Goal: Complete application form: Complete application form

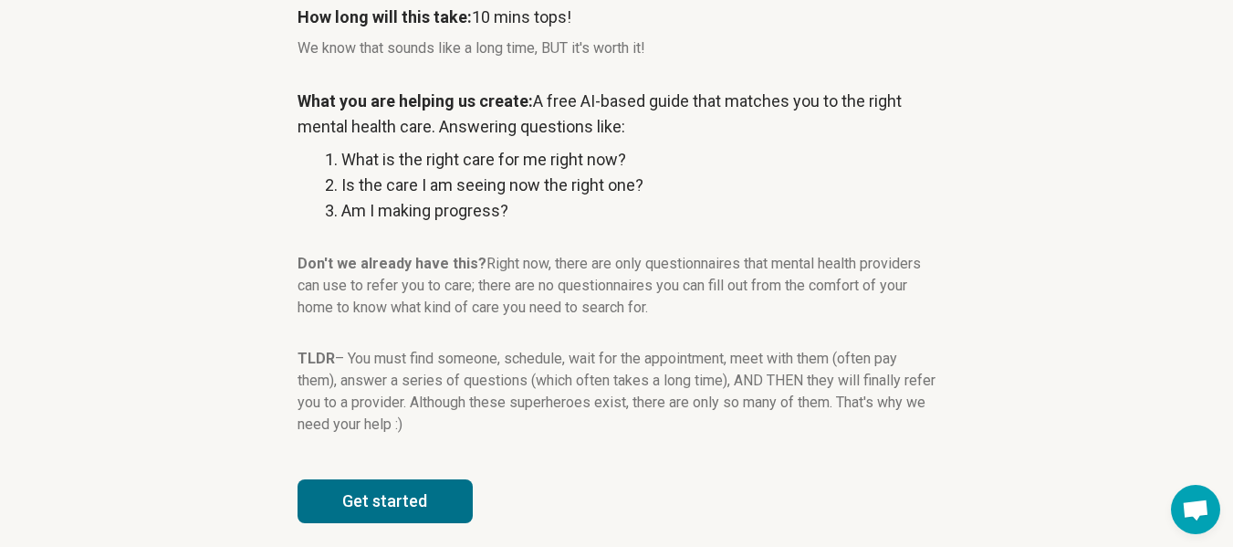
scroll to position [340, 0]
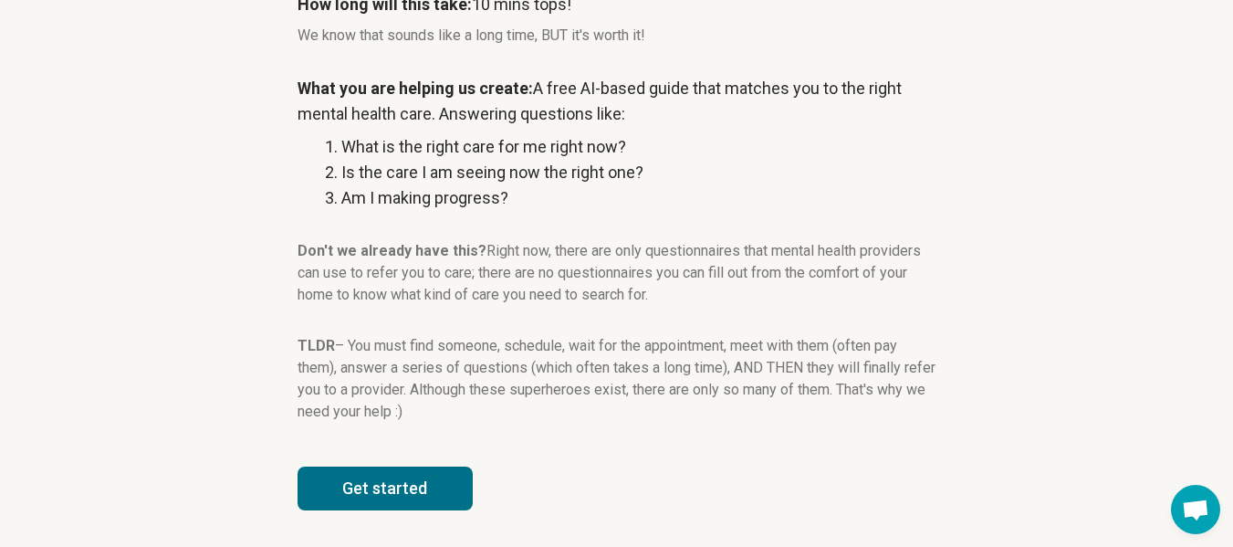
click at [434, 488] on button "Get started" at bounding box center [385, 488] width 175 height 44
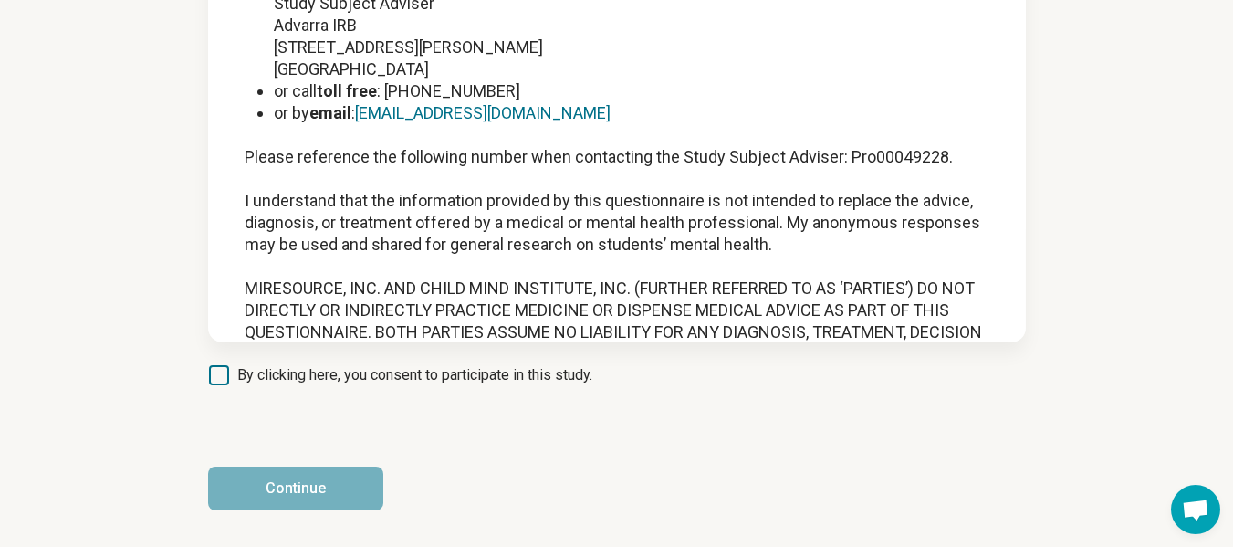
scroll to position [2359, 0]
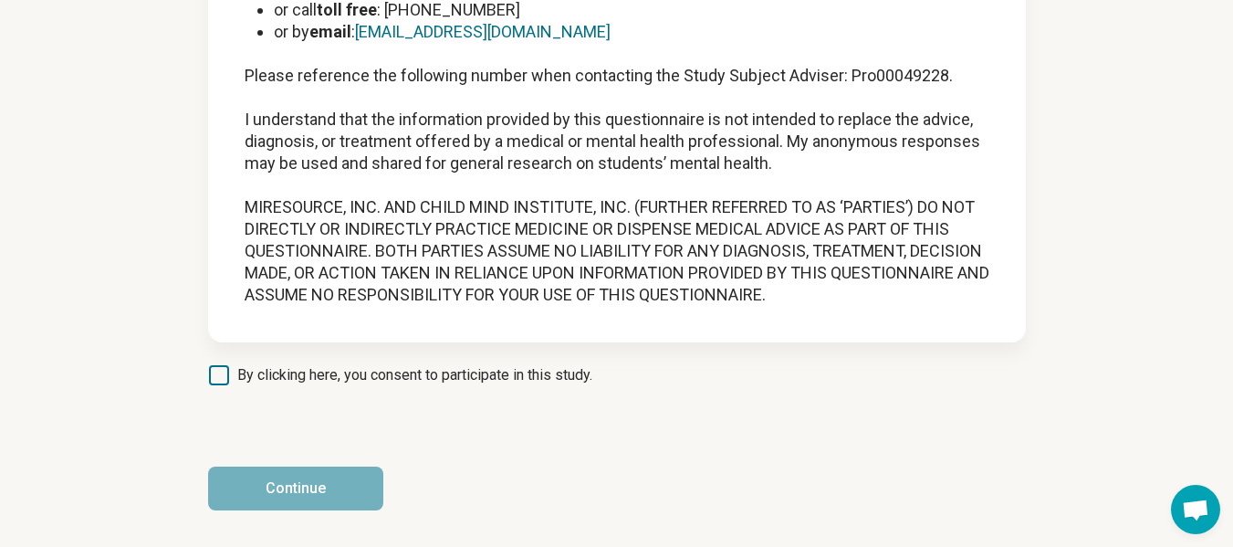
click at [210, 371] on icon at bounding box center [219, 375] width 20 height 20
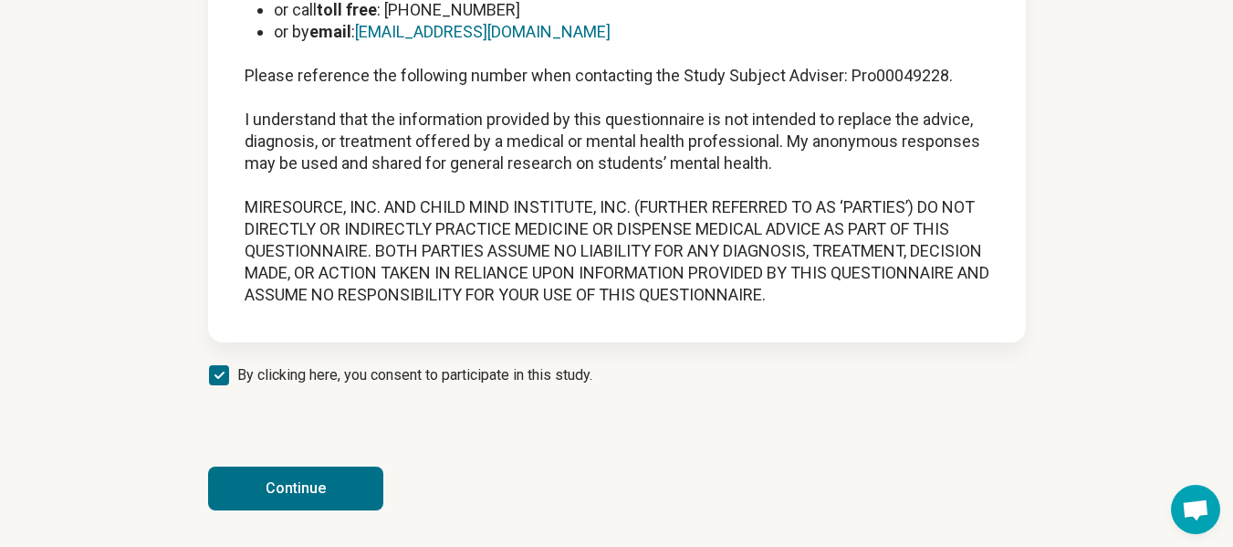
click at [302, 493] on button "Continue" at bounding box center [295, 488] width 175 height 44
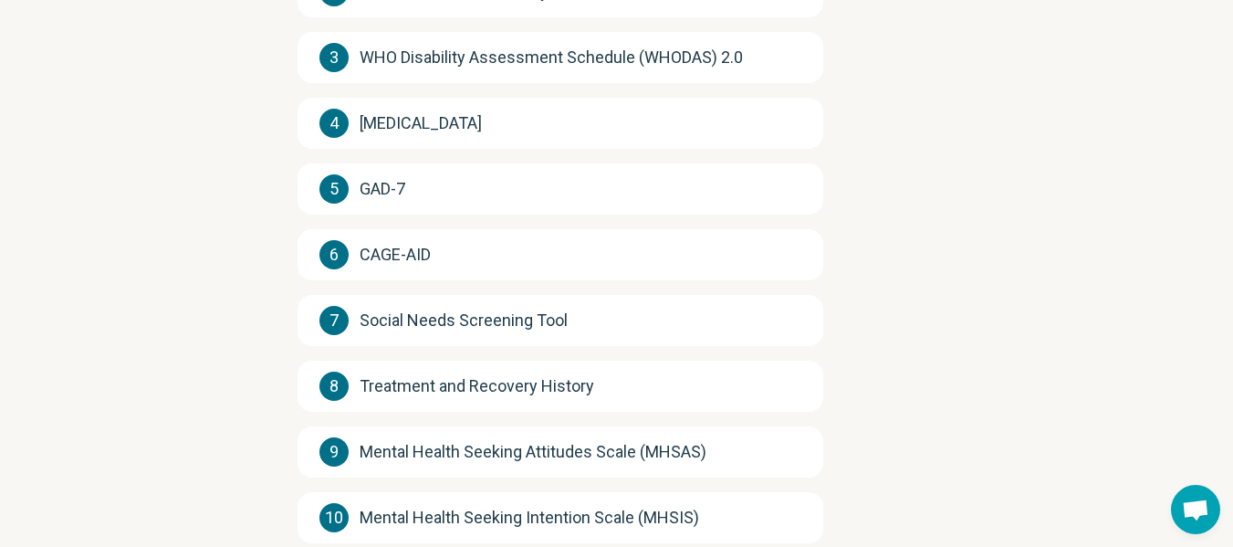
scroll to position [486, 0]
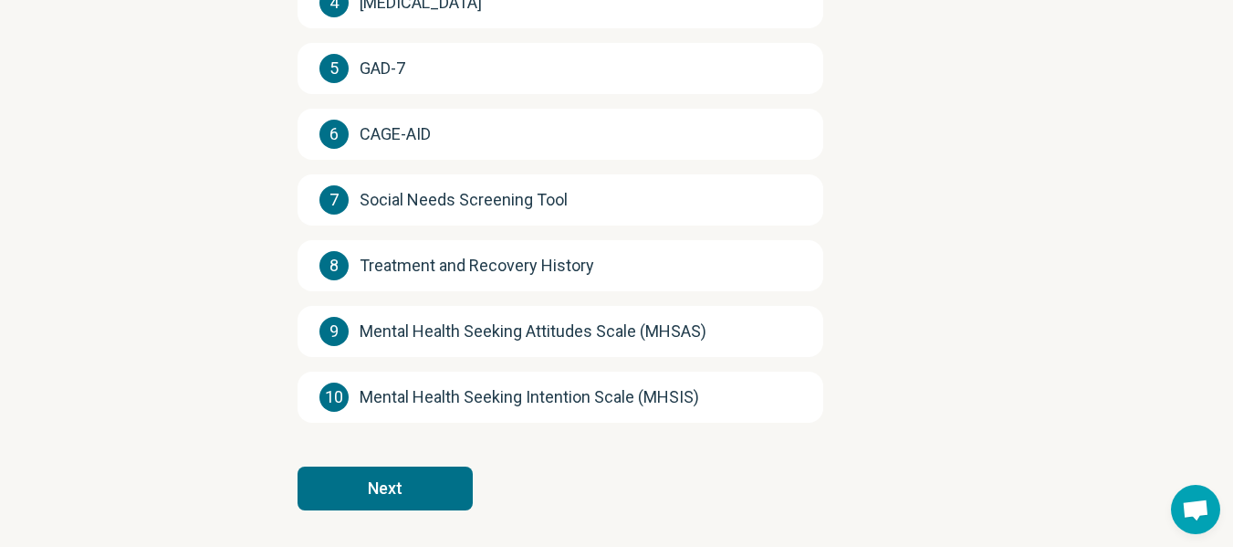
click at [424, 482] on button "Next" at bounding box center [385, 488] width 175 height 44
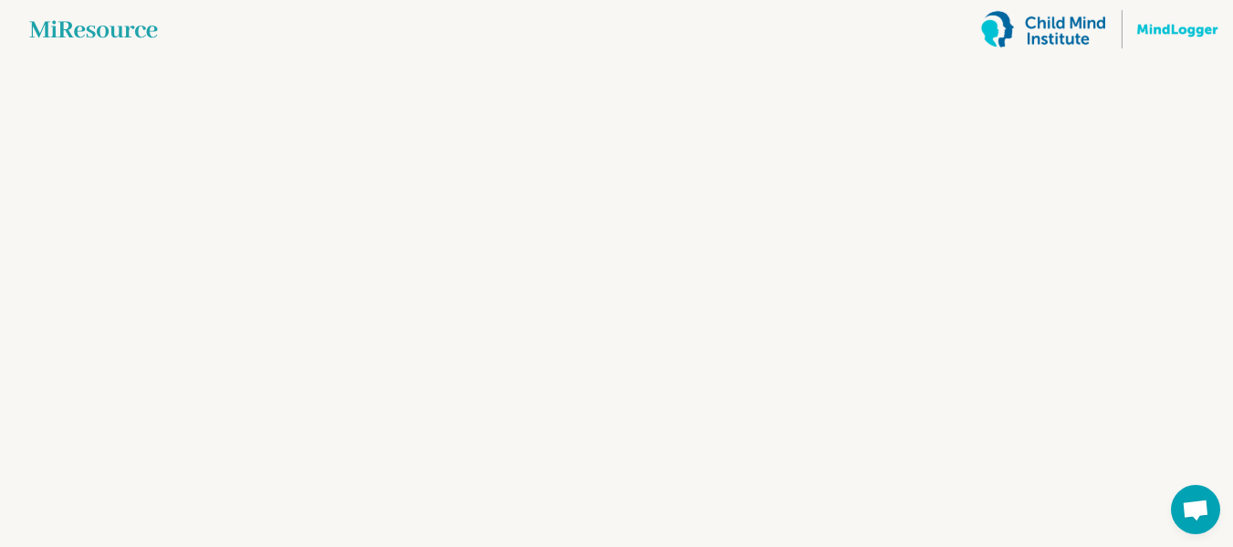
scroll to position [0, 0]
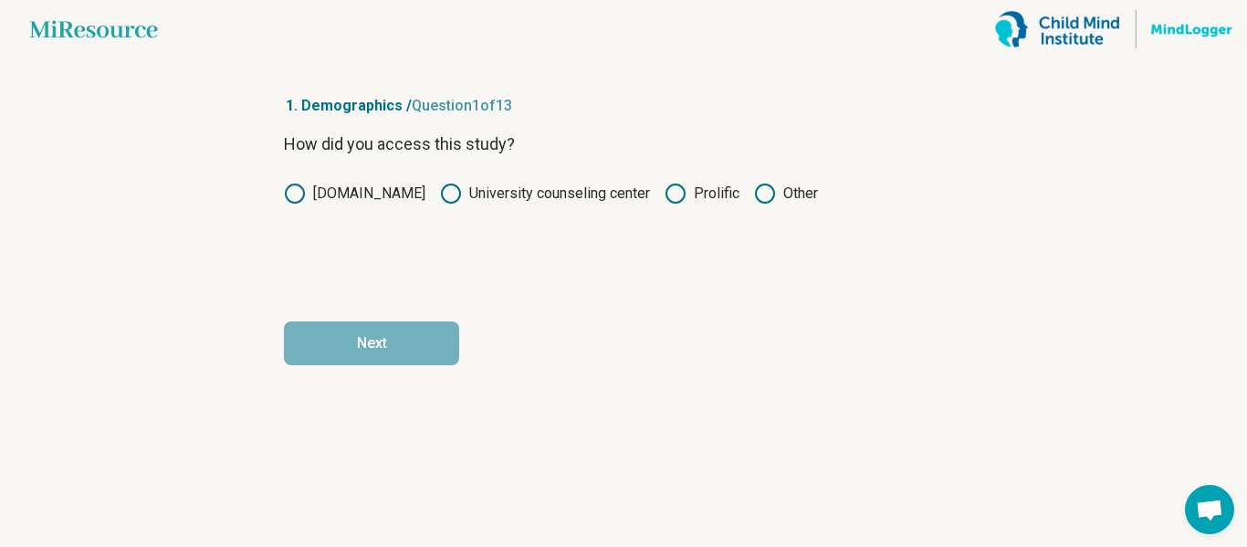
click at [680, 191] on circle at bounding box center [675, 193] width 18 height 18
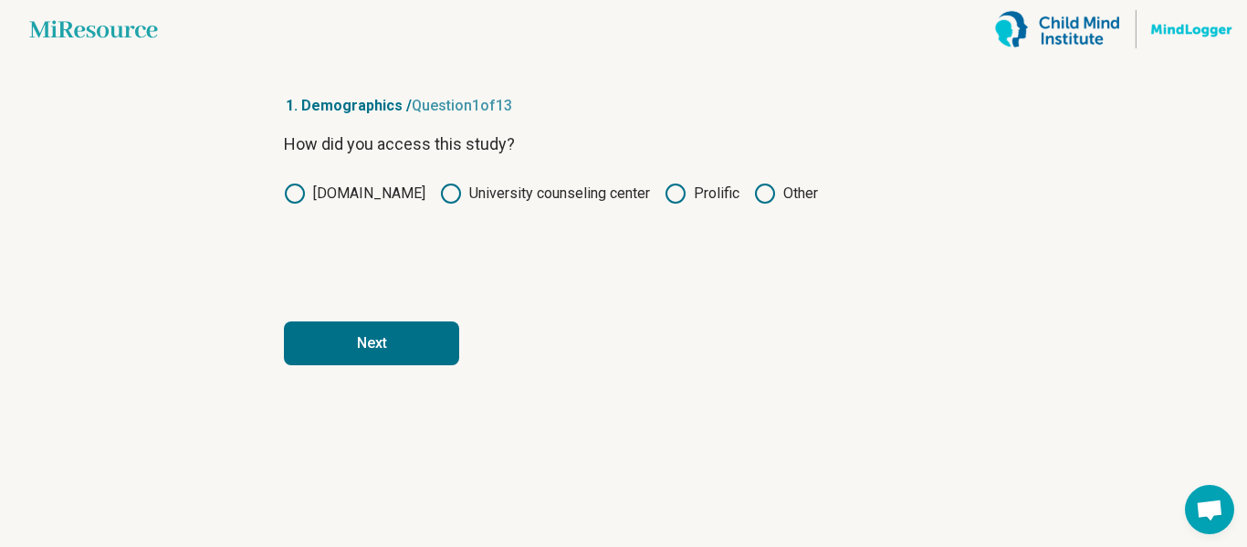
click at [435, 349] on button "Next" at bounding box center [371, 343] width 175 height 44
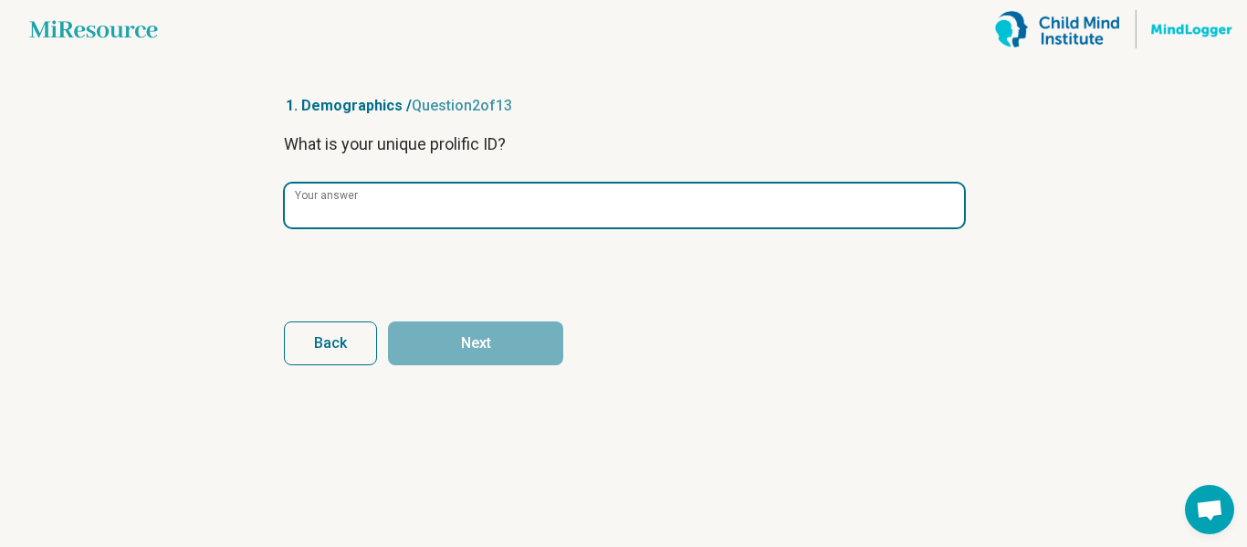
paste input "**********"
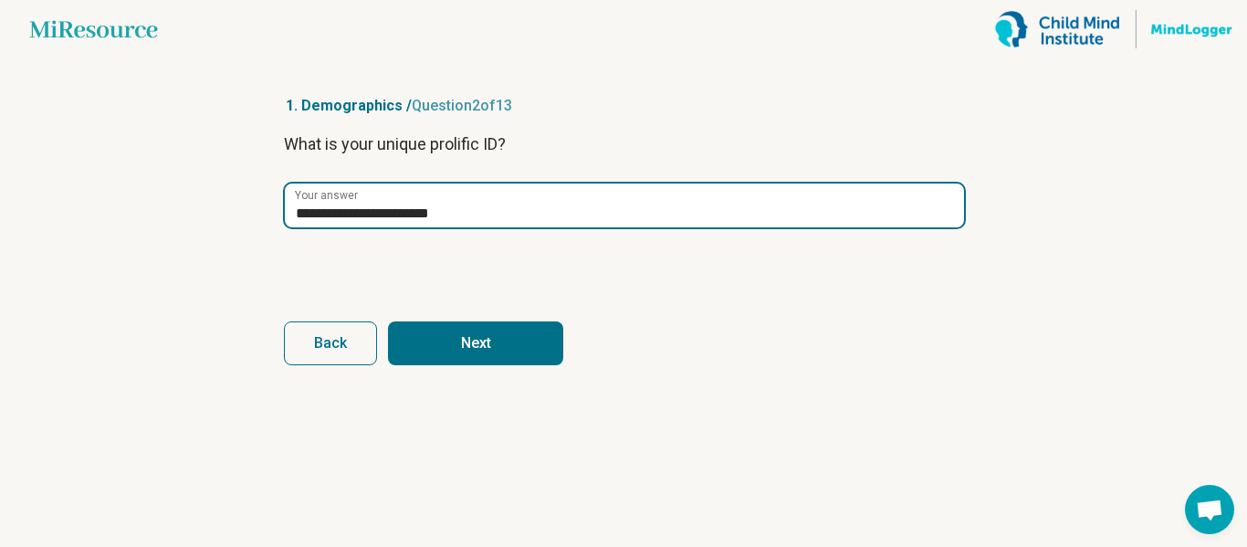
type input "**********"
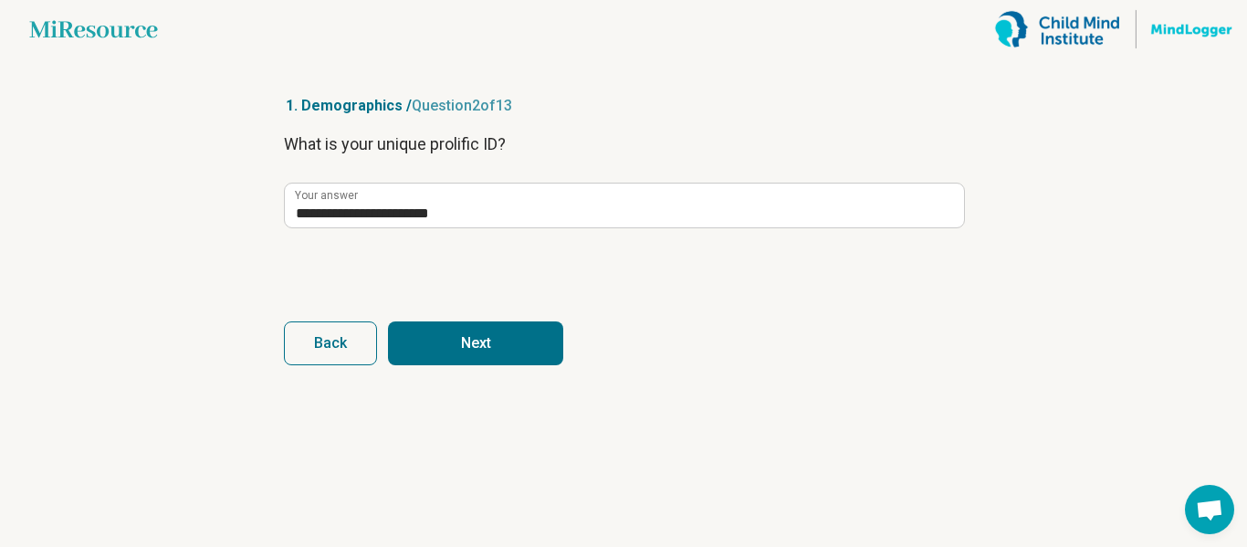
click at [457, 324] on button "Next" at bounding box center [475, 343] width 175 height 44
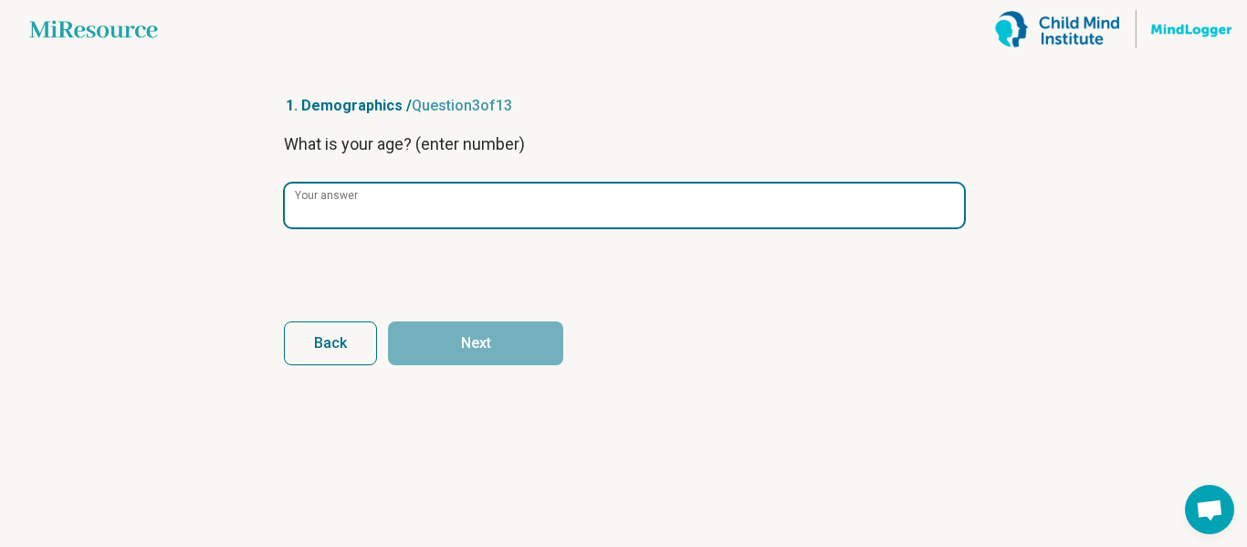
click at [438, 190] on input "Your answer" at bounding box center [624, 205] width 679 height 44
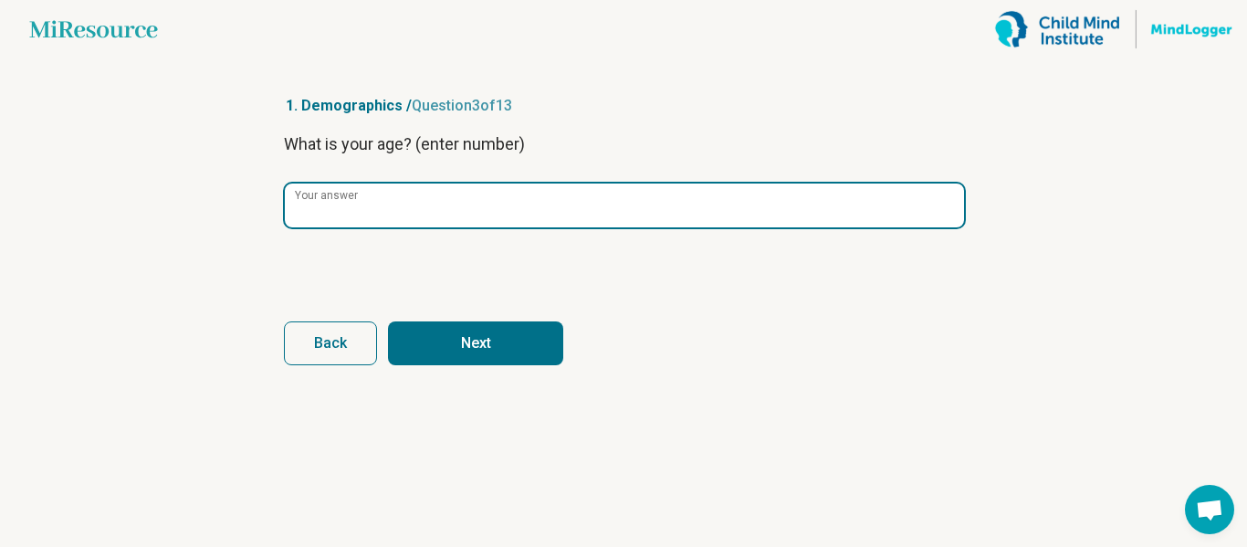
type input "**"
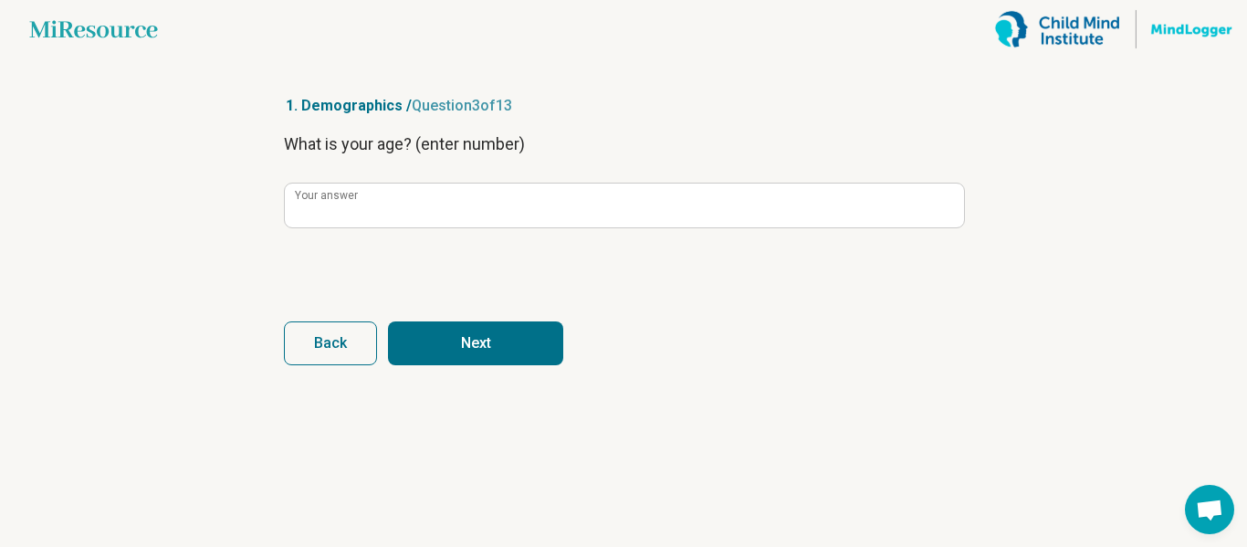
click at [517, 351] on button "Next" at bounding box center [475, 343] width 175 height 44
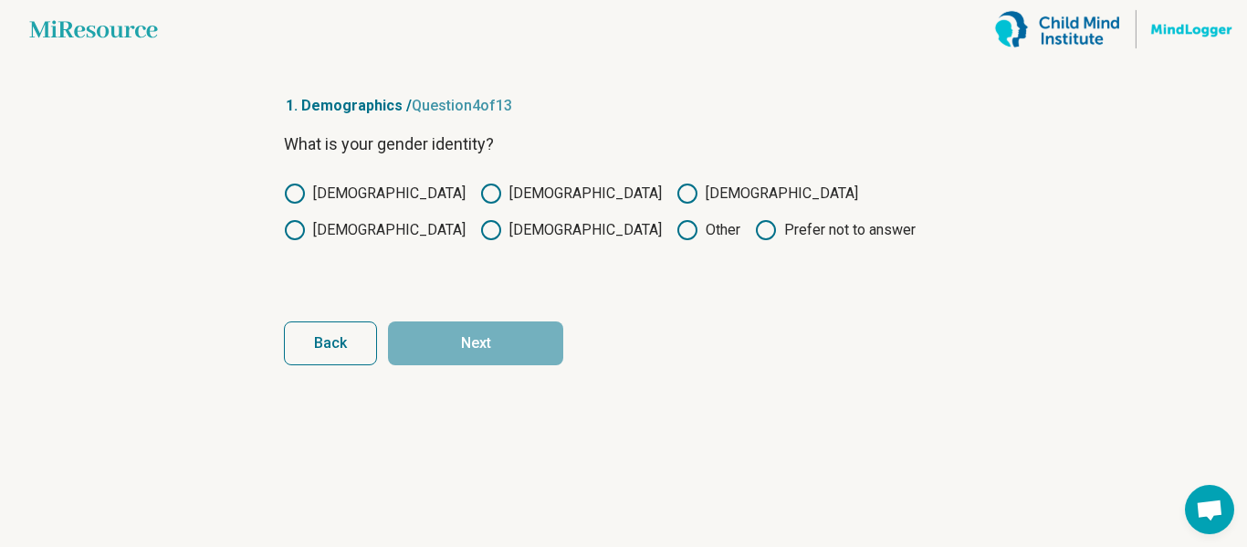
click at [294, 196] on icon at bounding box center [295, 194] width 22 height 22
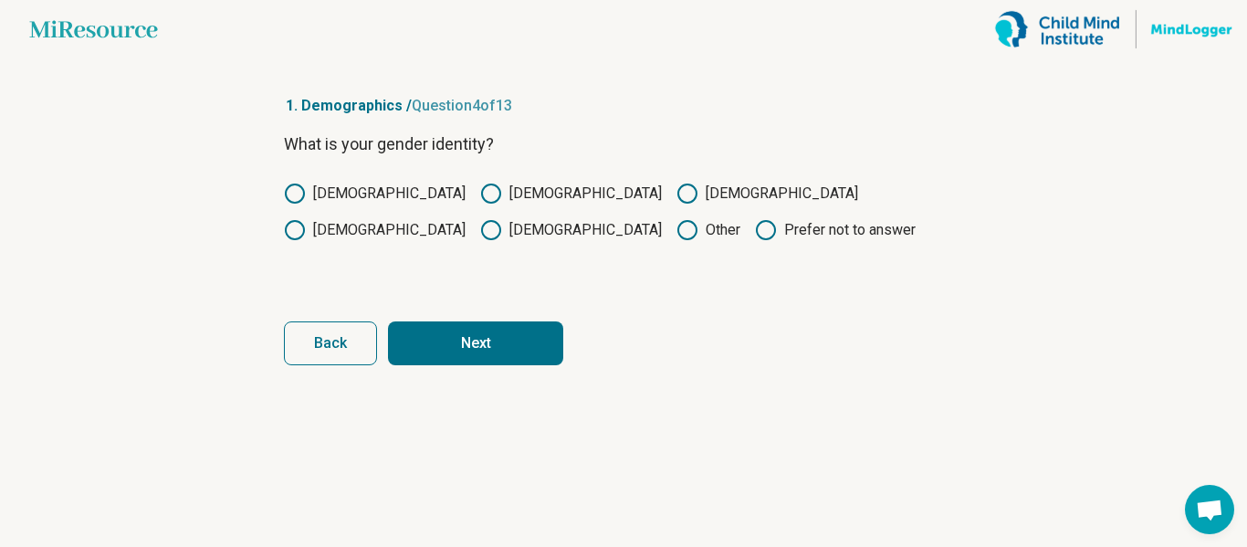
click at [500, 353] on button "Next" at bounding box center [475, 343] width 175 height 44
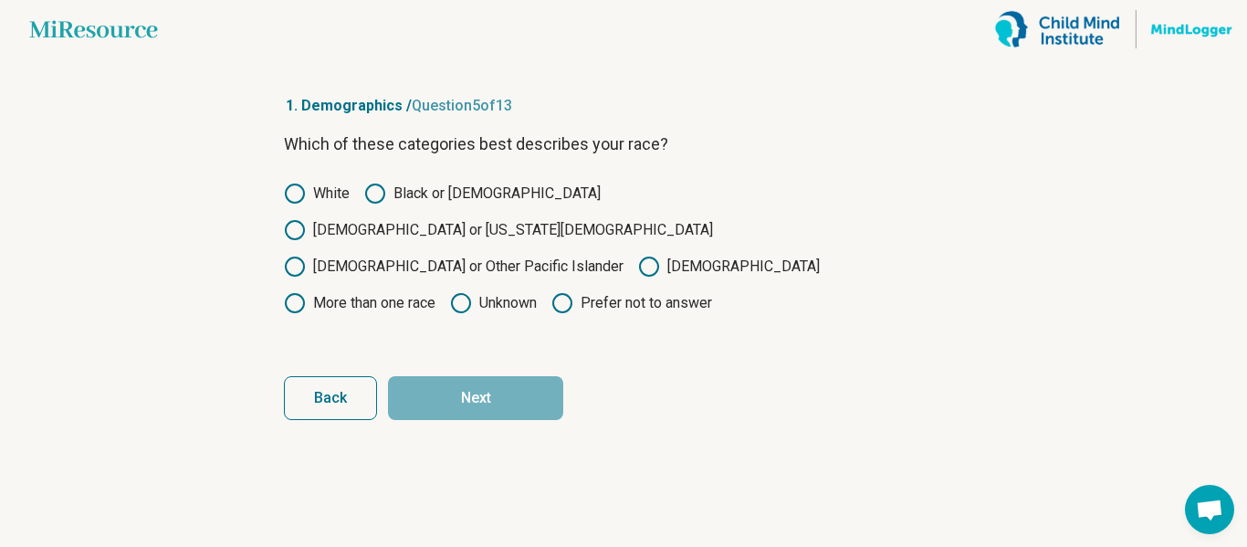
click at [425, 194] on label "Black or [DEMOGRAPHIC_DATA]" at bounding box center [482, 194] width 236 height 22
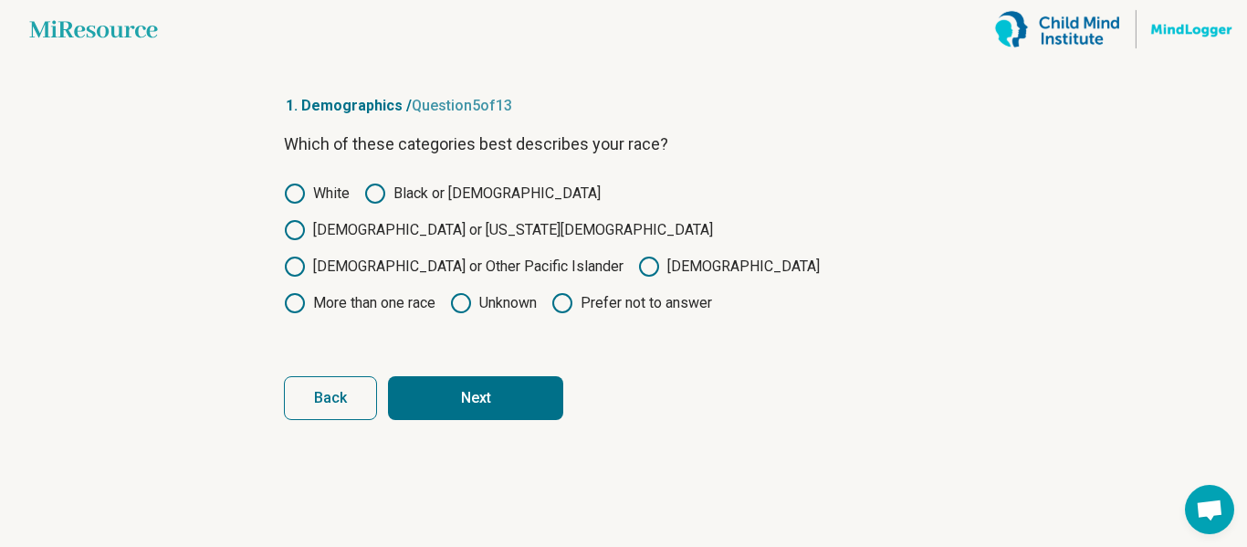
click at [476, 376] on button "Next" at bounding box center [475, 398] width 175 height 44
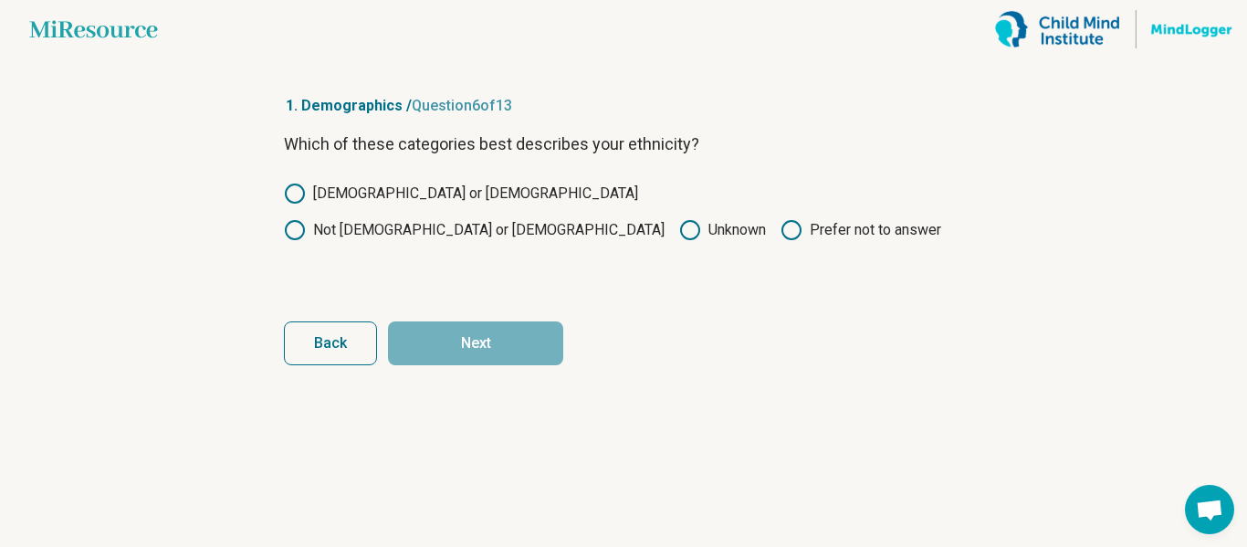
click at [382, 187] on label "[DEMOGRAPHIC_DATA] or [DEMOGRAPHIC_DATA]" at bounding box center [461, 194] width 354 height 22
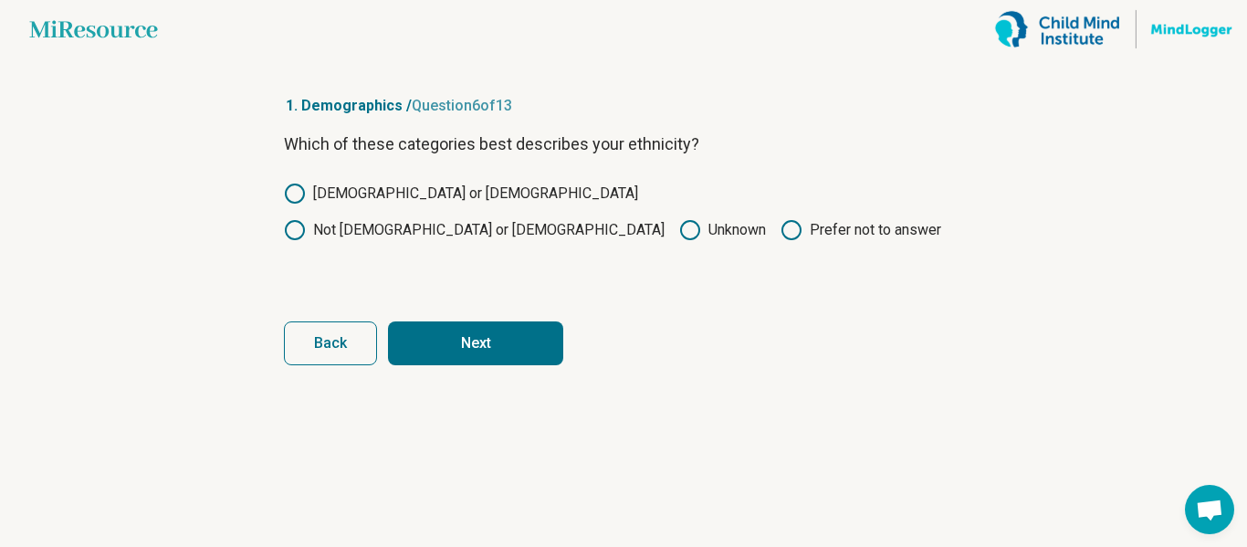
click at [503, 345] on button "Next" at bounding box center [475, 343] width 175 height 44
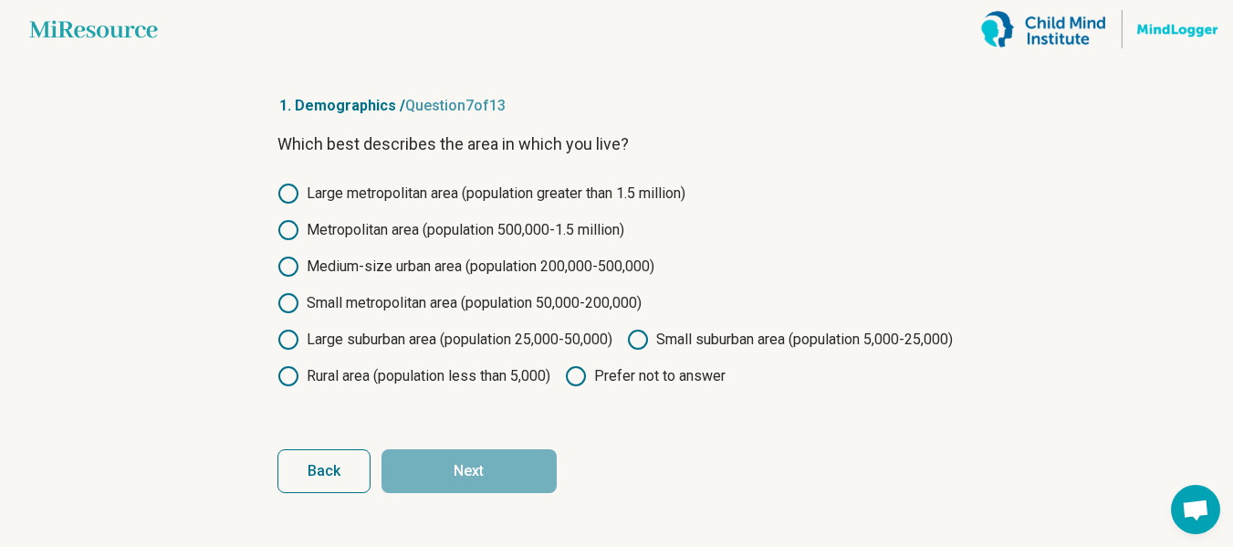
click at [567, 308] on label "Small metropolitan area (population 50,000-200,000)" at bounding box center [459, 303] width 364 height 22
click at [536, 493] on button "Next" at bounding box center [468, 471] width 175 height 44
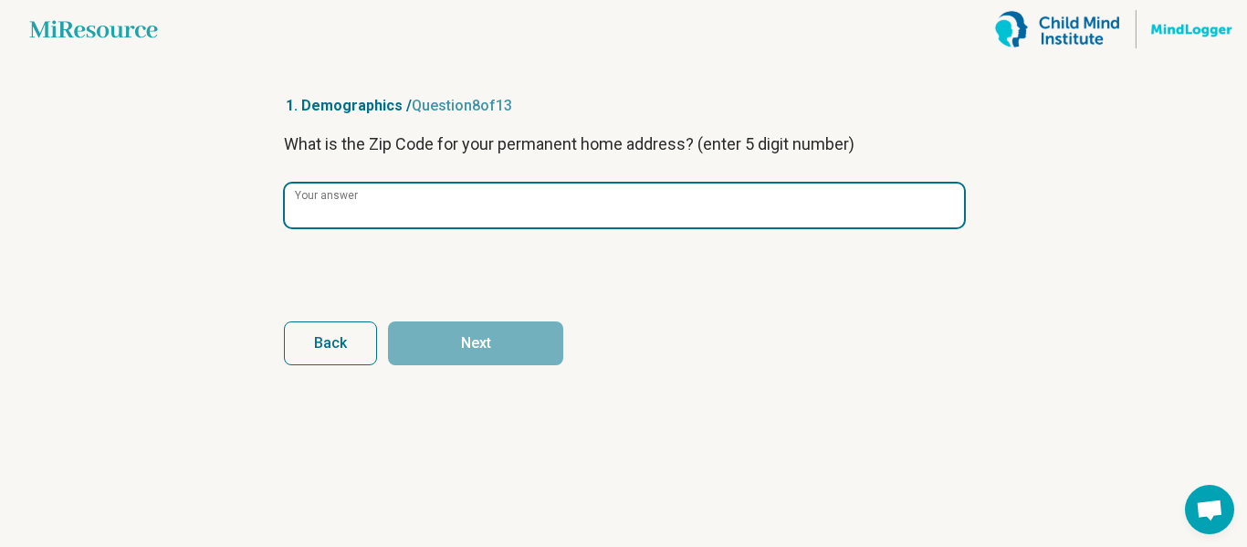
click at [471, 207] on input "Your answer" at bounding box center [624, 205] width 679 height 44
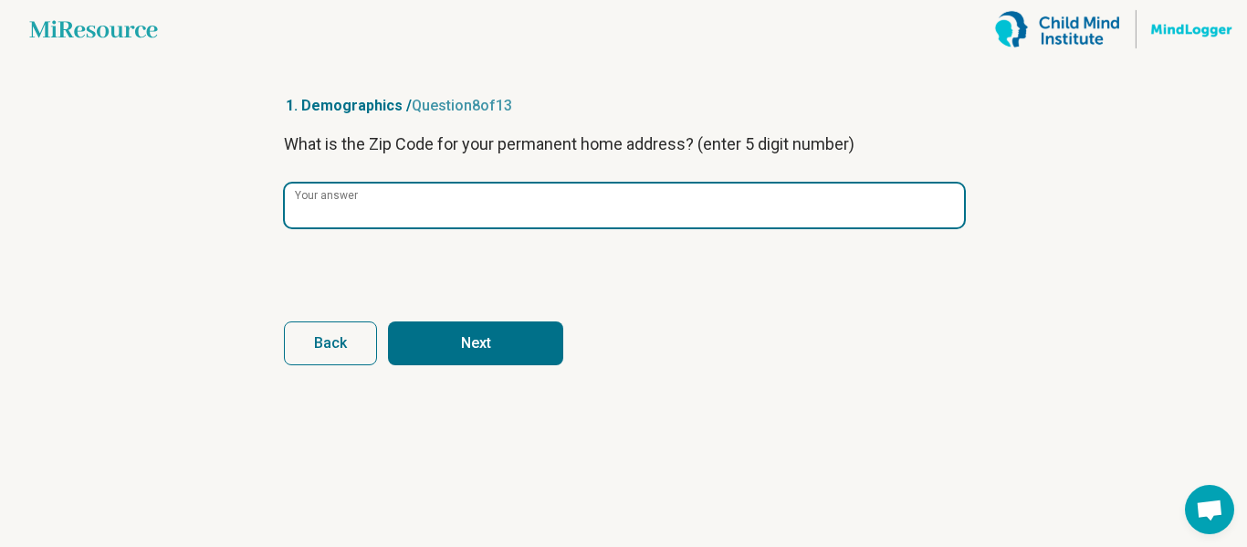
type input "*****"
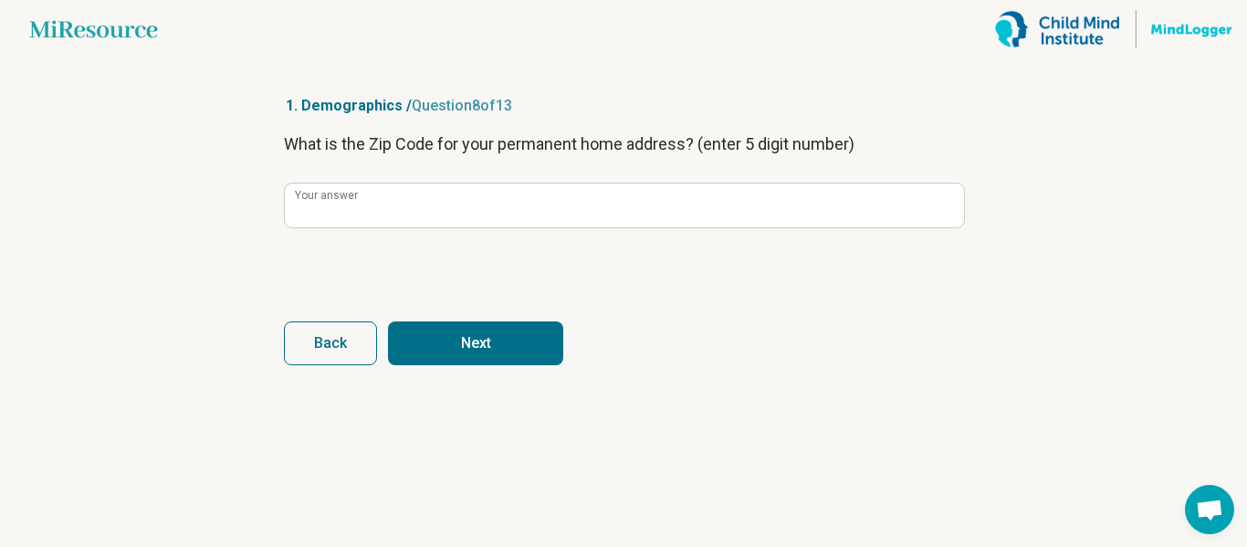
click at [500, 339] on button "Next" at bounding box center [475, 343] width 175 height 44
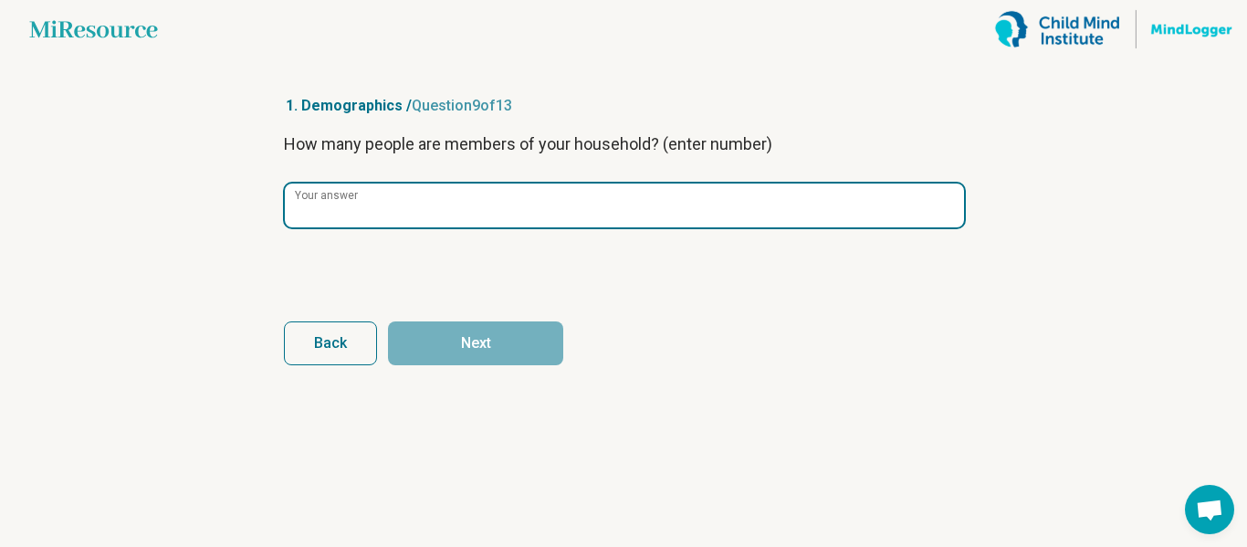
click at [476, 203] on input "Your answer" at bounding box center [624, 205] width 679 height 44
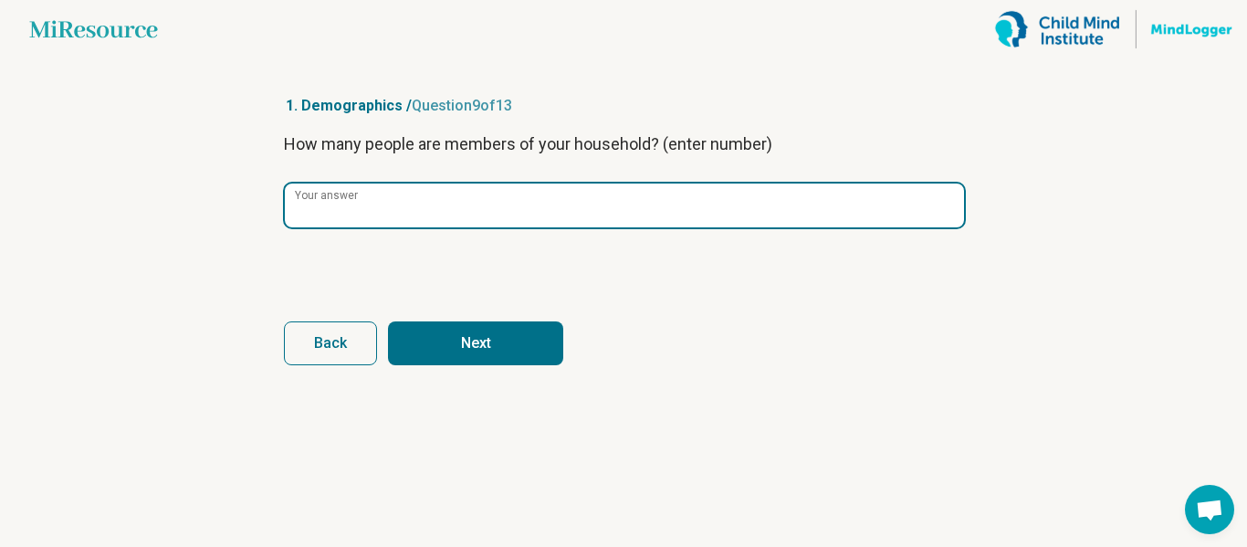
type input "*"
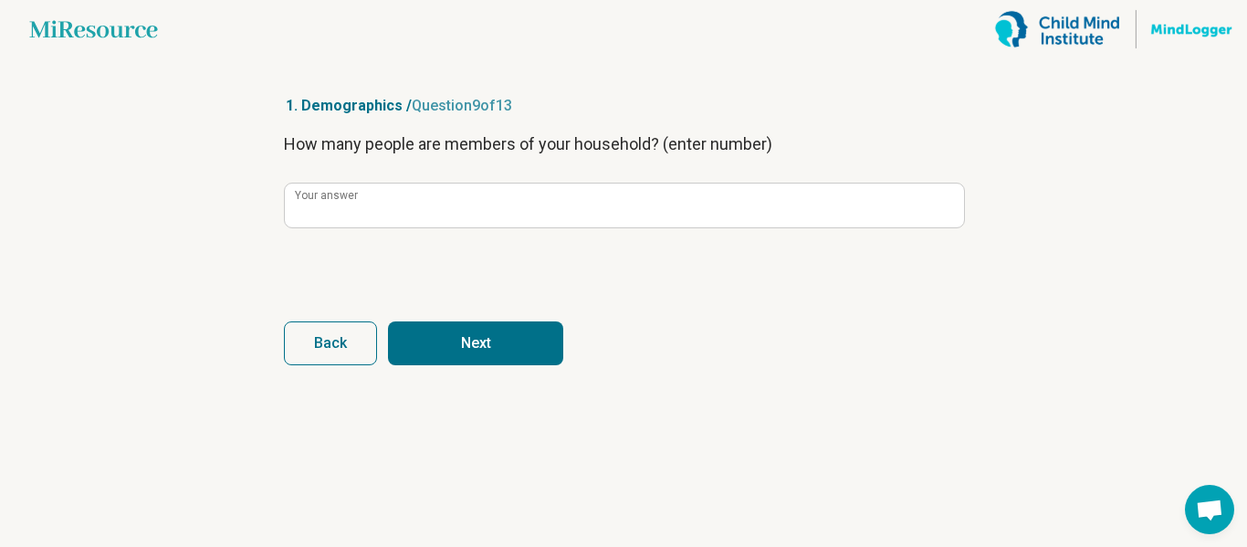
click at [477, 371] on article "1. Demographics / Question 9 of 13 How many people are members of your househol…" at bounding box center [623, 302] width 737 height 488
click at [486, 342] on button "Next" at bounding box center [475, 343] width 175 height 44
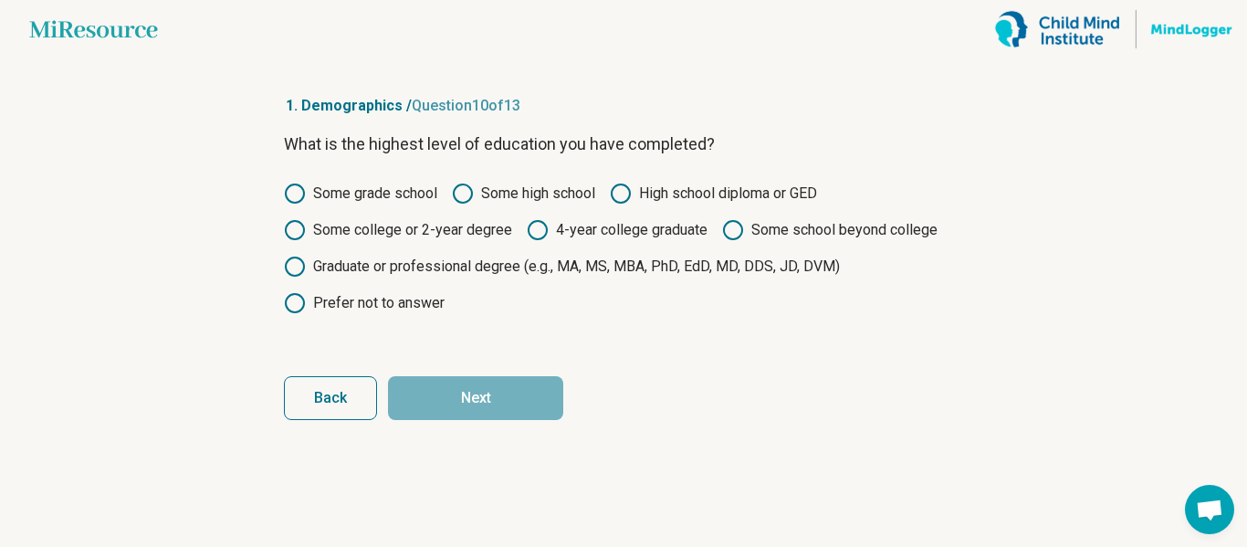
click at [483, 233] on label "Some college or 2-year degree" at bounding box center [398, 230] width 228 height 22
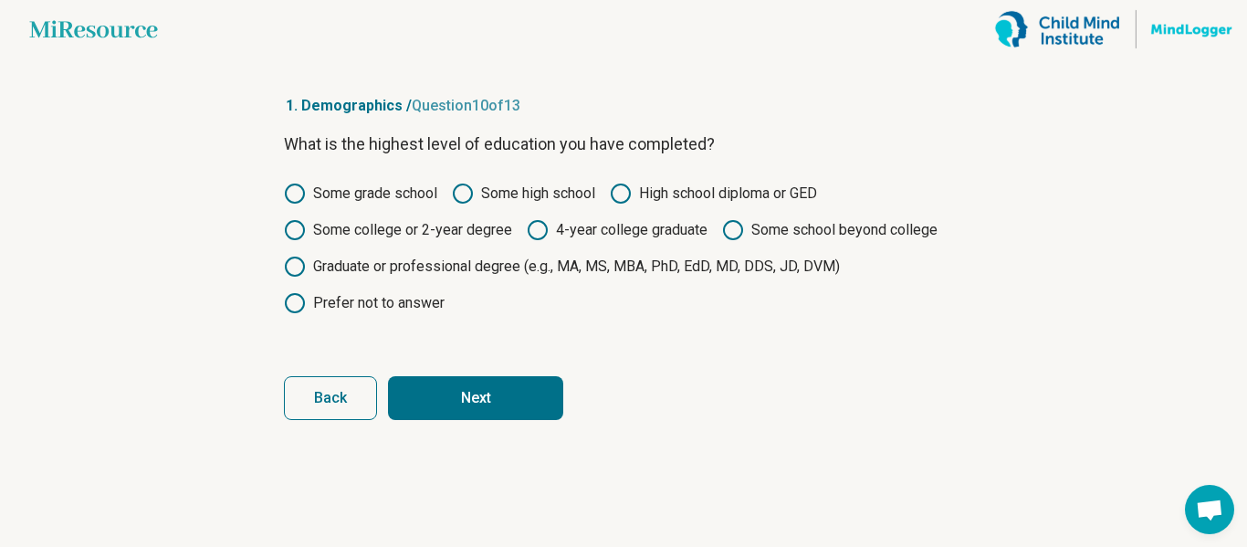
click at [486, 390] on button "Next" at bounding box center [475, 398] width 175 height 44
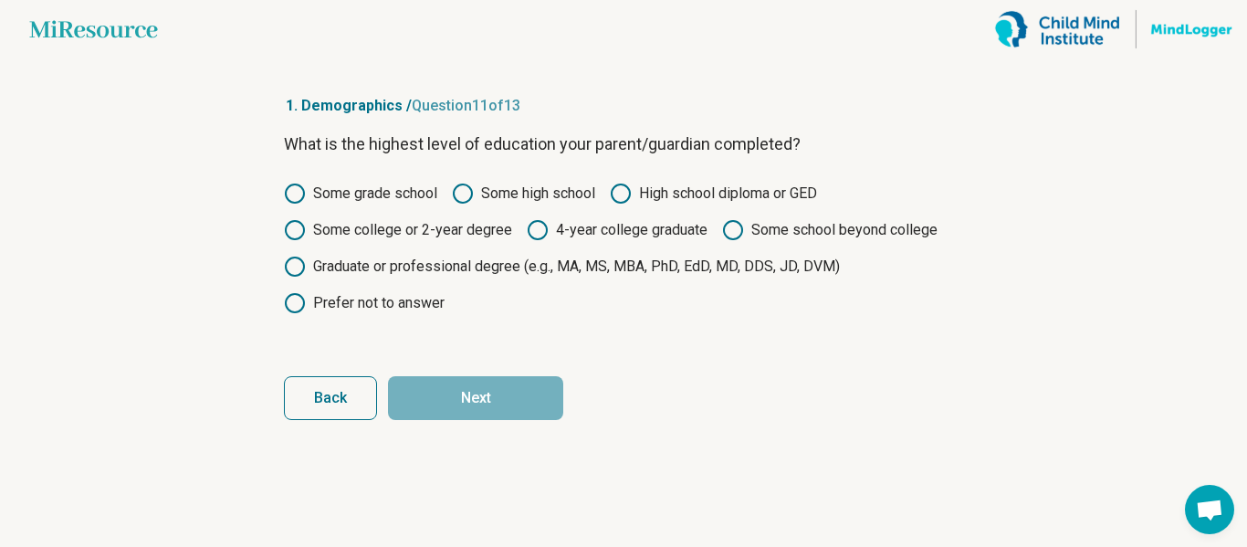
click at [727, 193] on label "High school diploma or GED" at bounding box center [713, 194] width 207 height 22
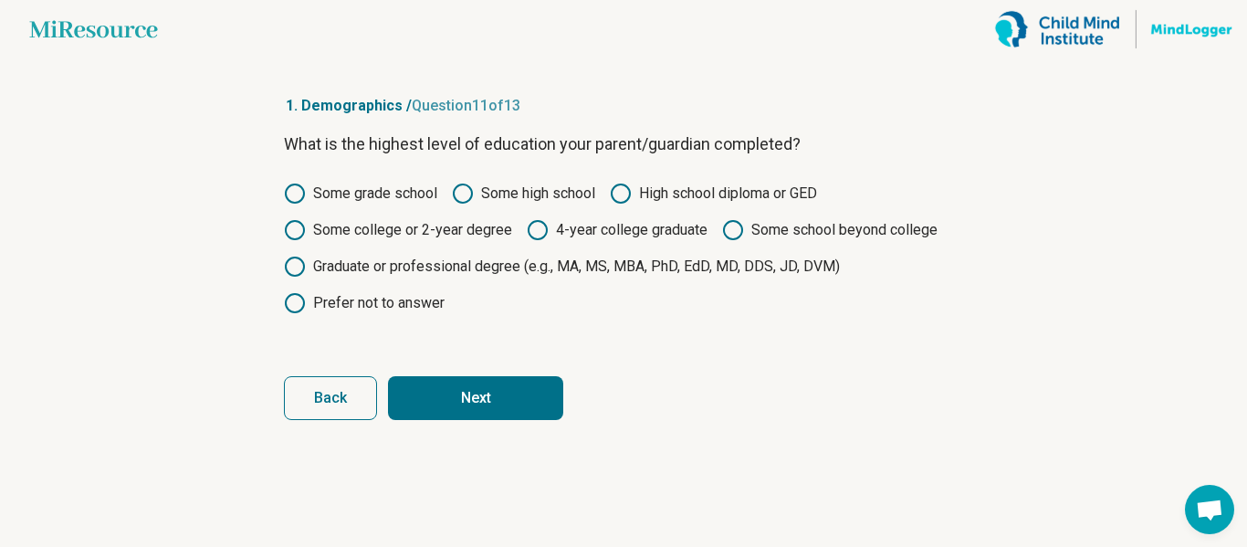
click at [548, 386] on button "Next" at bounding box center [475, 398] width 175 height 44
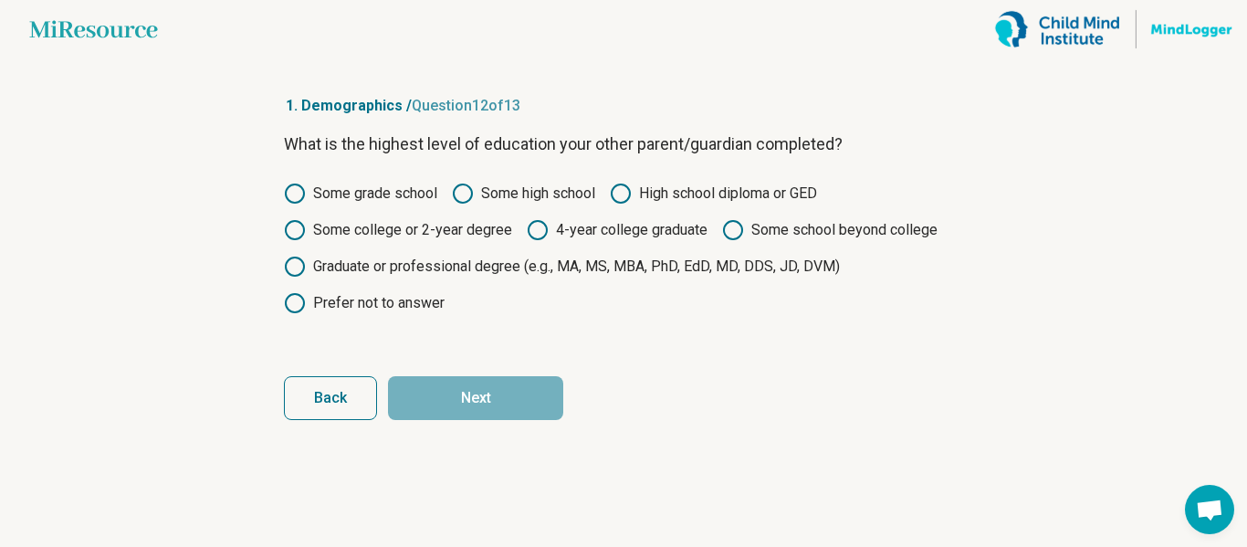
click at [704, 201] on label "High school diploma or GED" at bounding box center [713, 194] width 207 height 22
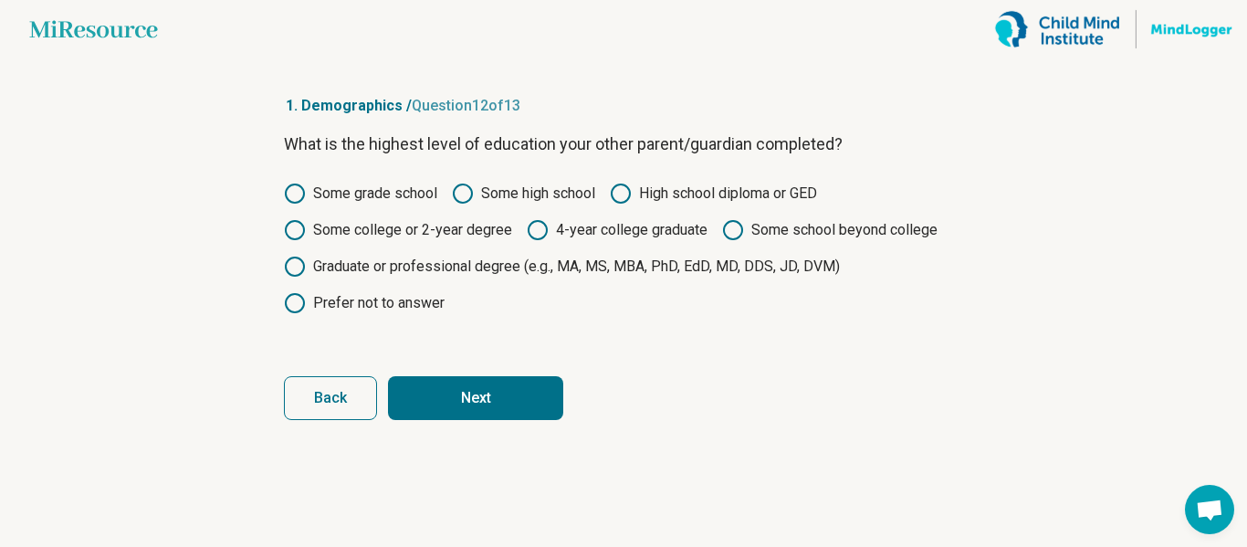
click at [542, 393] on button "Next" at bounding box center [475, 398] width 175 height 44
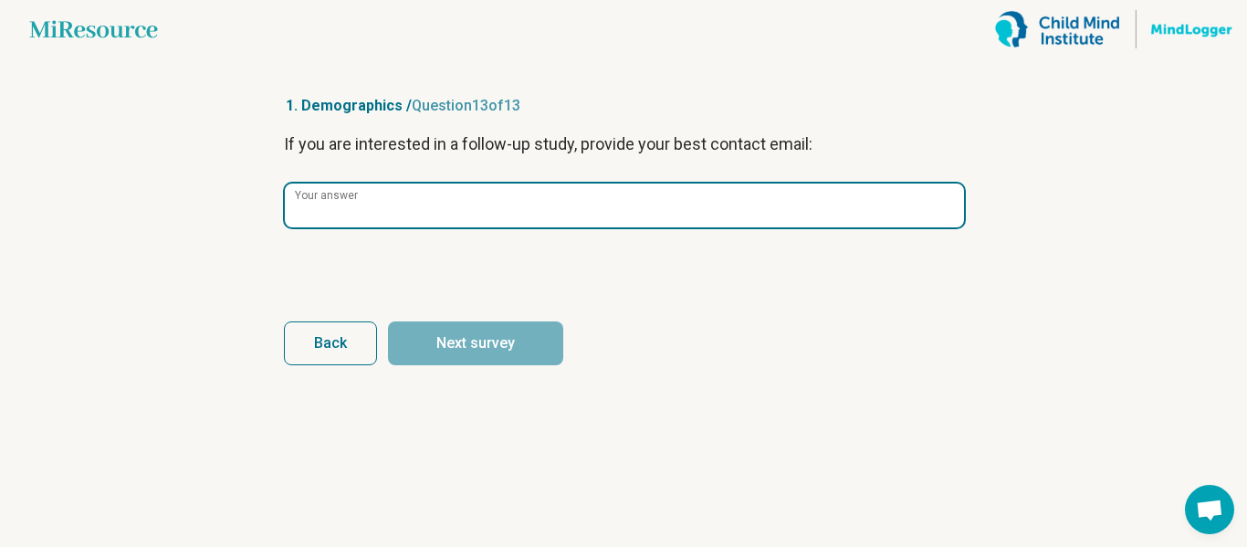
click at [528, 202] on input "Your answer" at bounding box center [624, 205] width 679 height 44
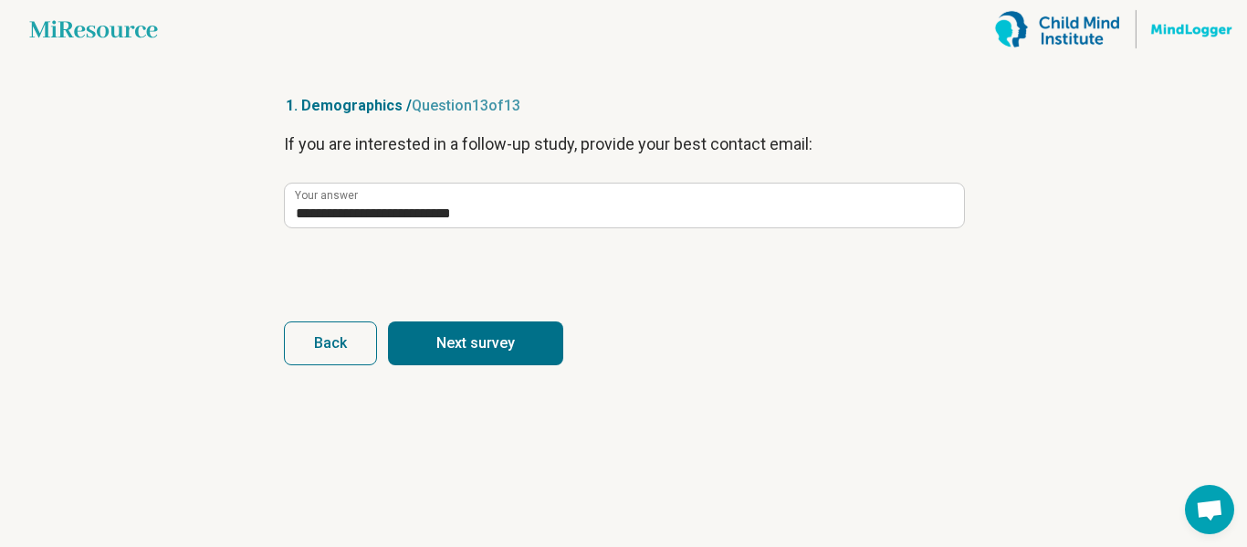
click at [528, 336] on button "Next survey" at bounding box center [475, 343] width 175 height 44
type input "**********"
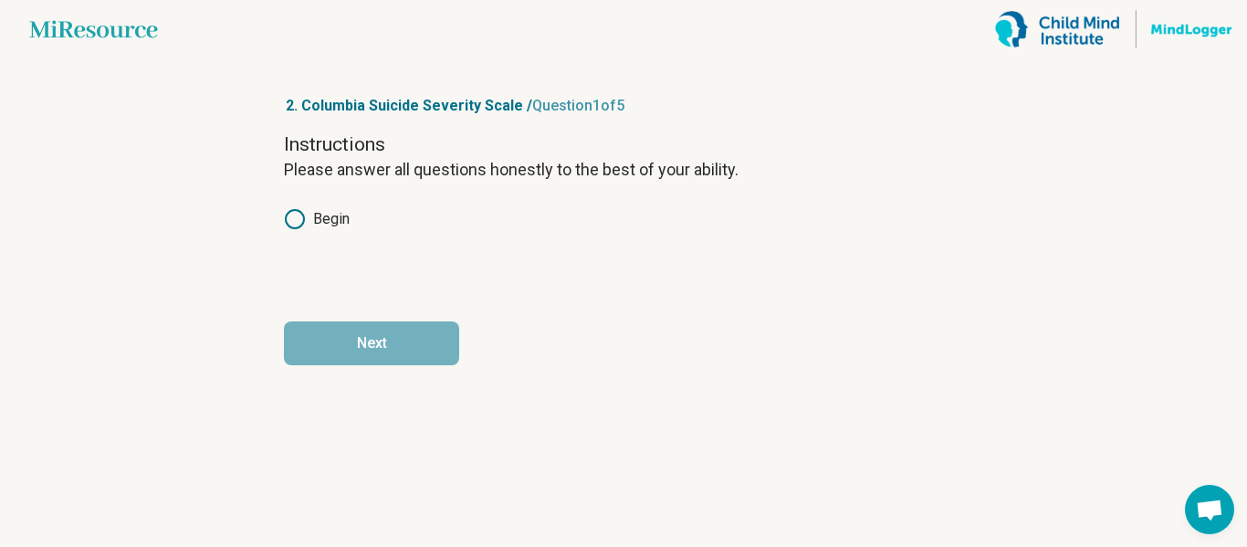
click at [331, 218] on label "Begin" at bounding box center [317, 219] width 66 height 22
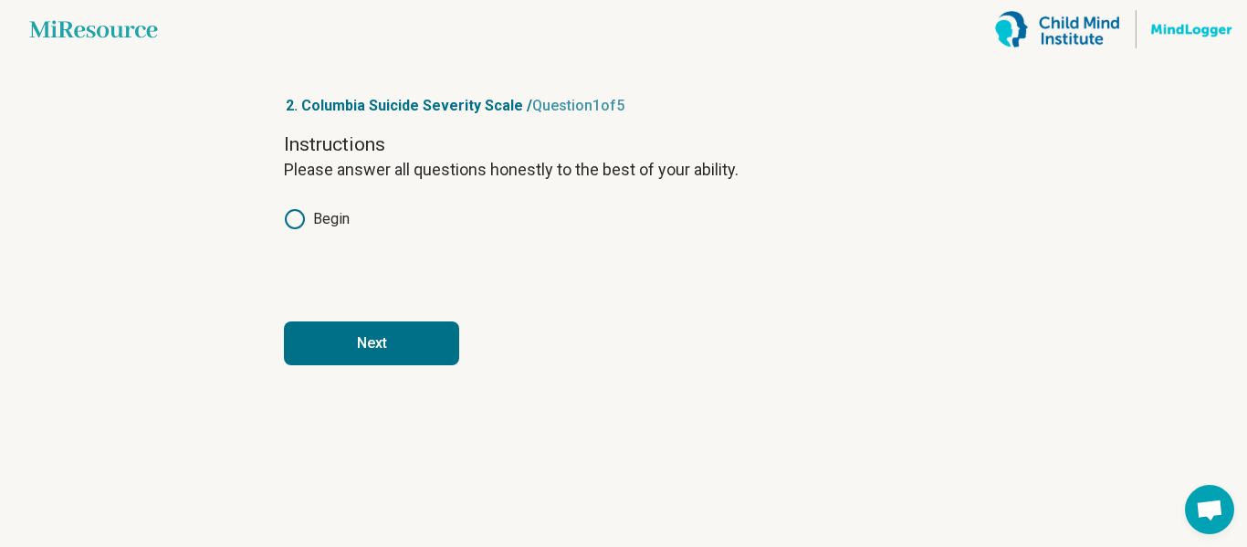
click at [375, 340] on button "Next" at bounding box center [371, 343] width 175 height 44
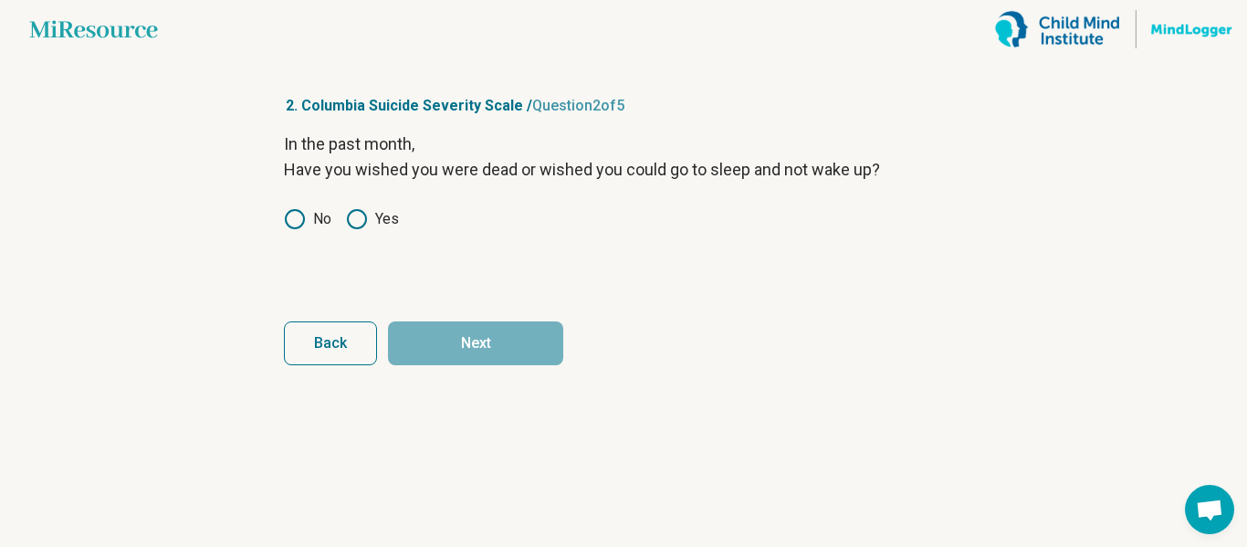
click at [296, 214] on icon at bounding box center [295, 219] width 22 height 22
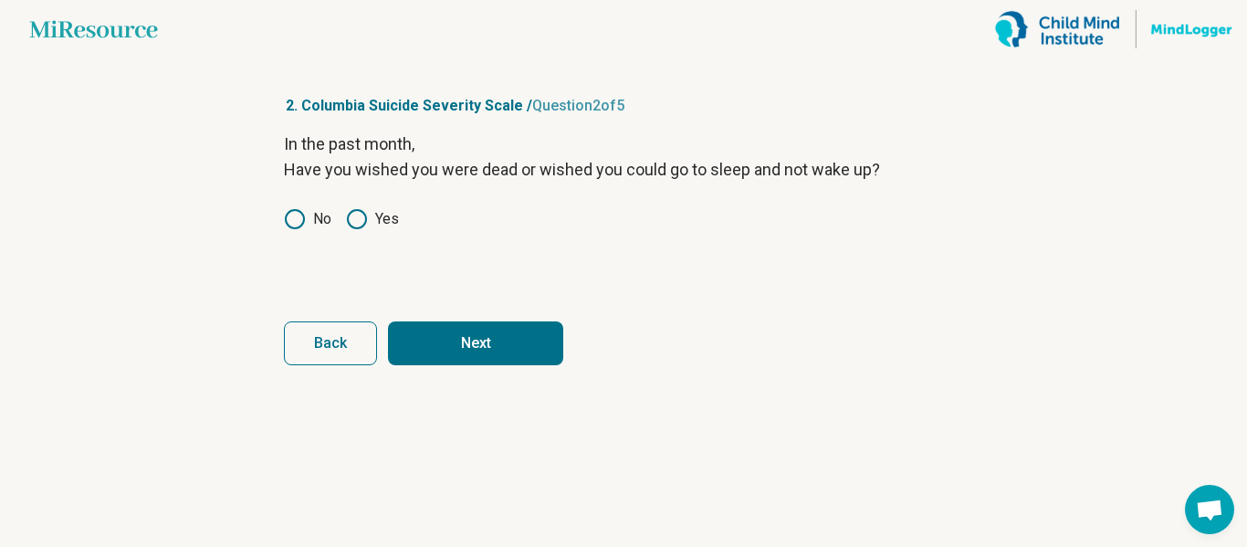
click at [468, 352] on button "Next" at bounding box center [475, 343] width 175 height 44
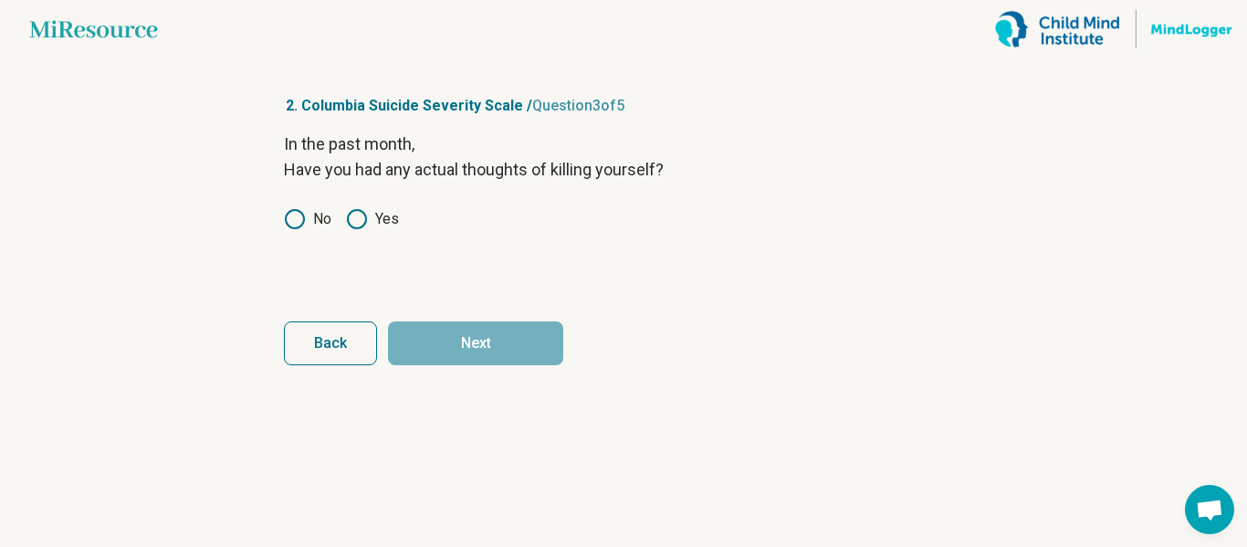
click at [289, 214] on icon at bounding box center [295, 219] width 22 height 22
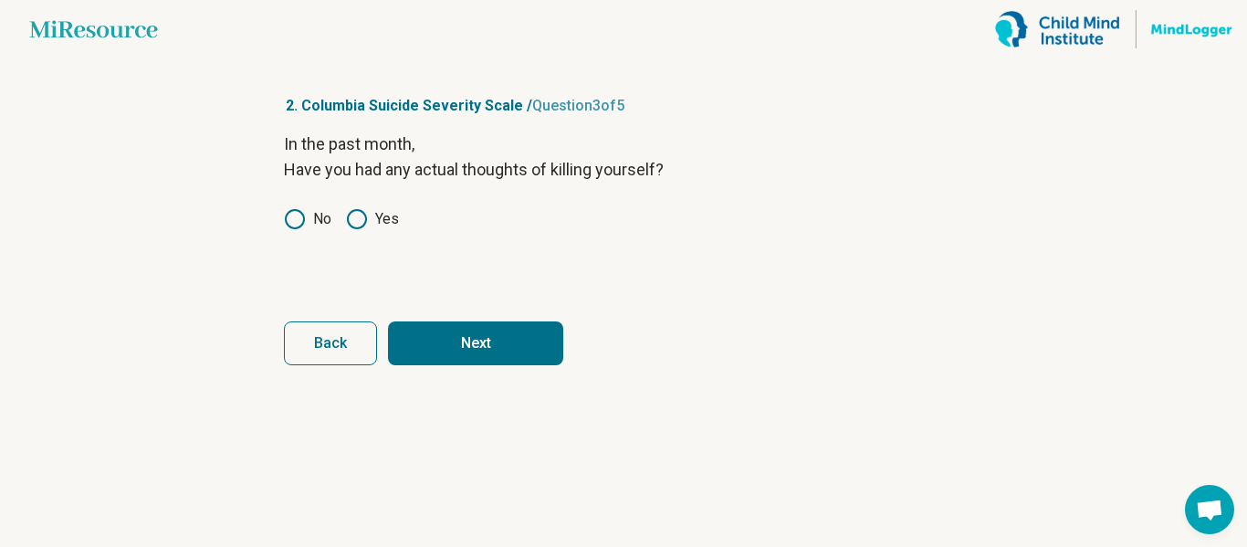
click at [502, 329] on button "Next" at bounding box center [475, 343] width 175 height 44
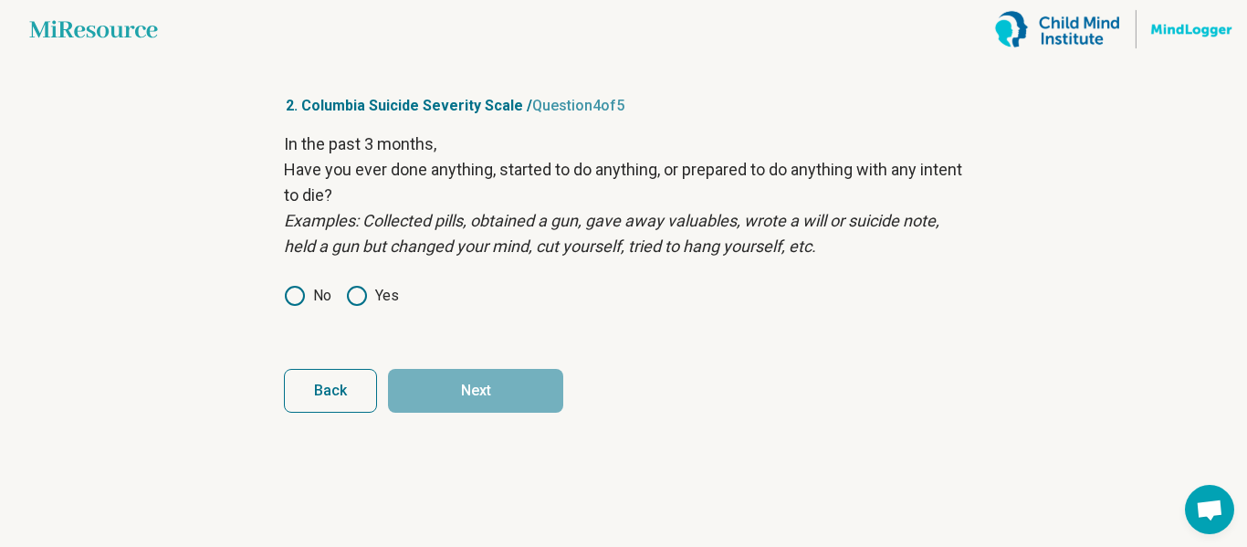
click at [301, 297] on icon at bounding box center [295, 296] width 22 height 22
click at [485, 373] on button "Next" at bounding box center [475, 391] width 175 height 44
click at [358, 295] on icon at bounding box center [357, 296] width 22 height 22
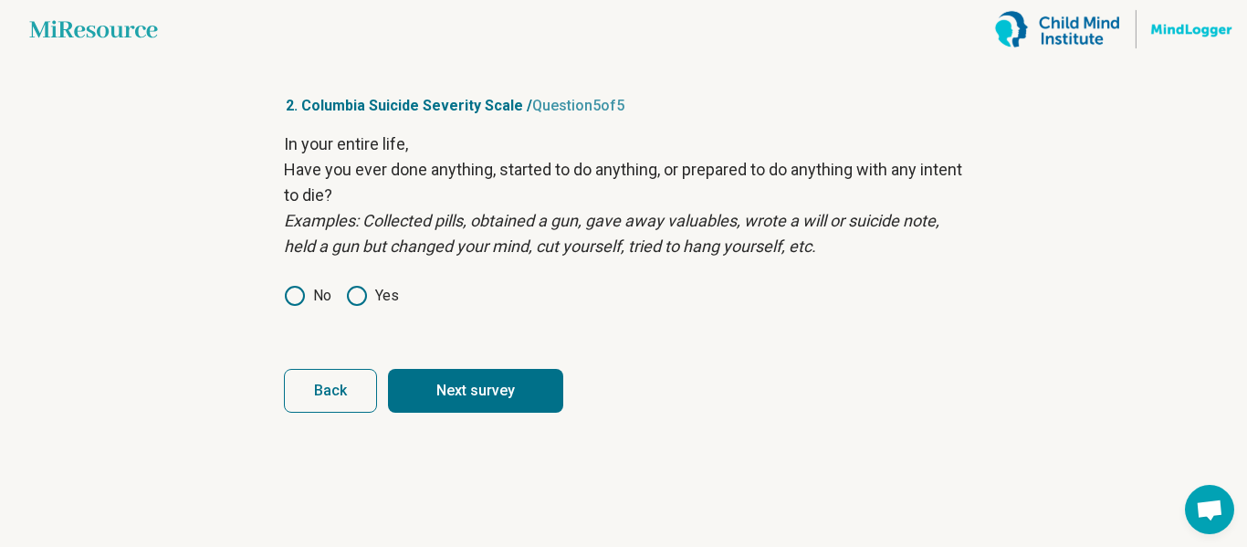
click at [461, 378] on button "Next survey" at bounding box center [475, 391] width 175 height 44
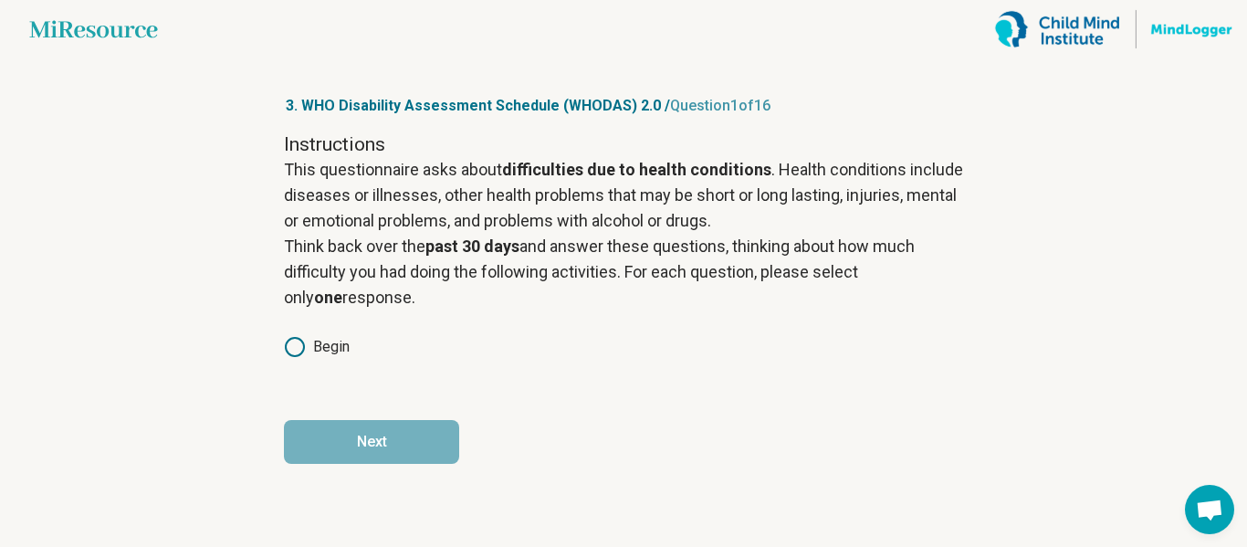
click at [311, 345] on label "Begin" at bounding box center [317, 347] width 66 height 22
click at [375, 432] on button "Next" at bounding box center [371, 442] width 175 height 44
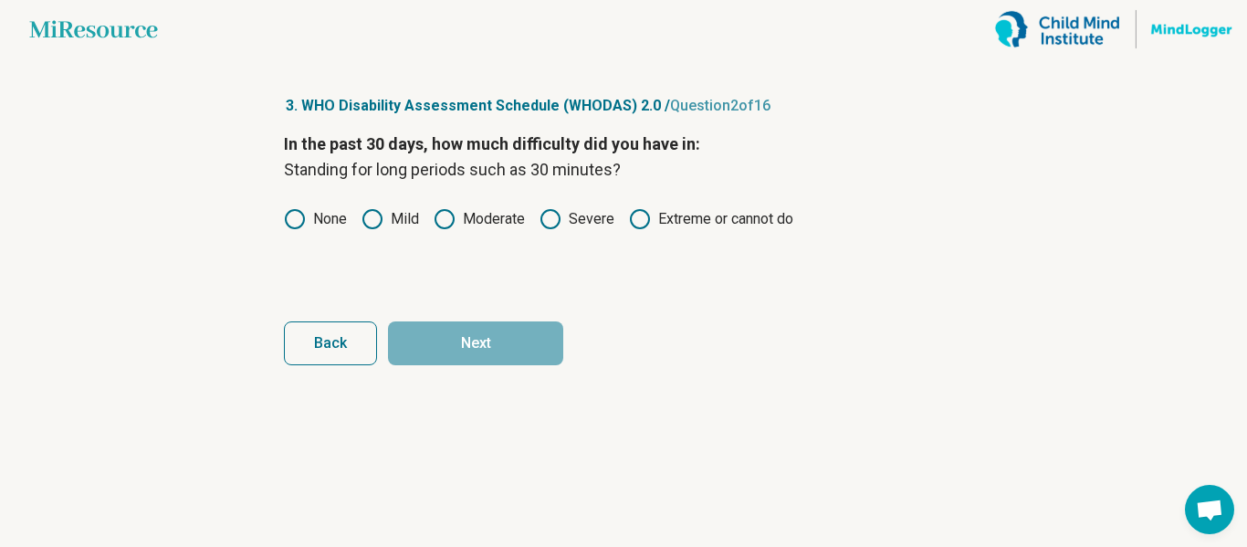
click at [379, 226] on circle at bounding box center [372, 219] width 18 height 18
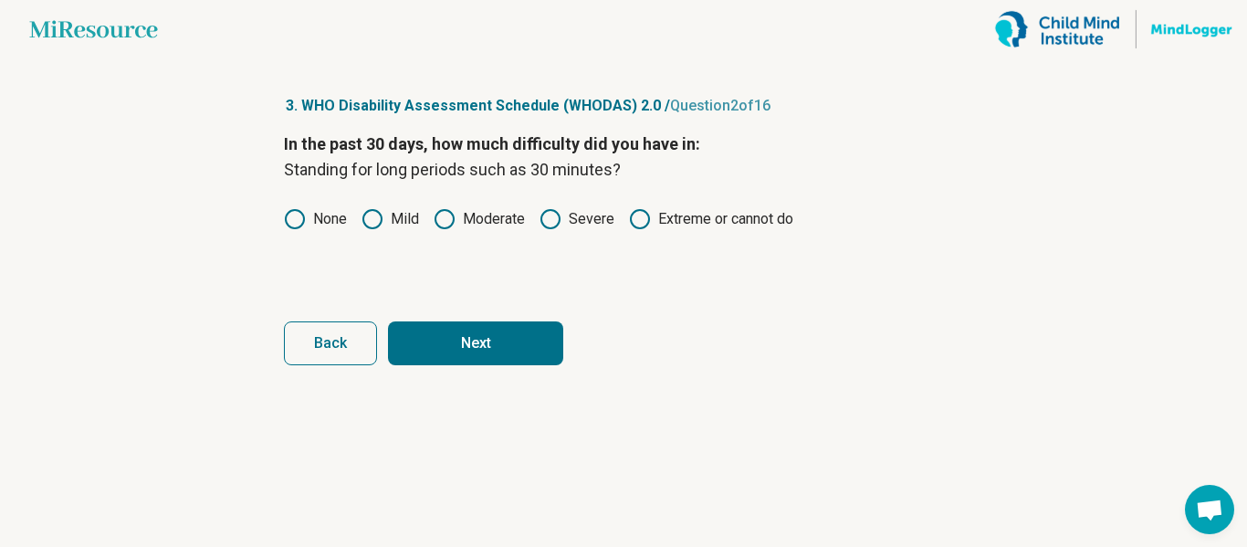
click at [504, 347] on button "Next" at bounding box center [475, 343] width 175 height 44
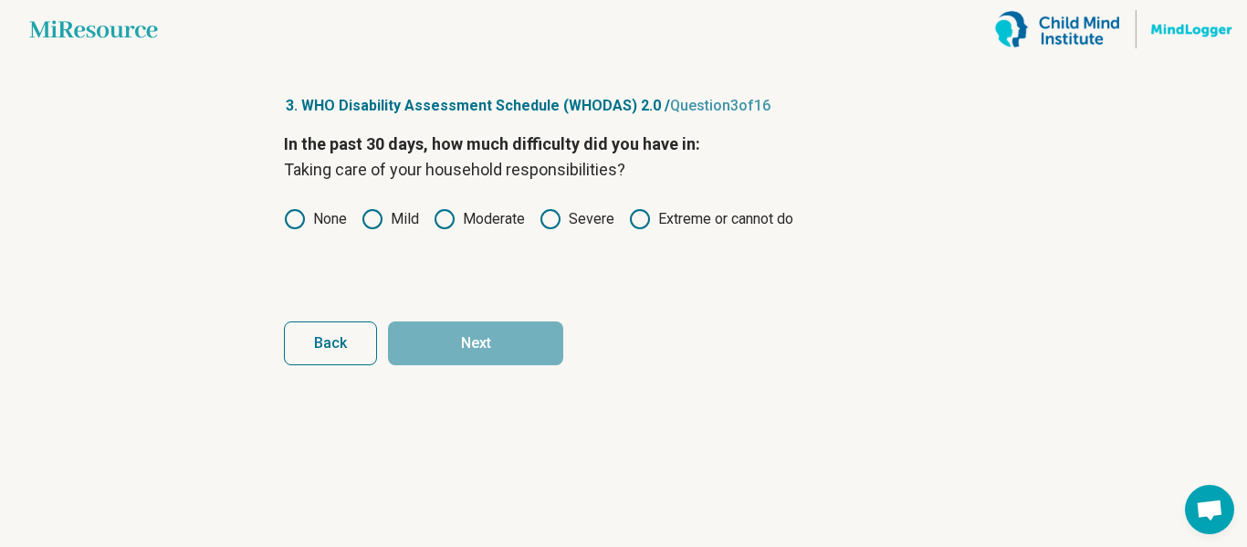
click at [374, 223] on icon at bounding box center [372, 219] width 22 height 22
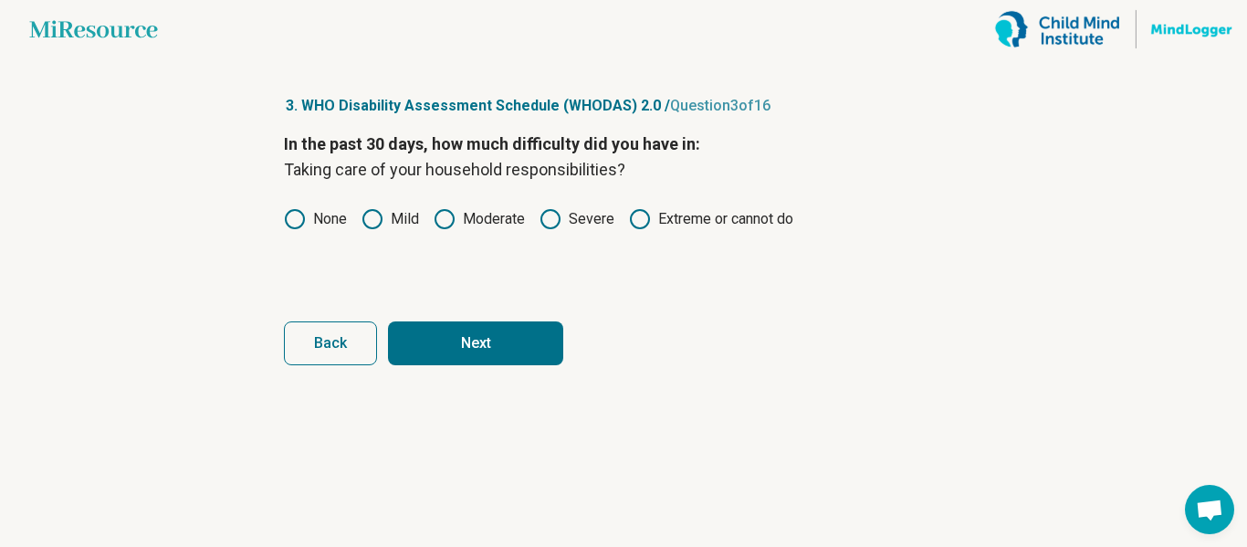
click at [486, 352] on button "Next" at bounding box center [475, 343] width 175 height 44
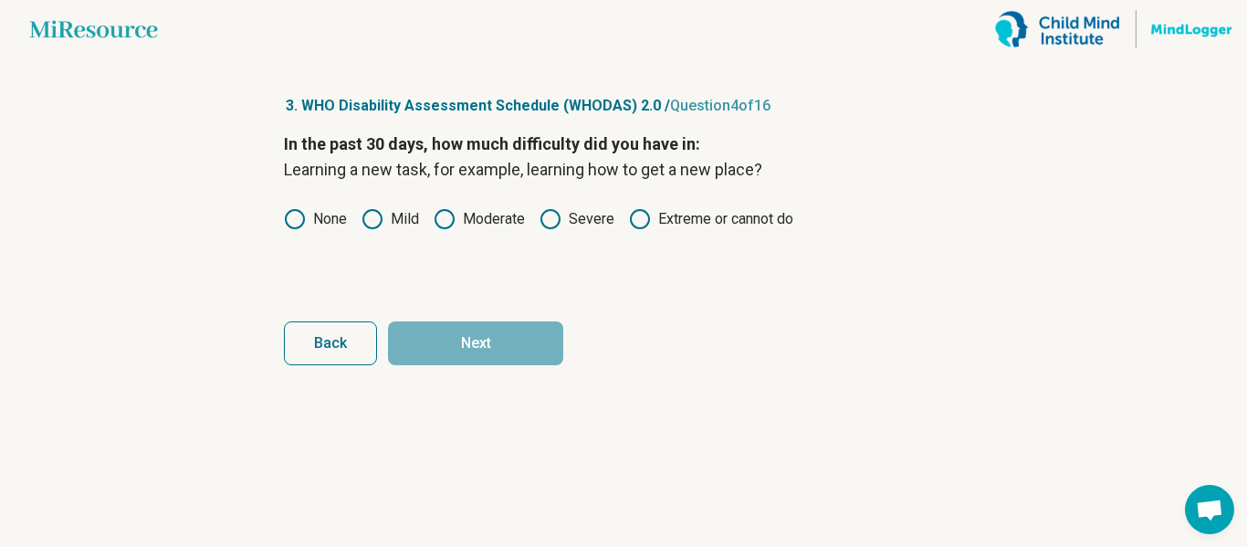
click at [444, 222] on icon at bounding box center [445, 219] width 22 height 22
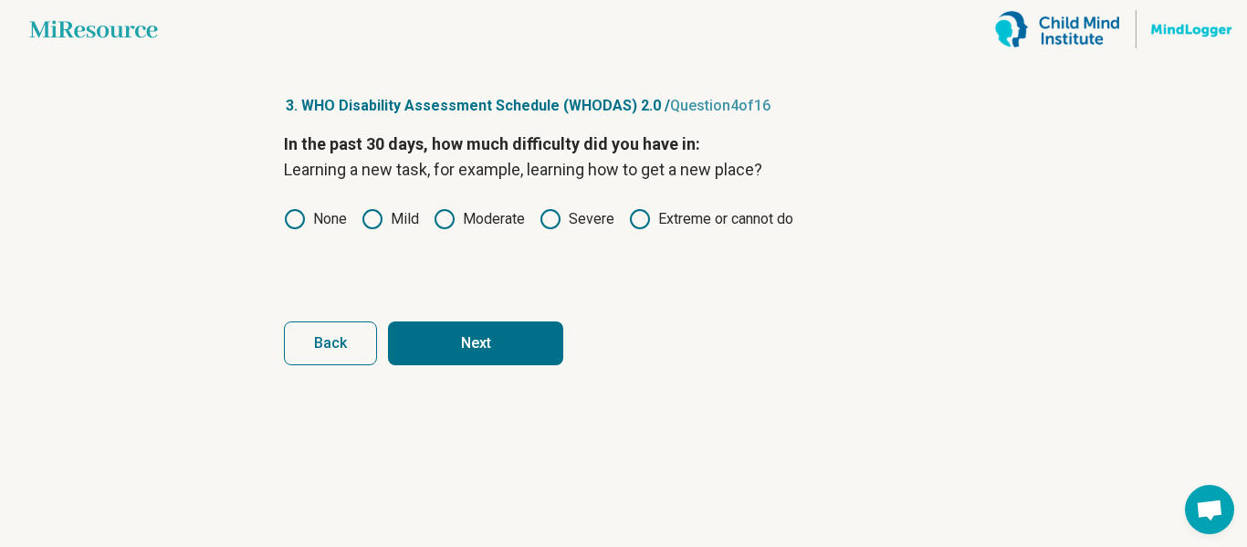
click at [482, 332] on button "Next" at bounding box center [475, 343] width 175 height 44
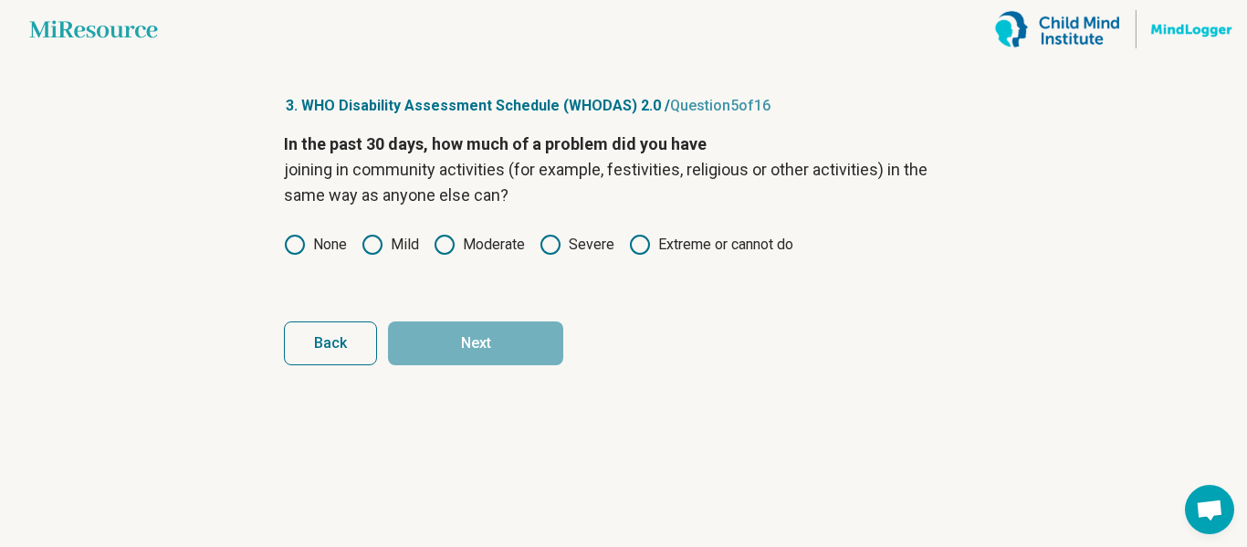
click at [294, 242] on icon at bounding box center [295, 245] width 22 height 22
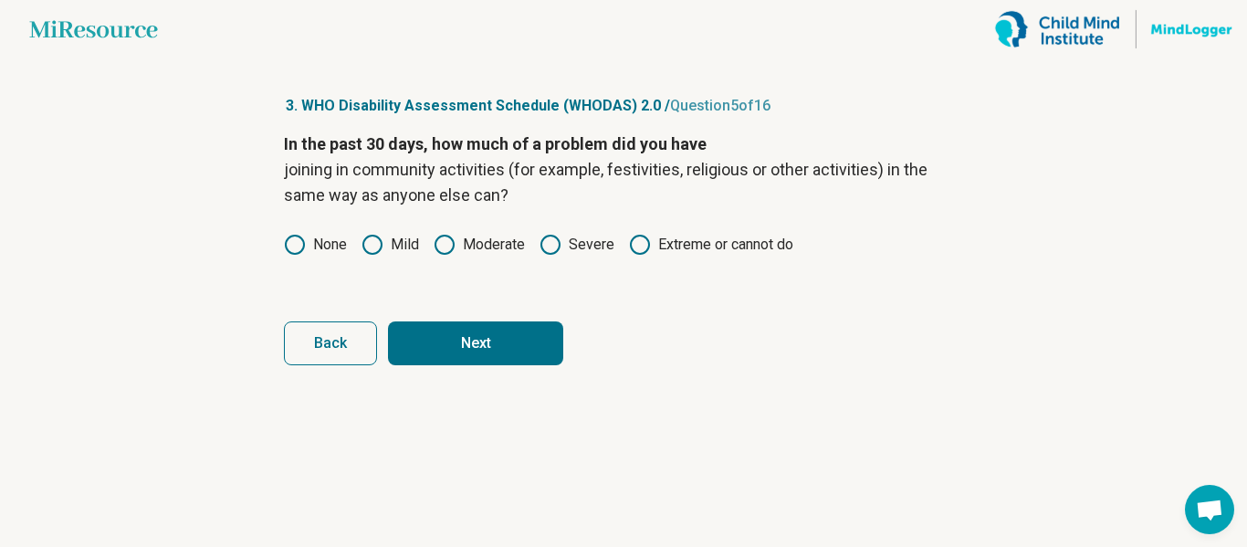
click at [465, 329] on button "Next" at bounding box center [475, 343] width 175 height 44
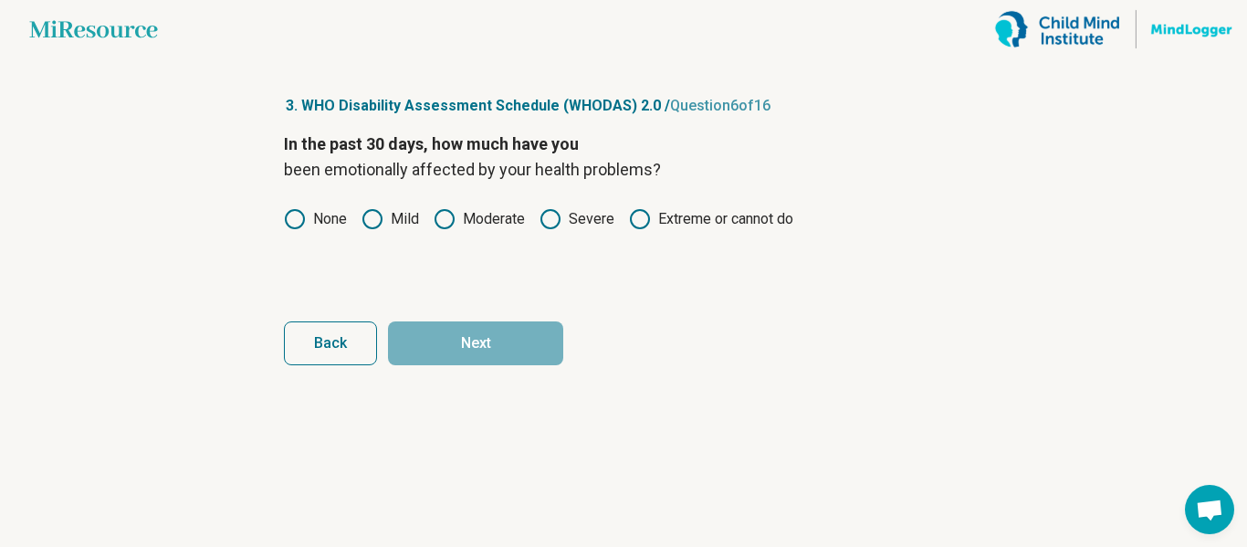
click at [444, 218] on icon at bounding box center [445, 219] width 22 height 22
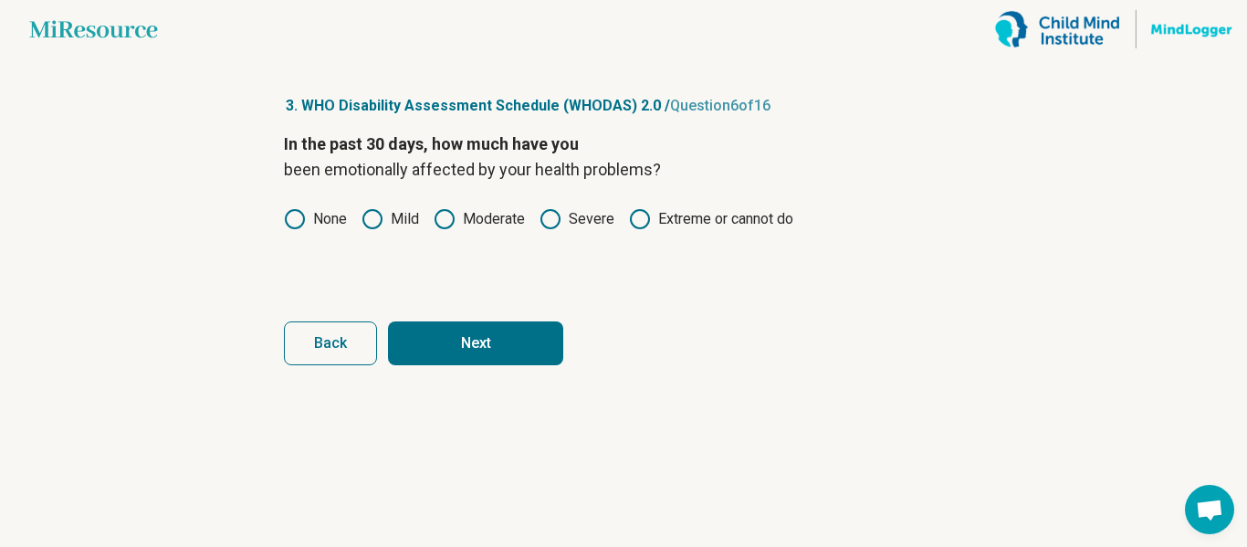
click at [481, 338] on button "Next" at bounding box center [475, 343] width 175 height 44
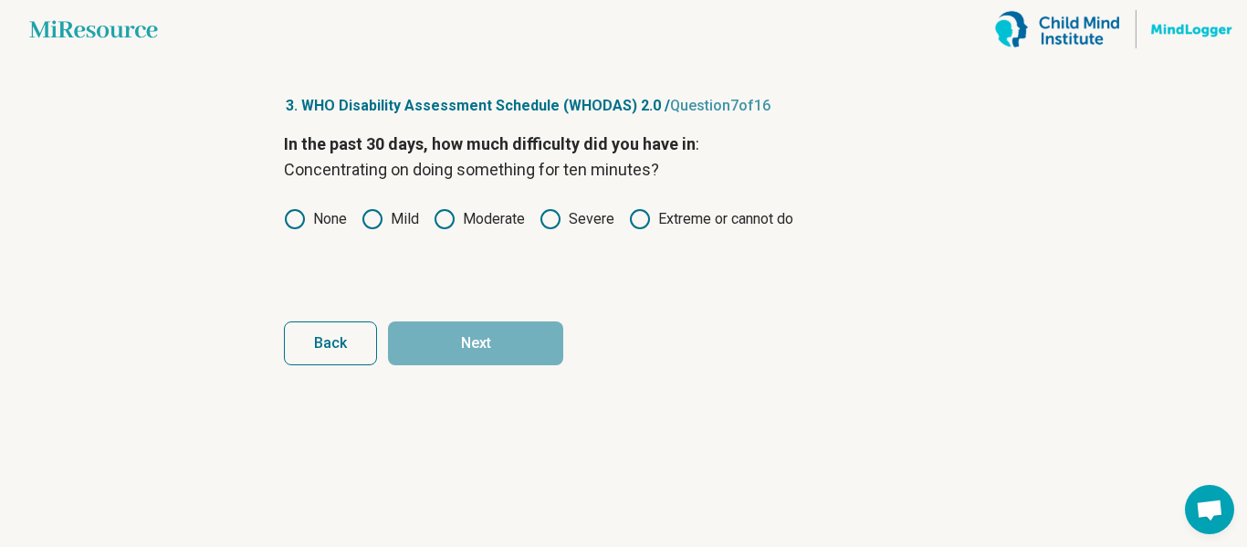
click at [547, 218] on icon at bounding box center [550, 219] width 22 height 22
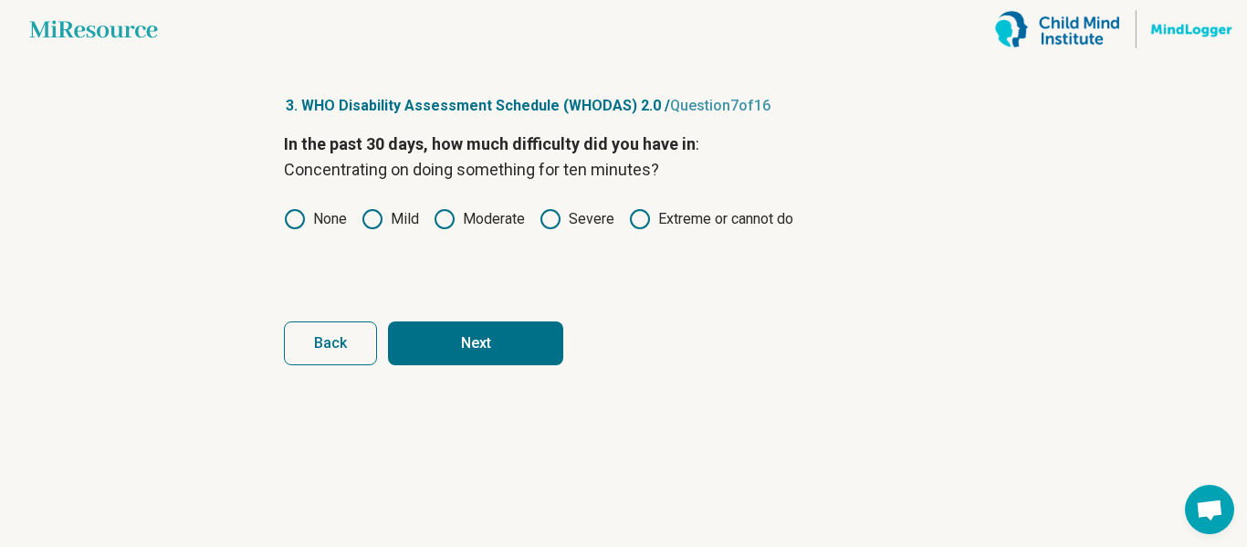
click at [442, 347] on button "Next" at bounding box center [475, 343] width 175 height 44
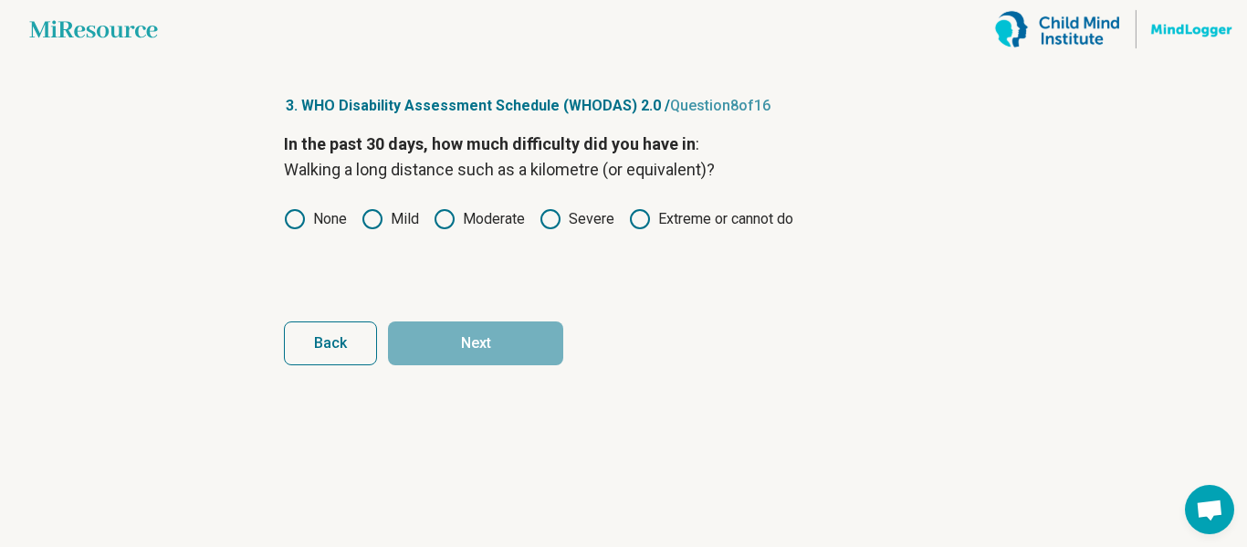
click at [310, 226] on label "None" at bounding box center [315, 219] width 63 height 22
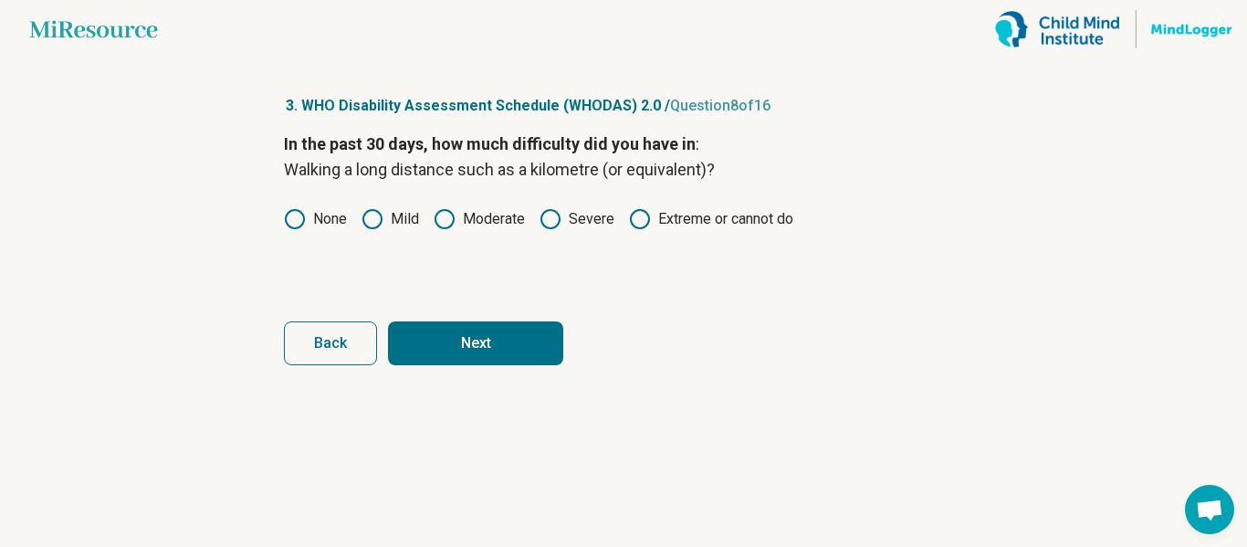
click at [445, 340] on button "Next" at bounding box center [475, 343] width 175 height 44
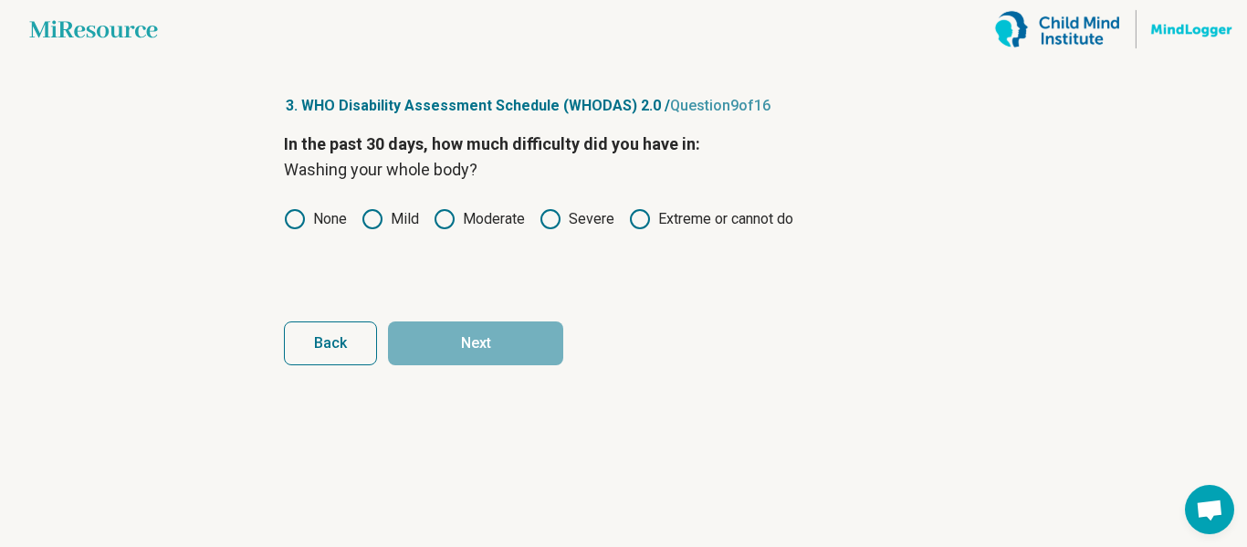
click at [303, 220] on circle at bounding box center [295, 219] width 18 height 18
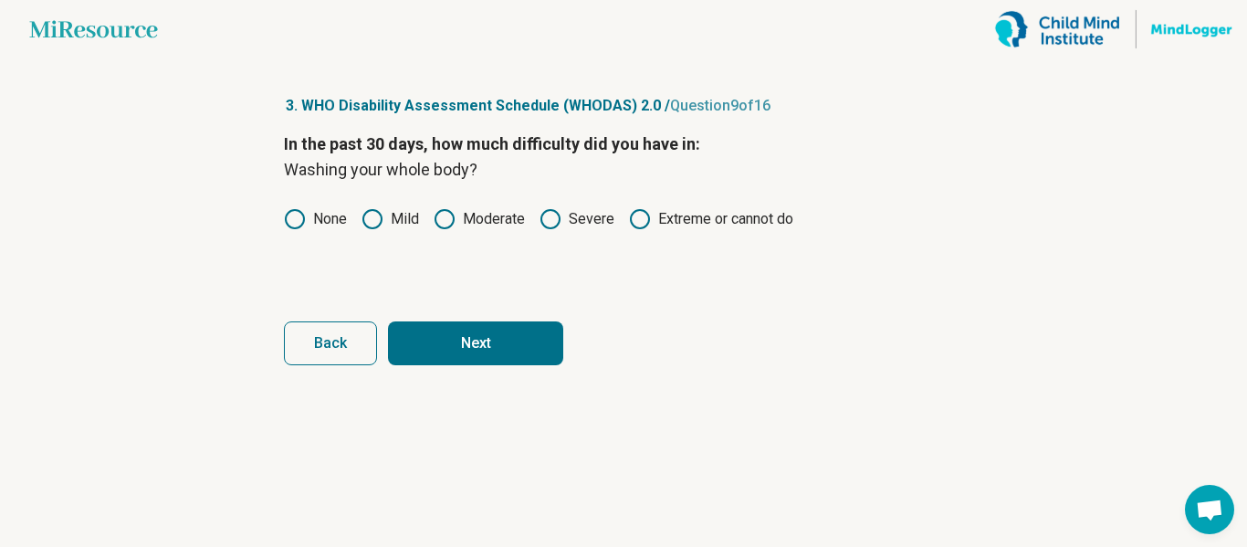
click at [469, 340] on button "Next" at bounding box center [475, 343] width 175 height 44
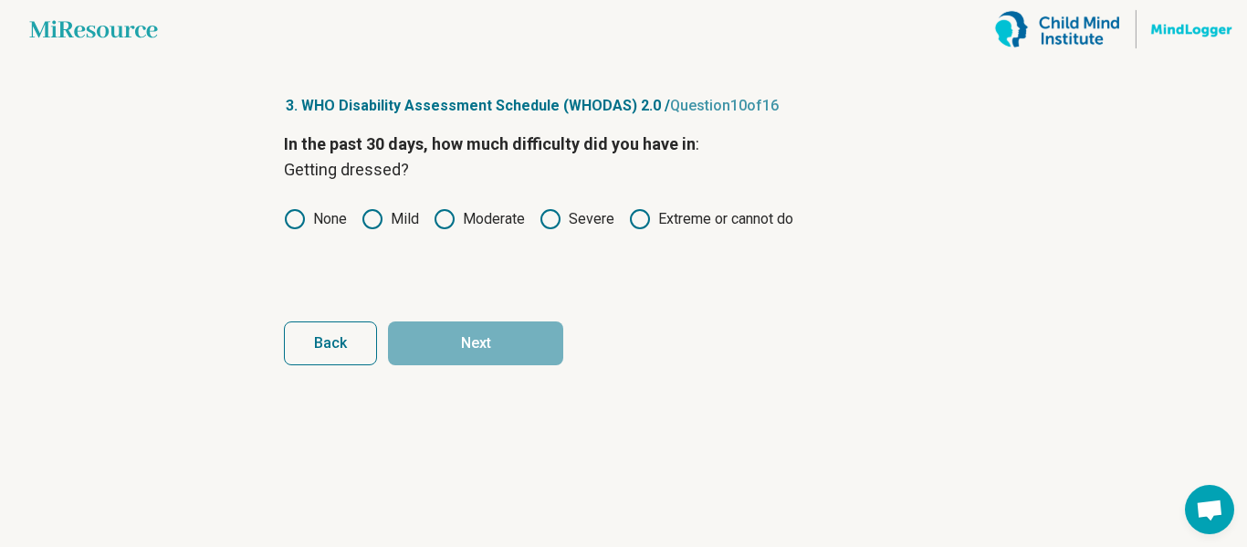
click at [331, 227] on label "None" at bounding box center [315, 219] width 63 height 22
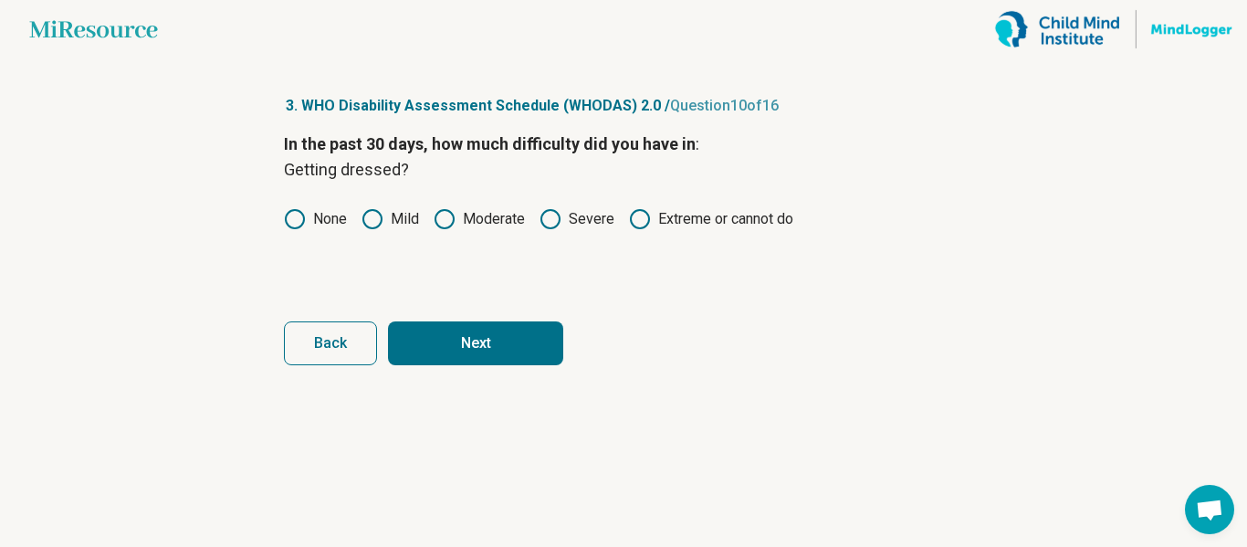
click at [477, 340] on button "Next" at bounding box center [475, 343] width 175 height 44
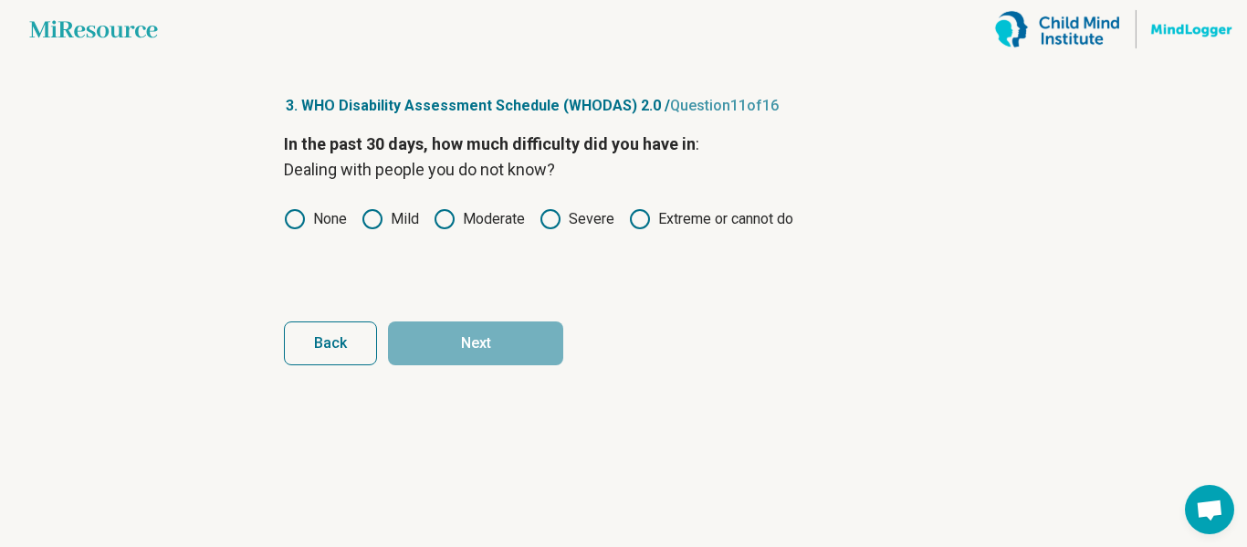
click at [402, 220] on label "Mild" at bounding box center [389, 219] width 57 height 22
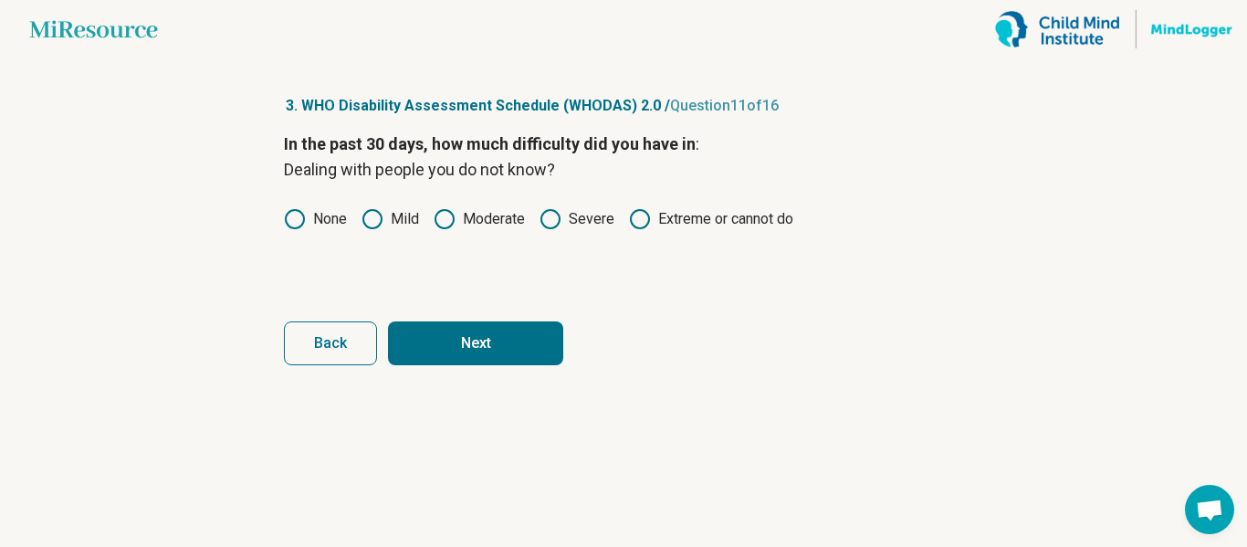
click at [500, 356] on button "Next" at bounding box center [475, 343] width 175 height 44
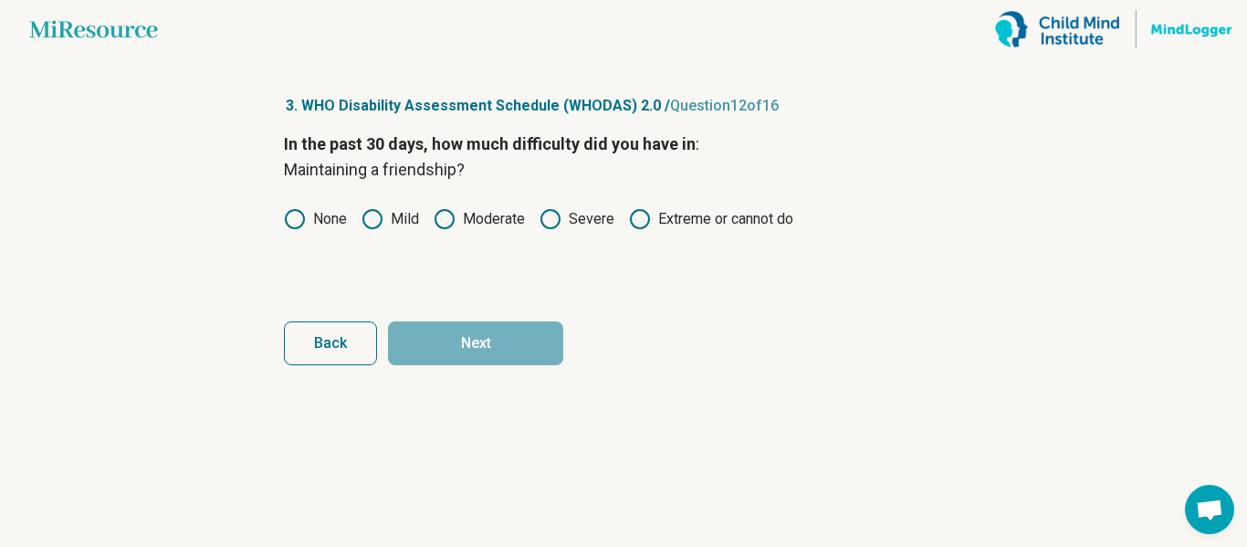
click at [331, 218] on label "None" at bounding box center [315, 219] width 63 height 22
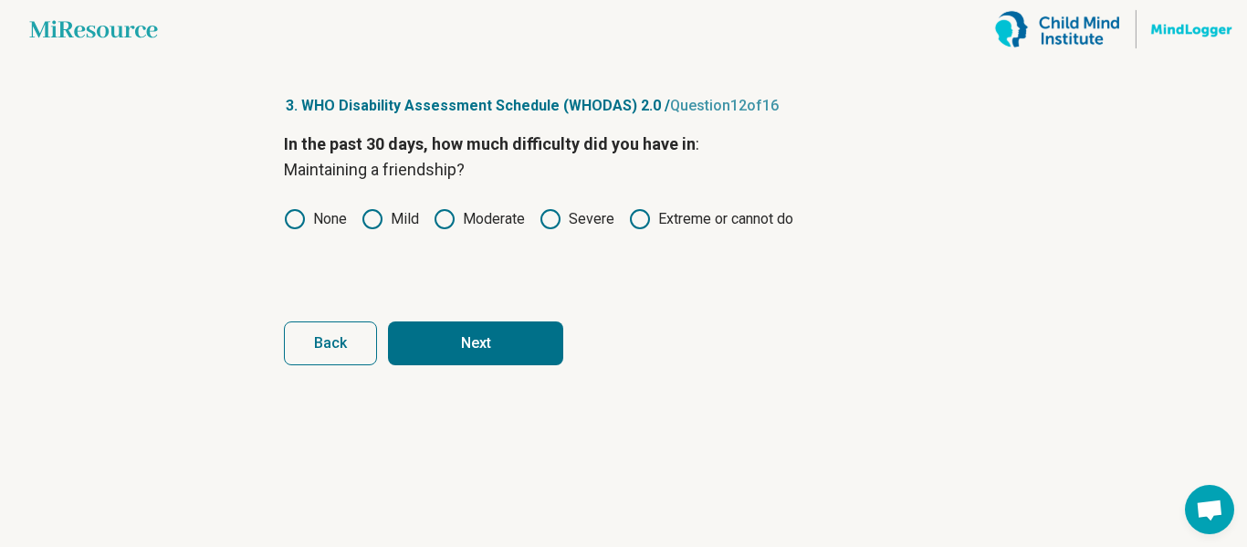
click at [432, 341] on button "Next" at bounding box center [475, 343] width 175 height 44
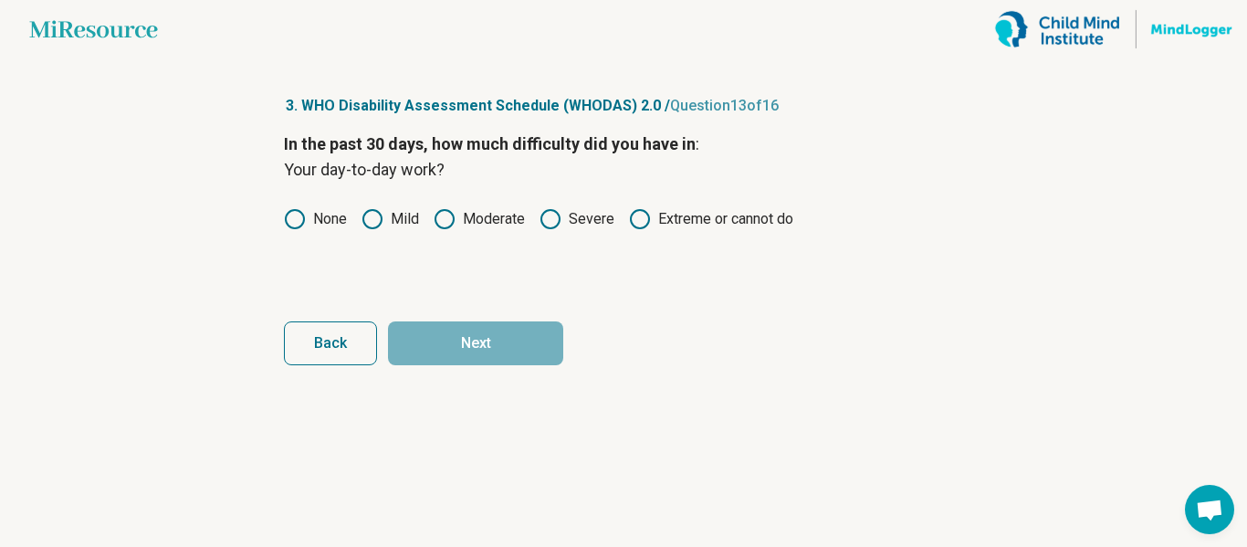
click at [391, 221] on label "Mild" at bounding box center [389, 219] width 57 height 22
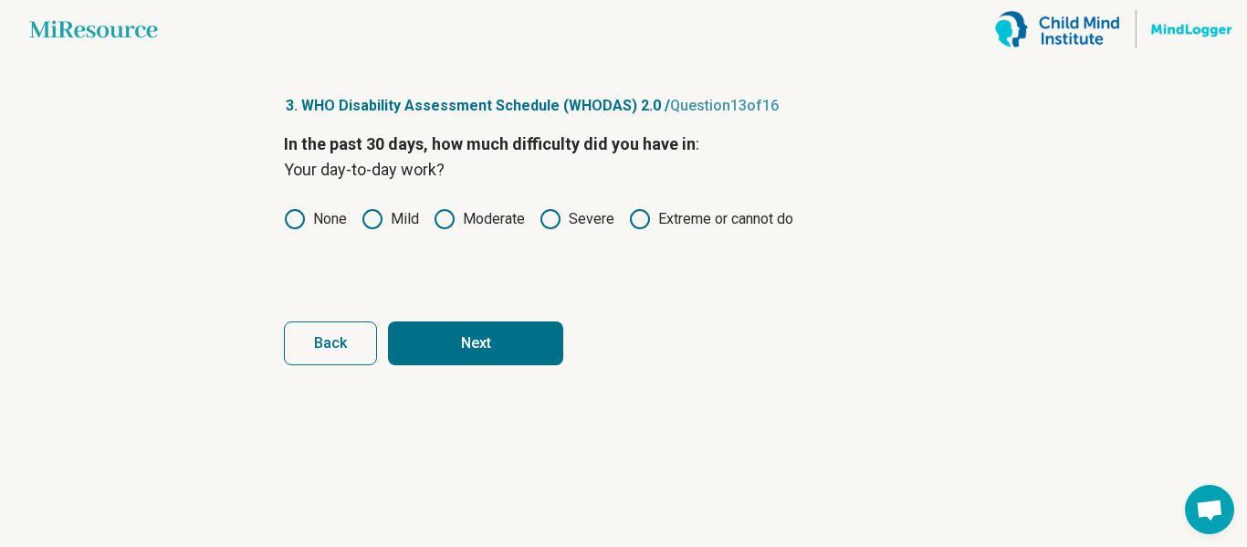
click at [471, 361] on button "Next" at bounding box center [475, 343] width 175 height 44
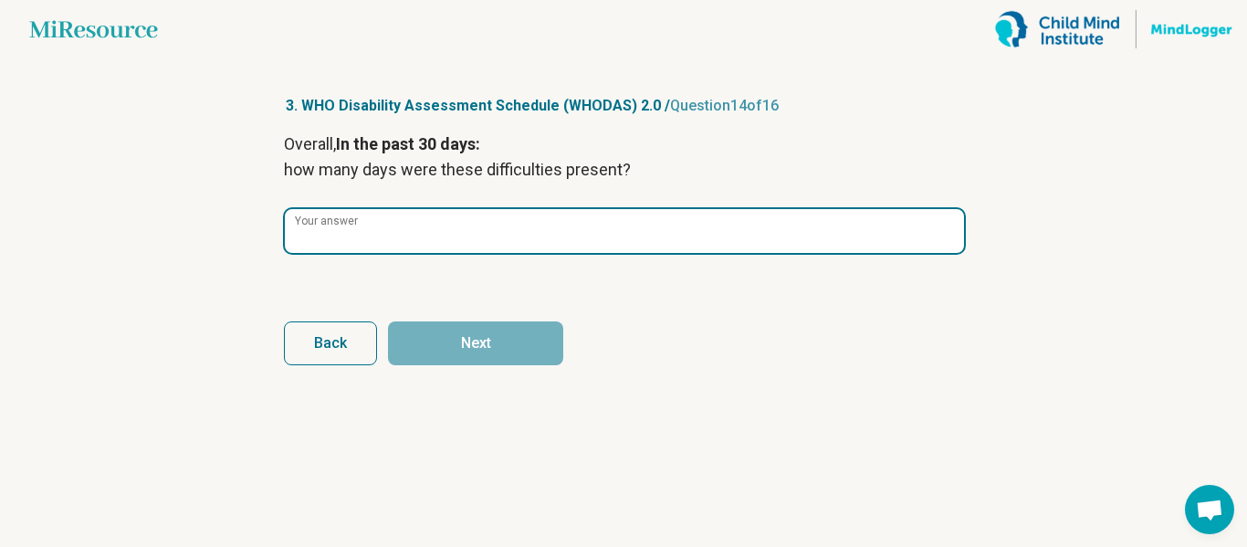
click at [381, 247] on input "Your answer" at bounding box center [624, 231] width 679 height 44
click at [946, 231] on input "*" at bounding box center [624, 231] width 679 height 44
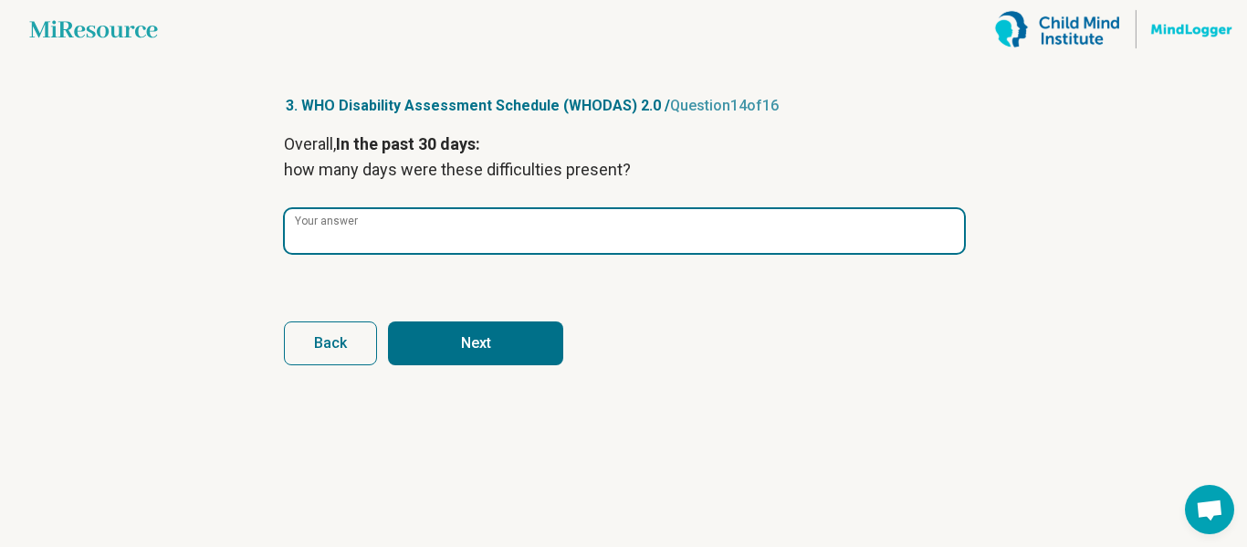
click at [946, 231] on input "*" at bounding box center [624, 231] width 679 height 44
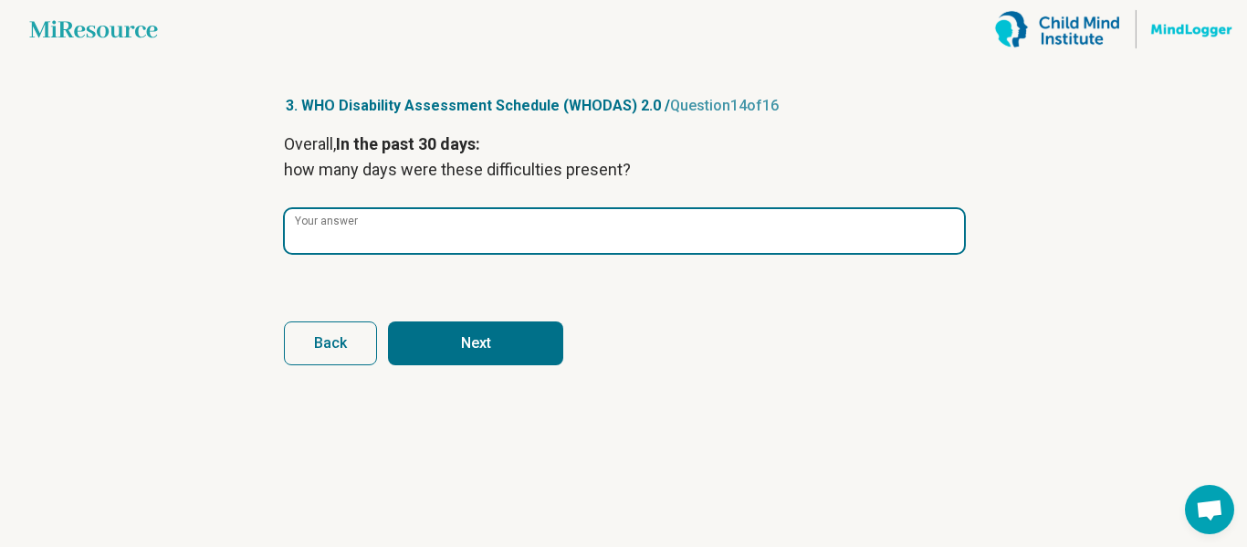
click at [946, 231] on input "*" at bounding box center [624, 231] width 679 height 44
type input "*"
click at [946, 234] on input "*" at bounding box center [624, 231] width 679 height 44
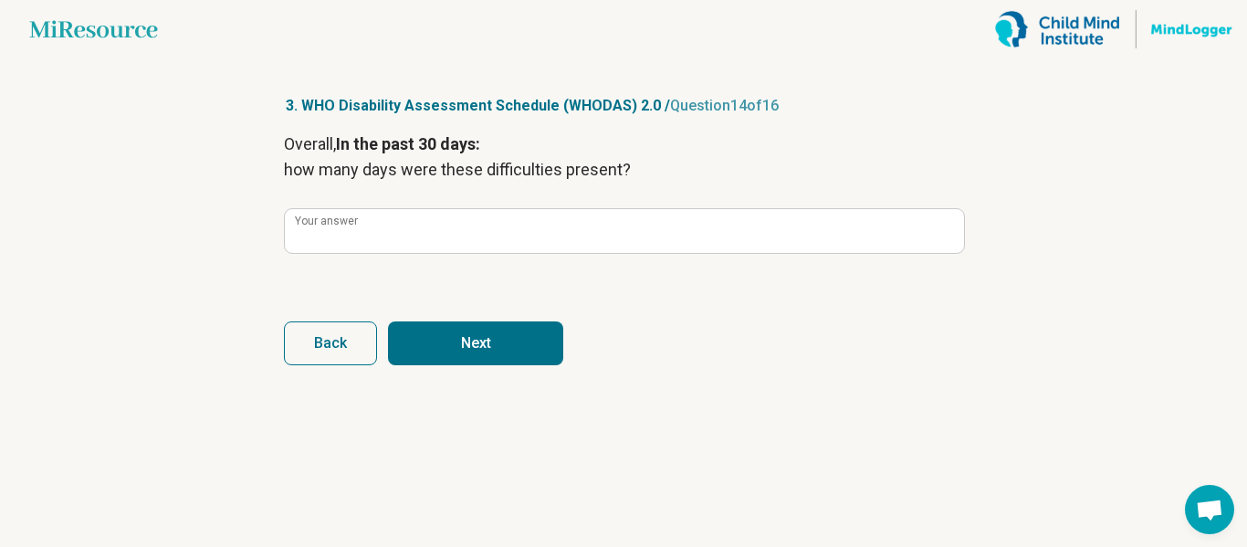
click at [475, 337] on button "Next" at bounding box center [475, 343] width 175 height 44
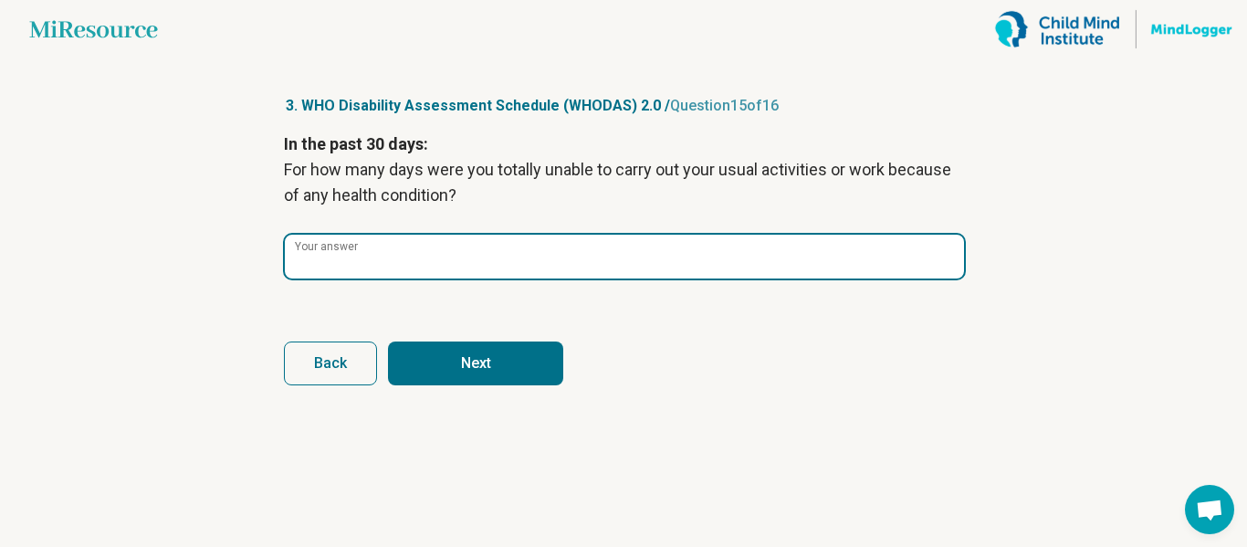
click at [949, 259] on input "*" at bounding box center [624, 257] width 679 height 44
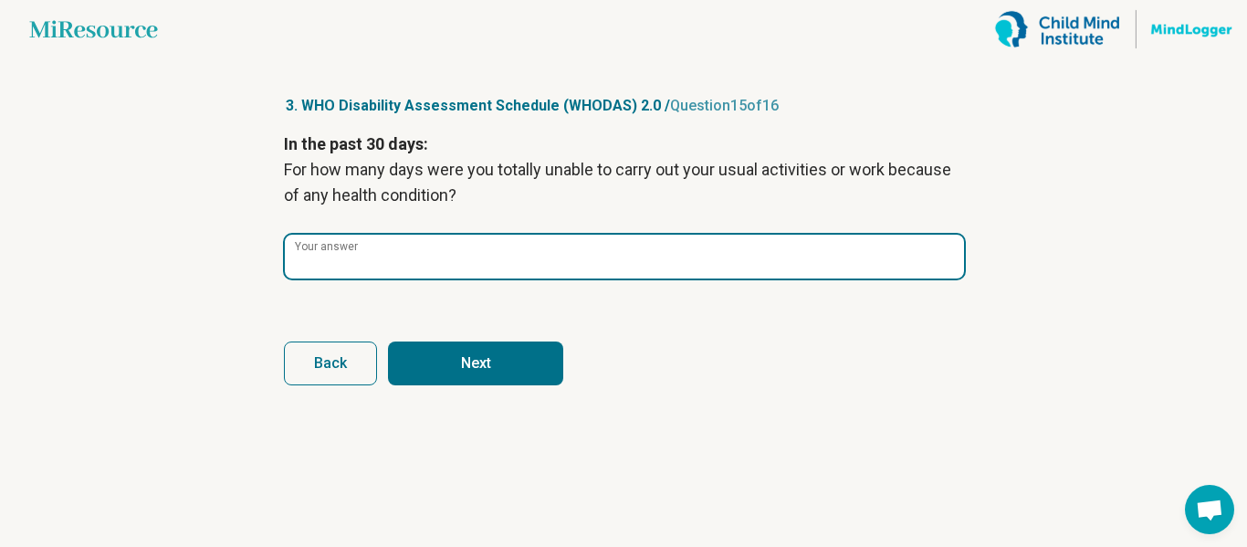
click at [949, 259] on input "*" at bounding box center [624, 257] width 679 height 44
type input "**"
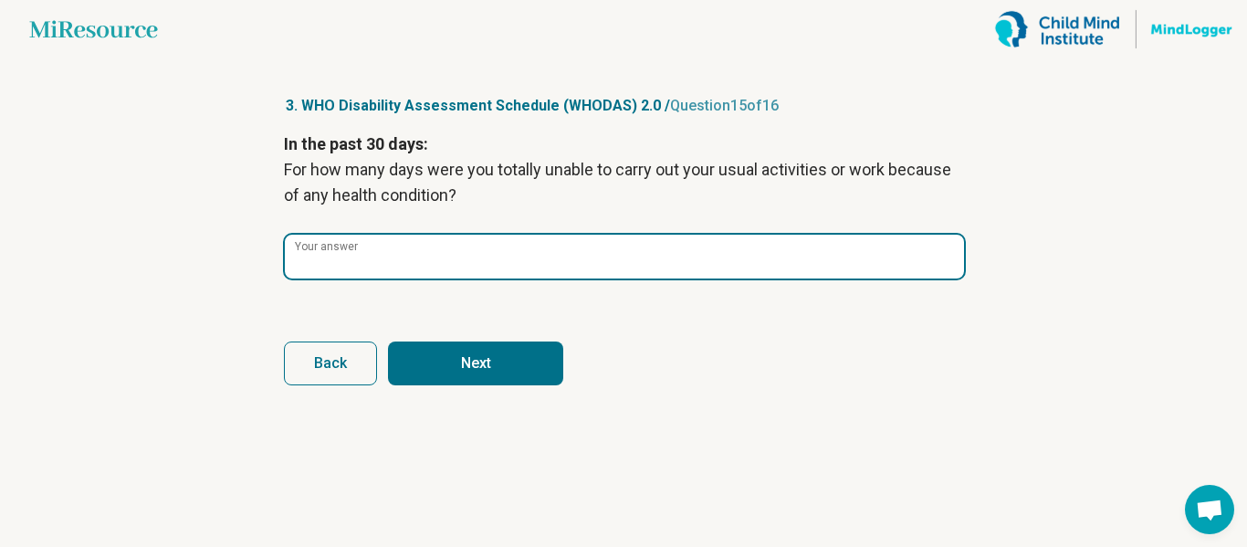
click at [949, 259] on input "**" at bounding box center [624, 257] width 679 height 44
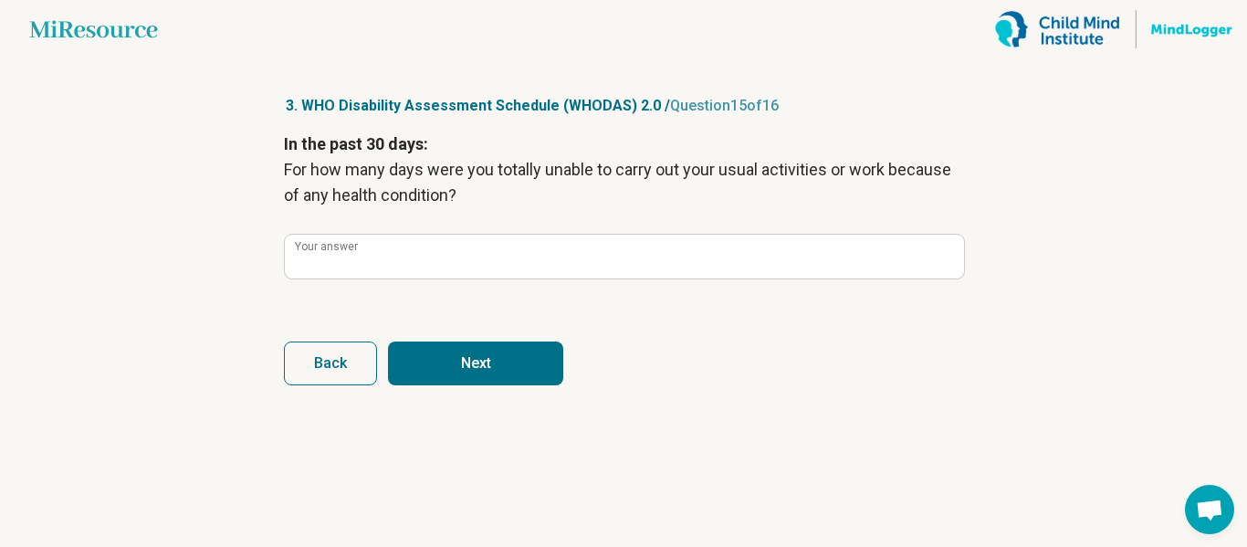
click at [546, 363] on button "Next" at bounding box center [475, 363] width 175 height 44
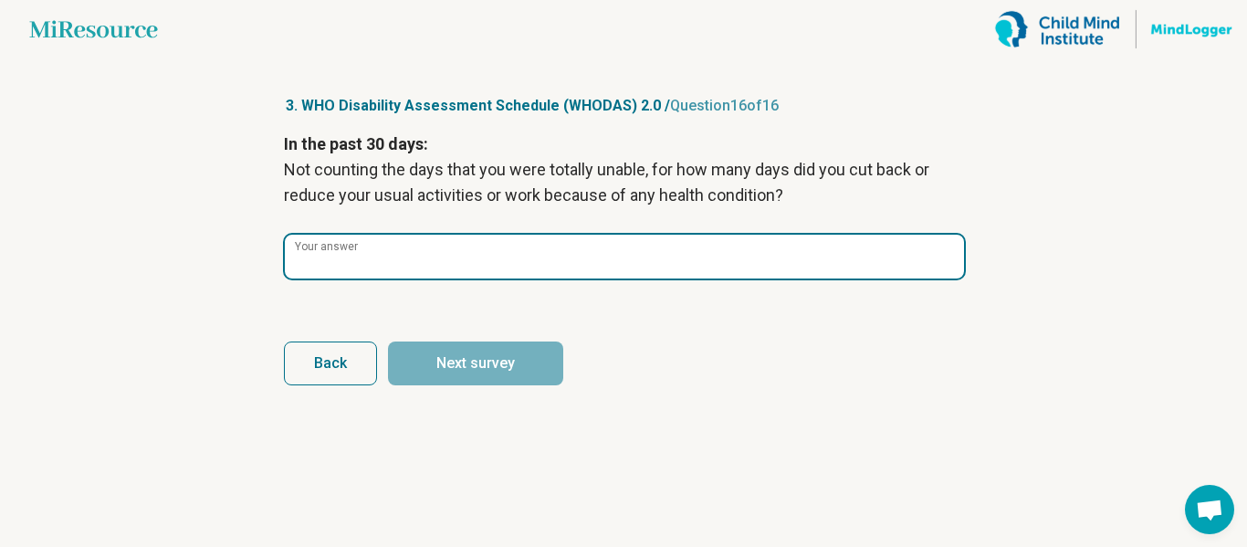
click at [946, 258] on input "*" at bounding box center [624, 257] width 679 height 44
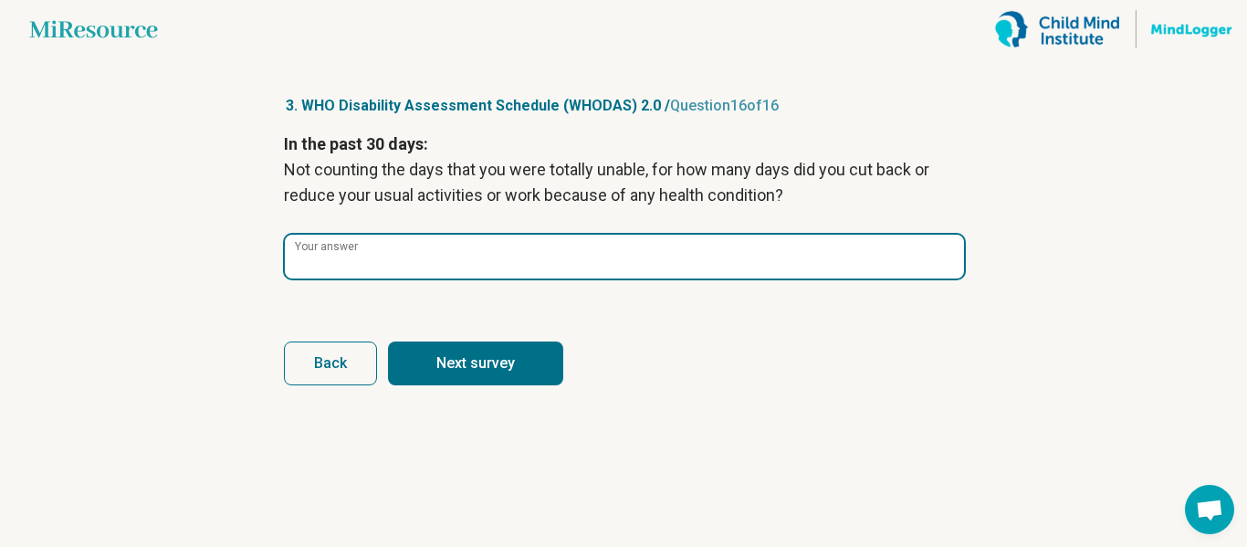
click at [946, 258] on input "*" at bounding box center [624, 257] width 679 height 44
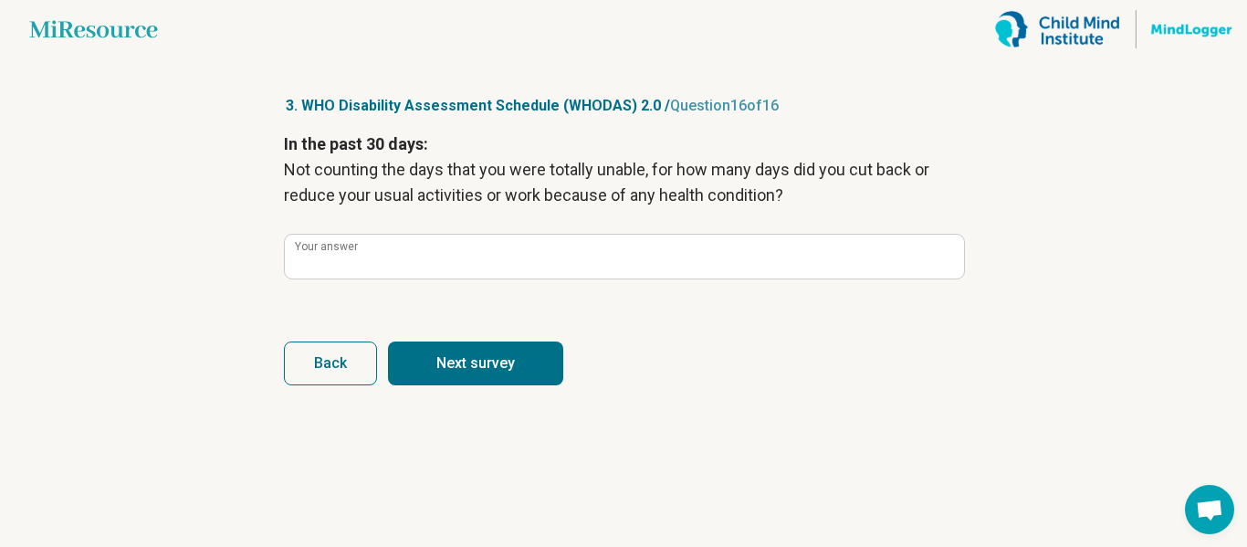
click at [482, 374] on button "Next survey" at bounding box center [475, 363] width 175 height 44
type input "*"
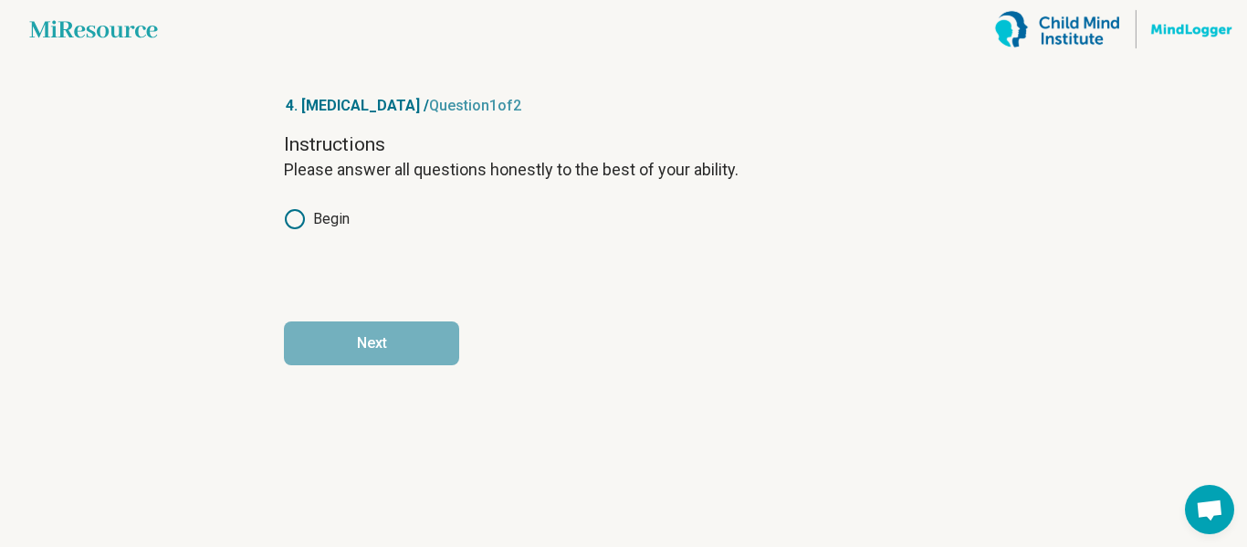
click at [340, 217] on label "Begin" at bounding box center [317, 219] width 66 height 22
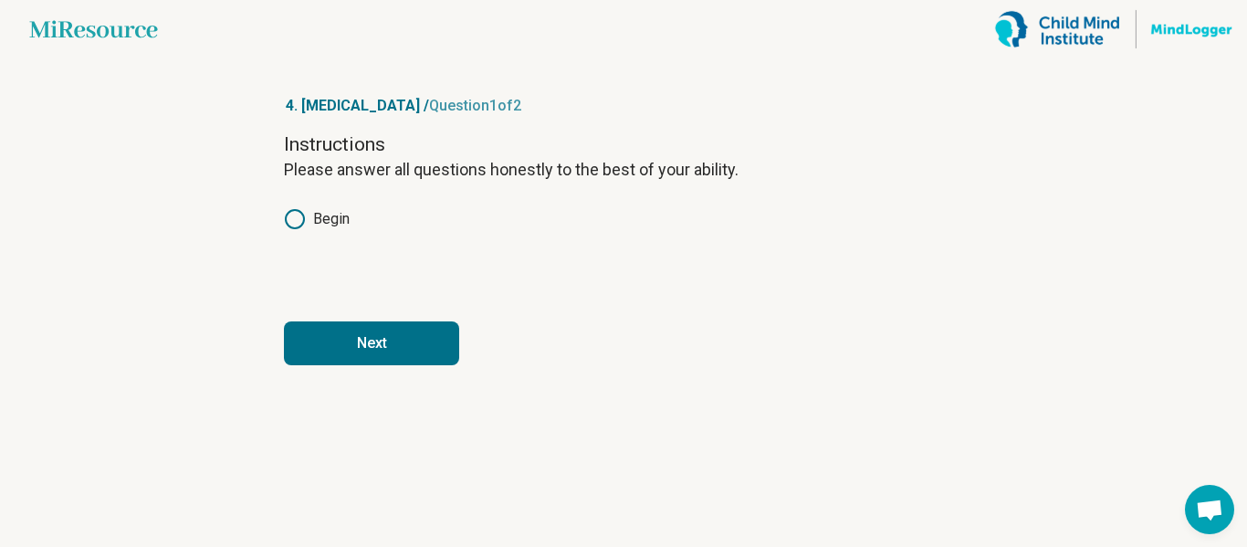
click at [401, 332] on button "Next" at bounding box center [371, 343] width 175 height 44
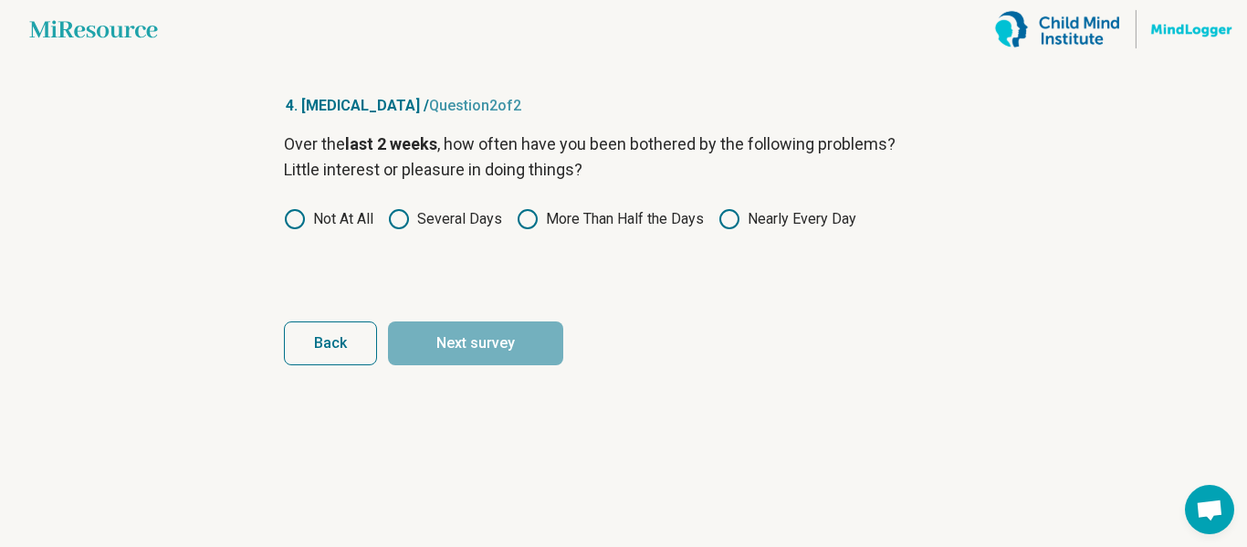
click at [442, 226] on label "Several Days" at bounding box center [445, 219] width 114 height 22
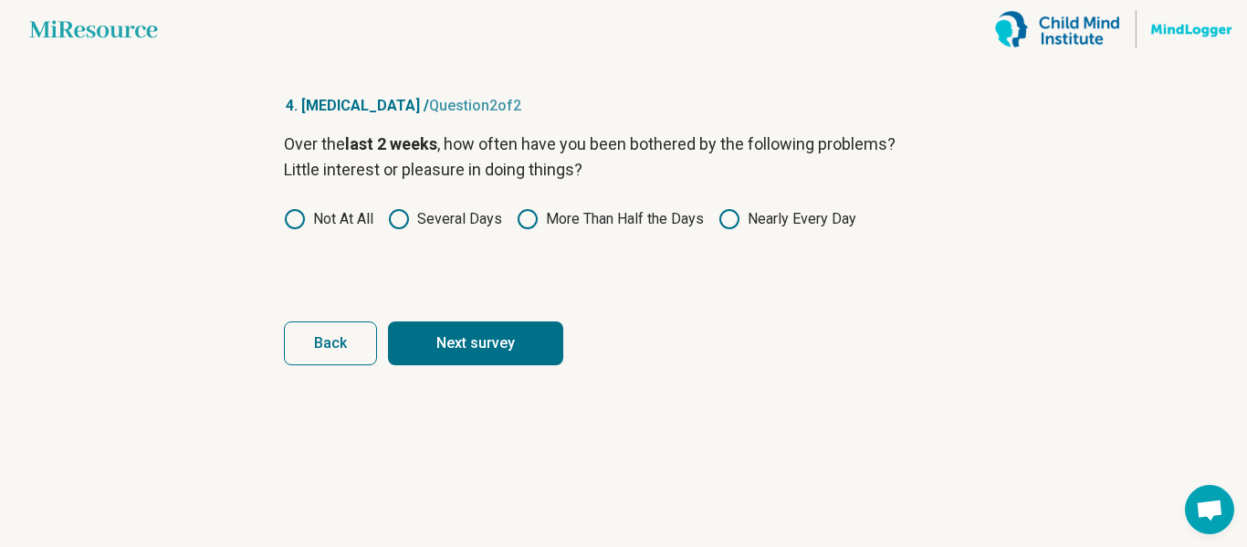
click at [486, 339] on button "Next survey" at bounding box center [475, 343] width 175 height 44
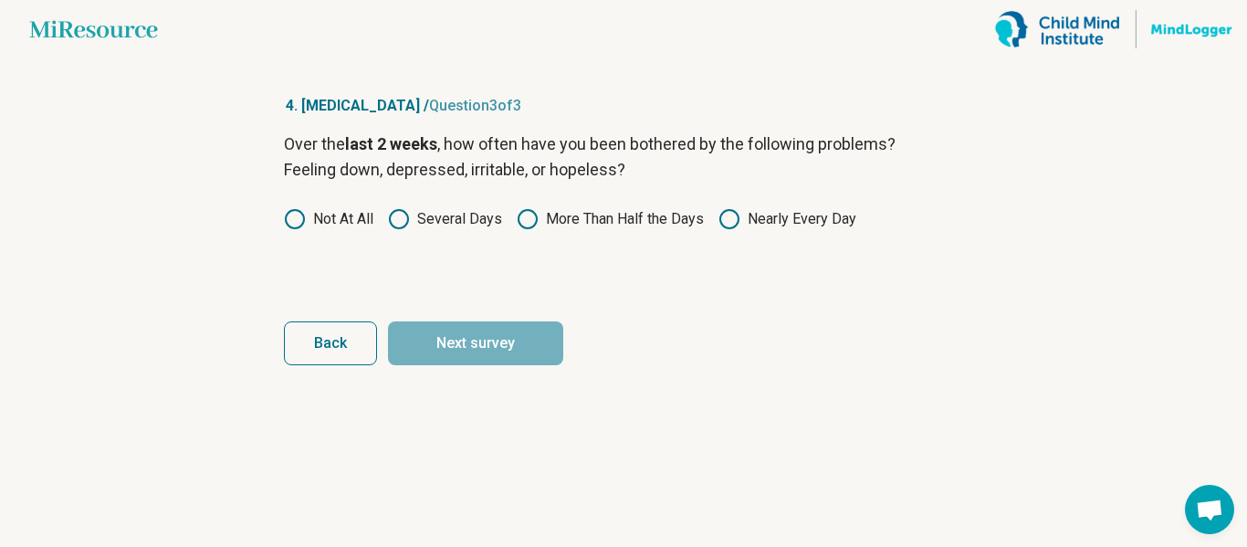
click at [319, 223] on label "Not At All" at bounding box center [328, 219] width 89 height 22
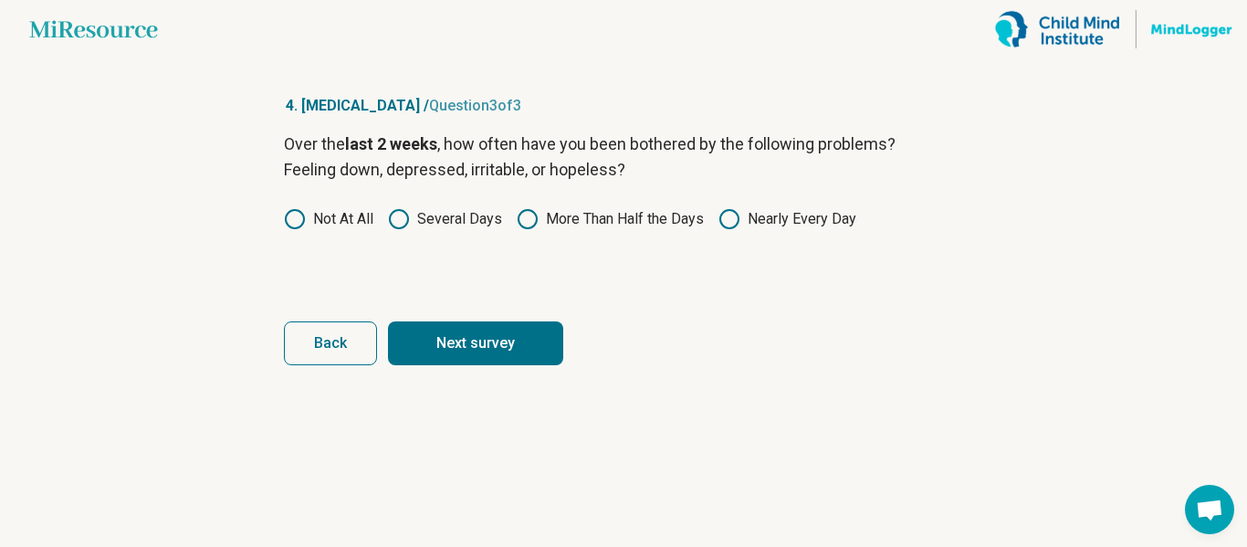
click at [485, 329] on button "Next survey" at bounding box center [475, 343] width 175 height 44
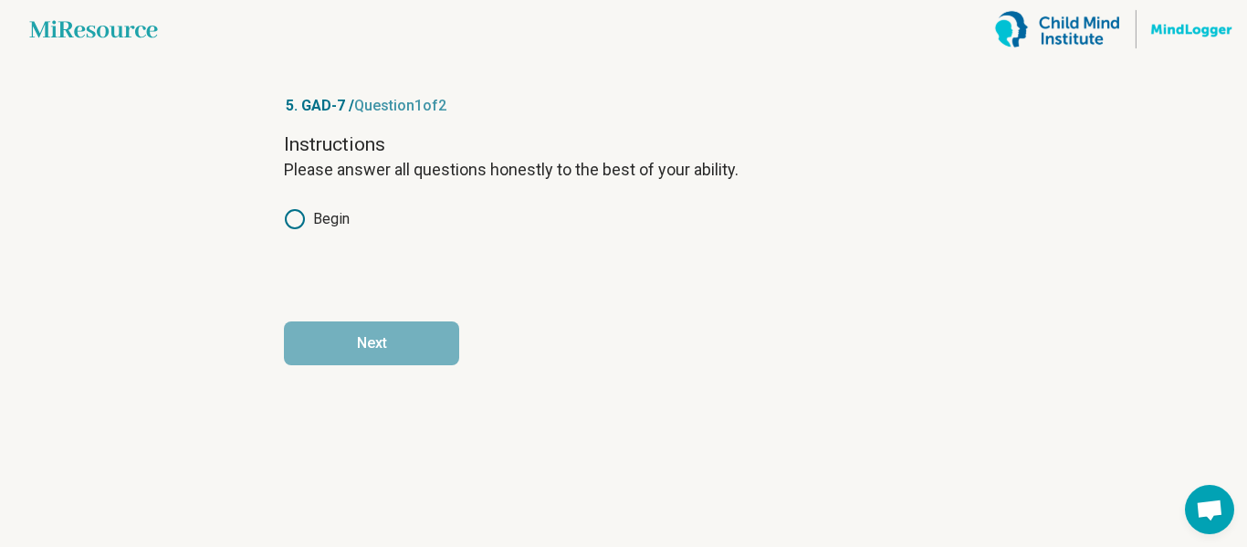
click at [302, 203] on div "Instructions Please answer all questions honestly to the best of your ability. …" at bounding box center [623, 207] width 679 height 153
click at [303, 220] on circle at bounding box center [295, 219] width 18 height 18
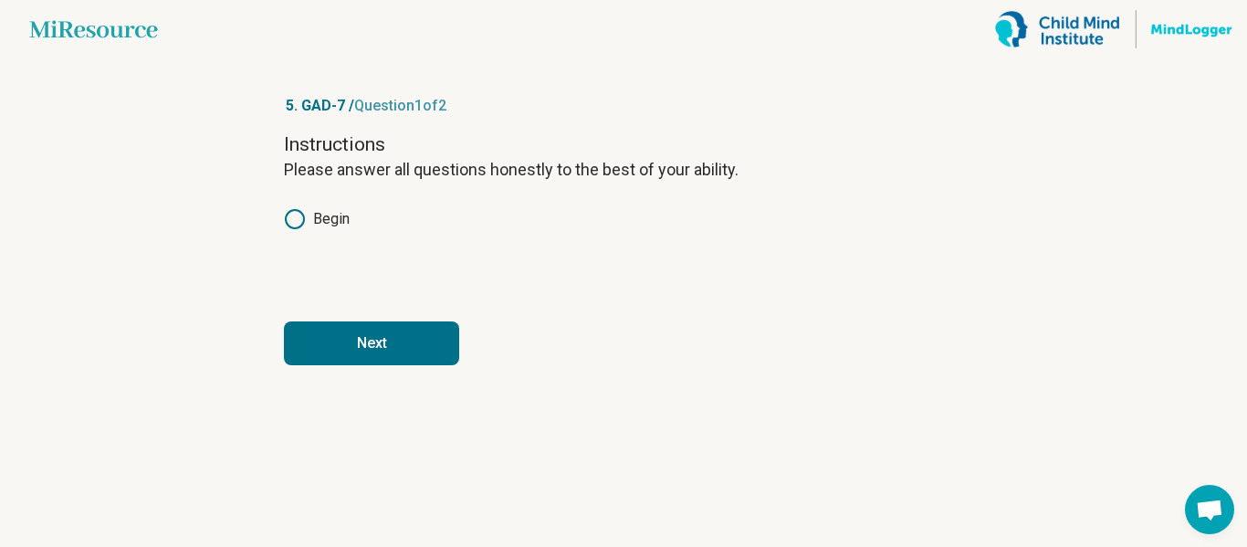
click at [397, 339] on button "Next" at bounding box center [371, 343] width 175 height 44
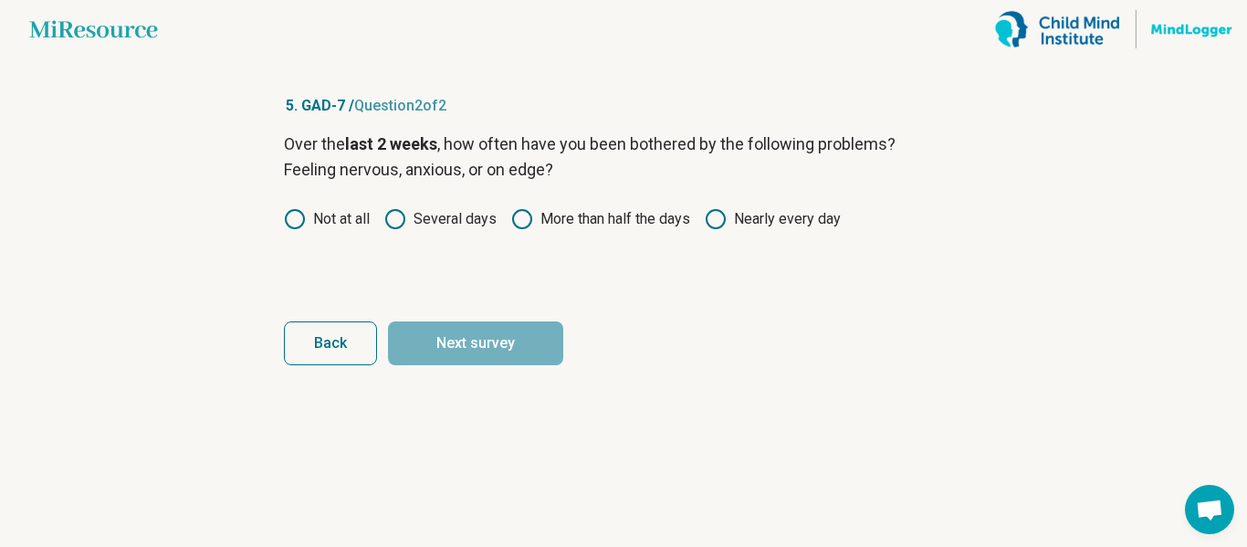
click at [450, 222] on label "Several days" at bounding box center [440, 219] width 112 height 22
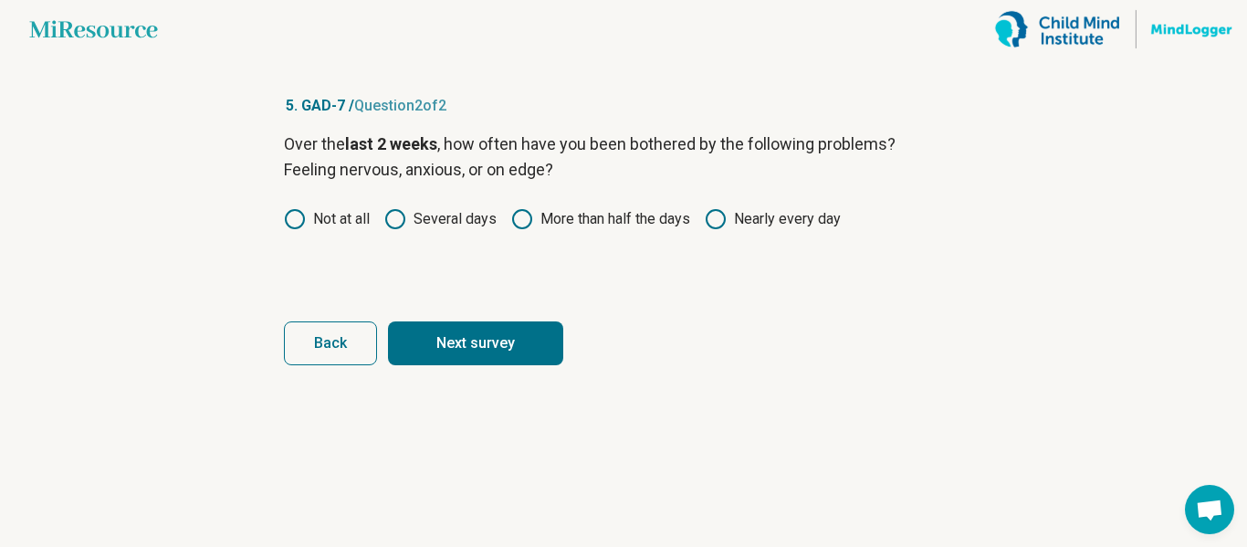
click at [453, 324] on button "Next survey" at bounding box center [475, 343] width 175 height 44
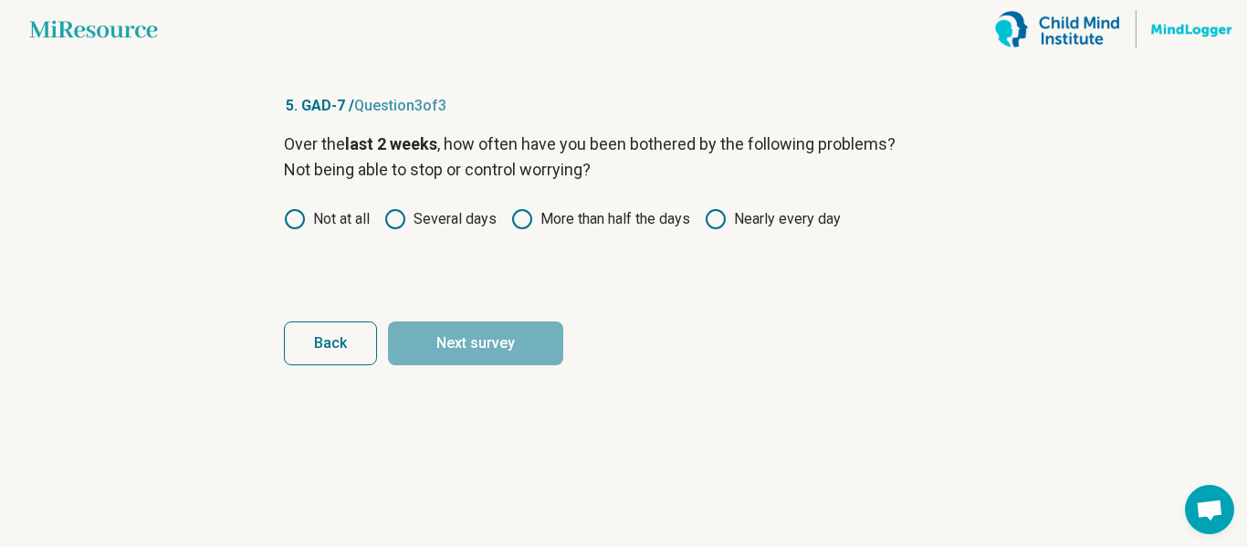
click at [563, 222] on label "More than half the days" at bounding box center [600, 219] width 179 height 22
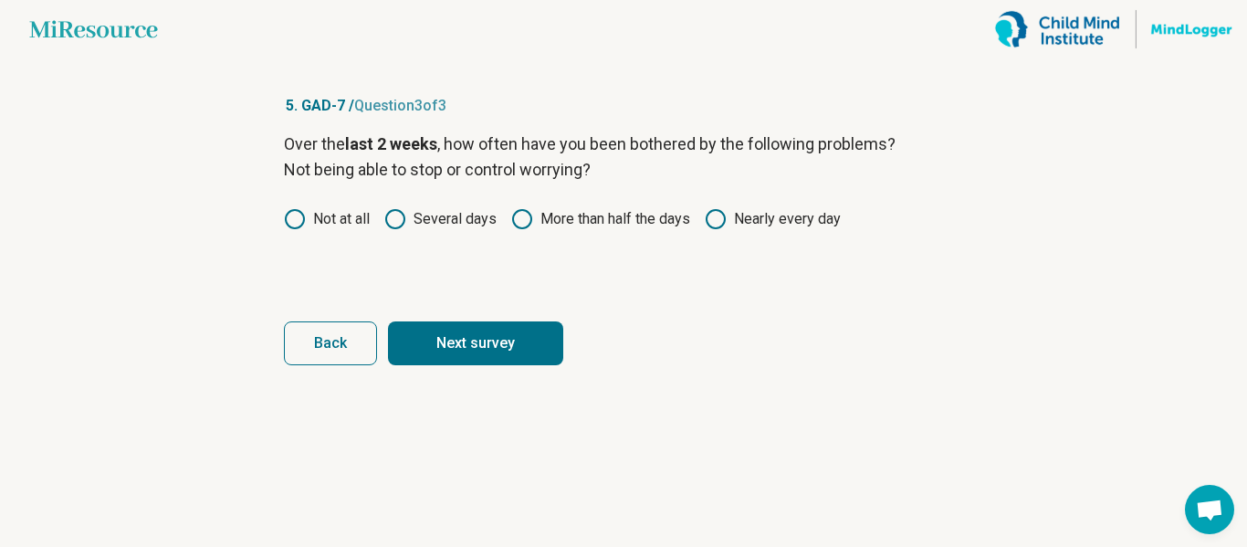
click at [494, 330] on button "Next survey" at bounding box center [475, 343] width 175 height 44
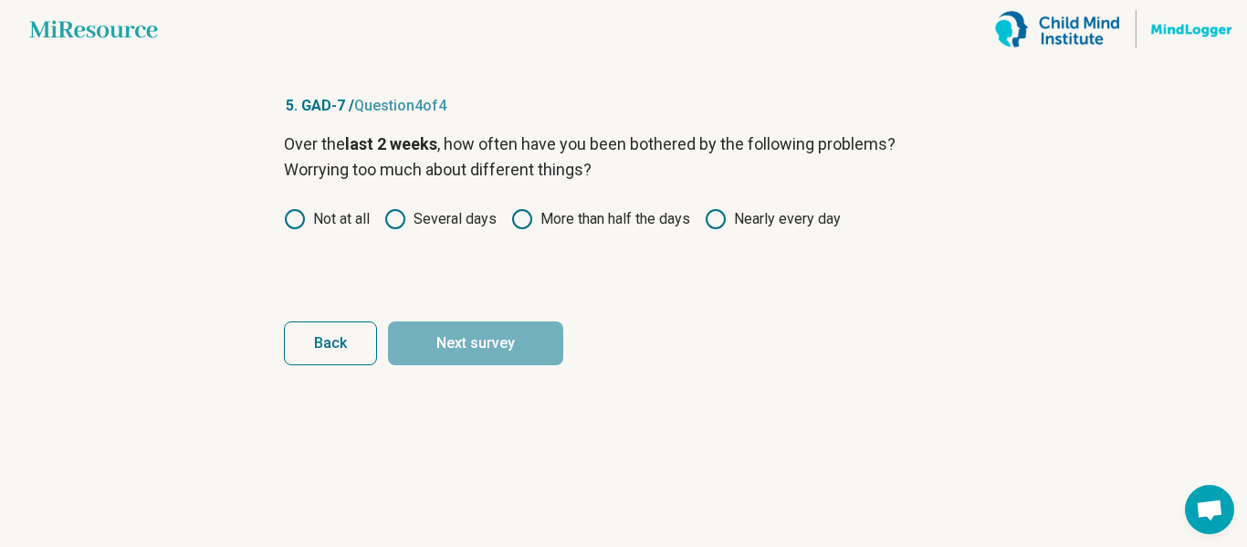
click at [443, 222] on label "Several days" at bounding box center [440, 219] width 112 height 22
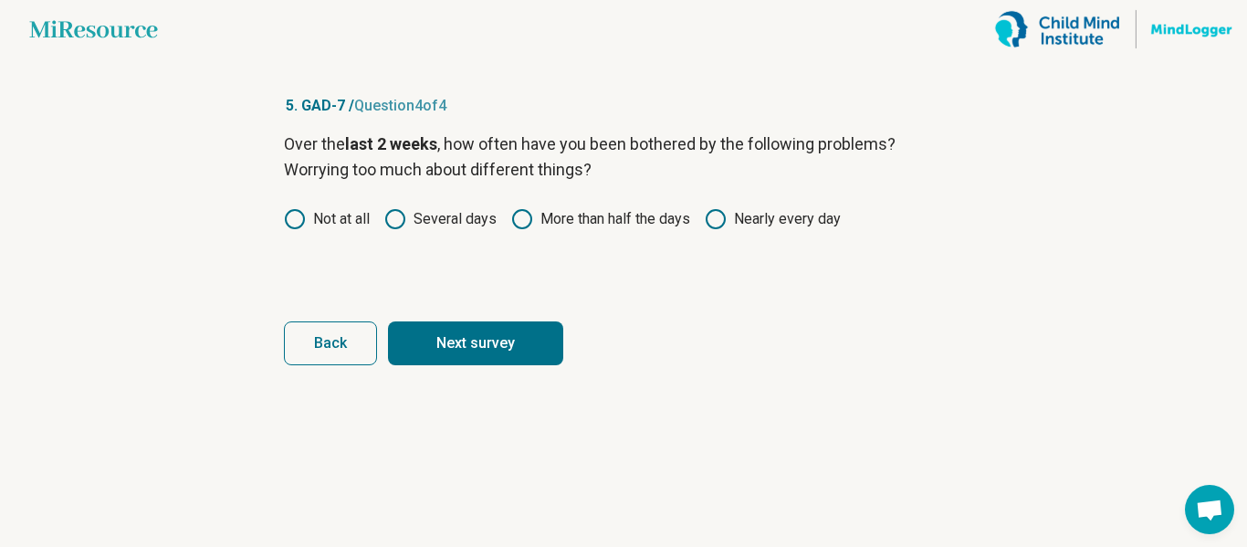
click at [429, 338] on button "Next survey" at bounding box center [475, 343] width 175 height 44
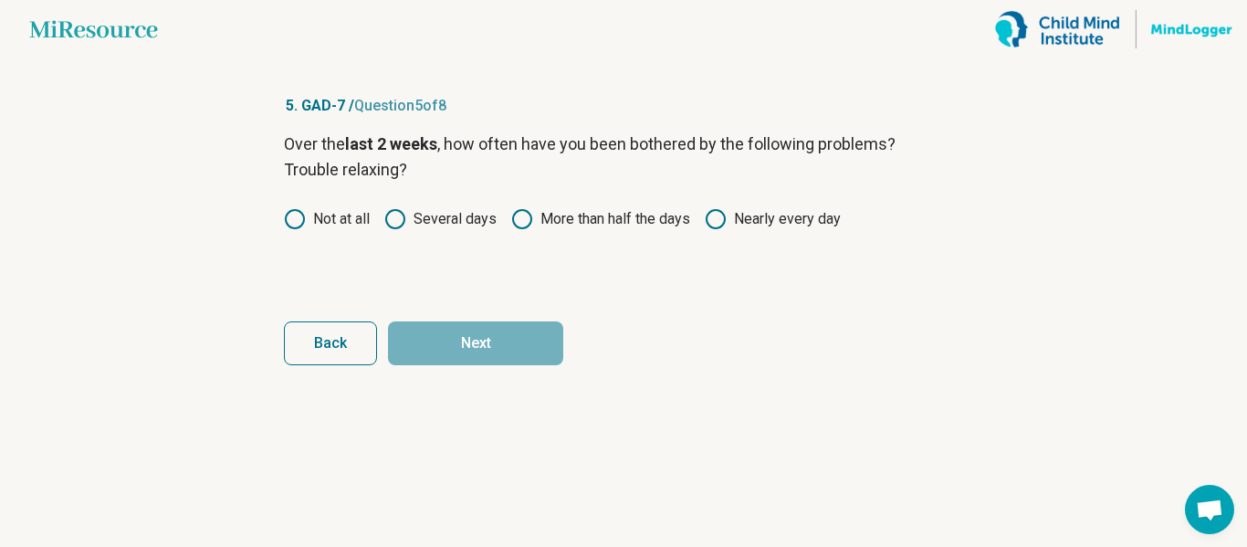
click at [460, 222] on label "Several days" at bounding box center [440, 219] width 112 height 22
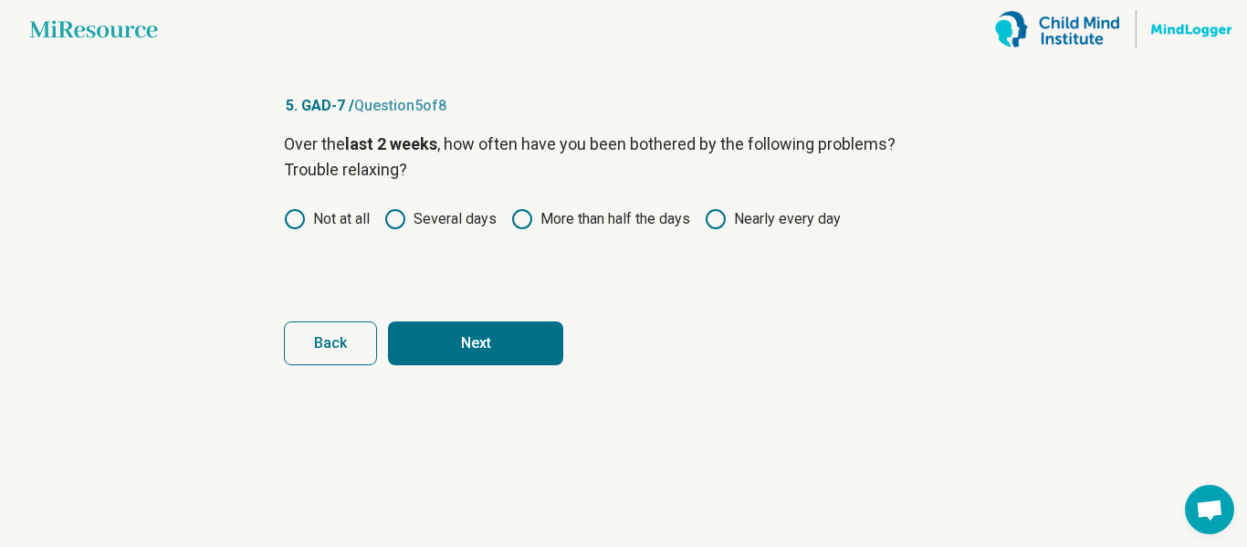
click at [440, 329] on button "Next" at bounding box center [475, 343] width 175 height 44
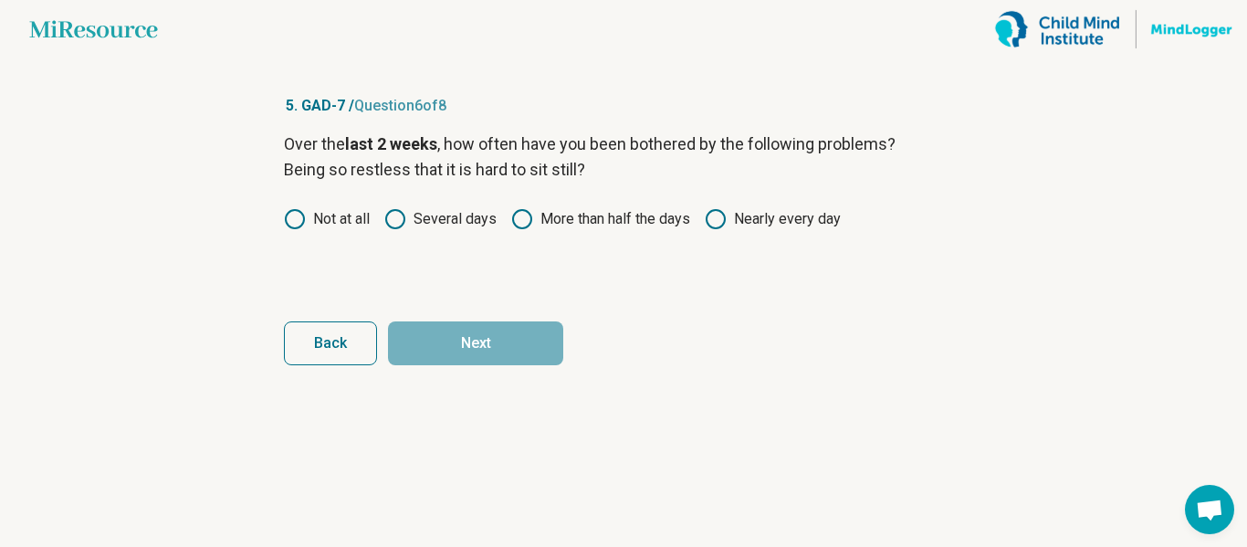
click at [432, 220] on label "Several days" at bounding box center [440, 219] width 112 height 22
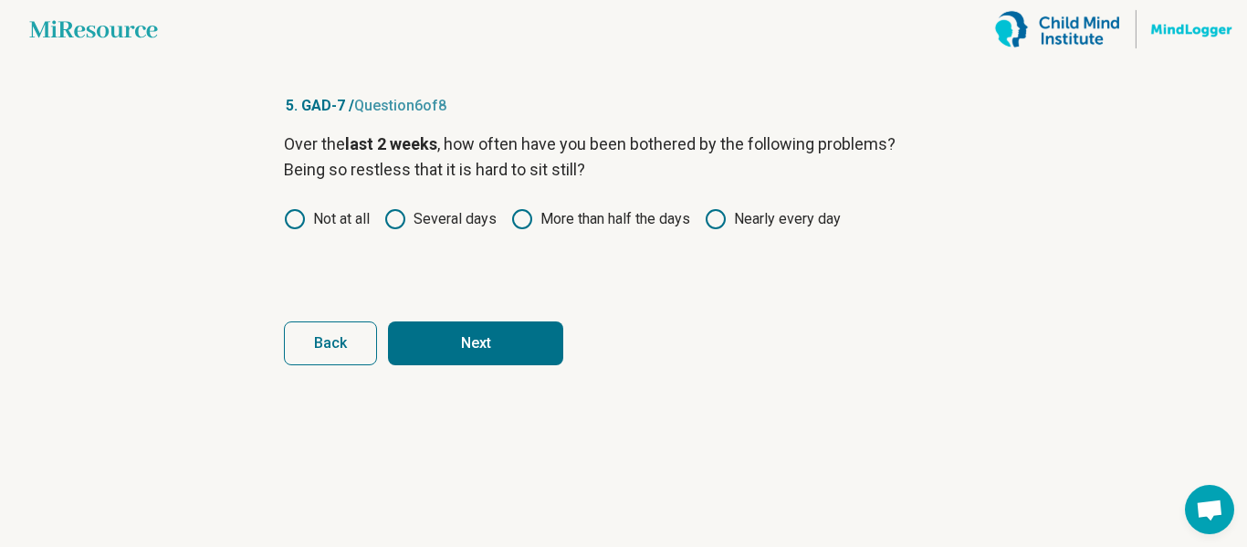
click at [430, 331] on button "Next" at bounding box center [475, 343] width 175 height 44
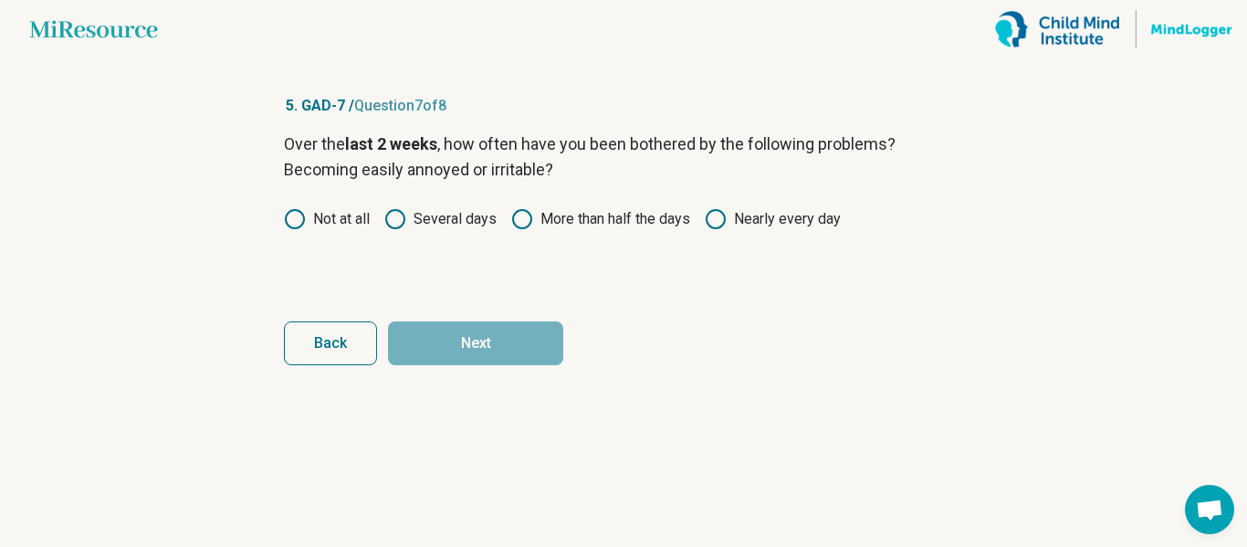
click at [318, 205] on div "Over the last 2 weeks , how often have you been bothered by the following probl…" at bounding box center [623, 207] width 679 height 153
click at [323, 230] on div "Over the last 2 weeks , how often have you been bothered by the following probl…" at bounding box center [623, 207] width 679 height 153
click at [326, 221] on label "Not at all" at bounding box center [327, 219] width 86 height 22
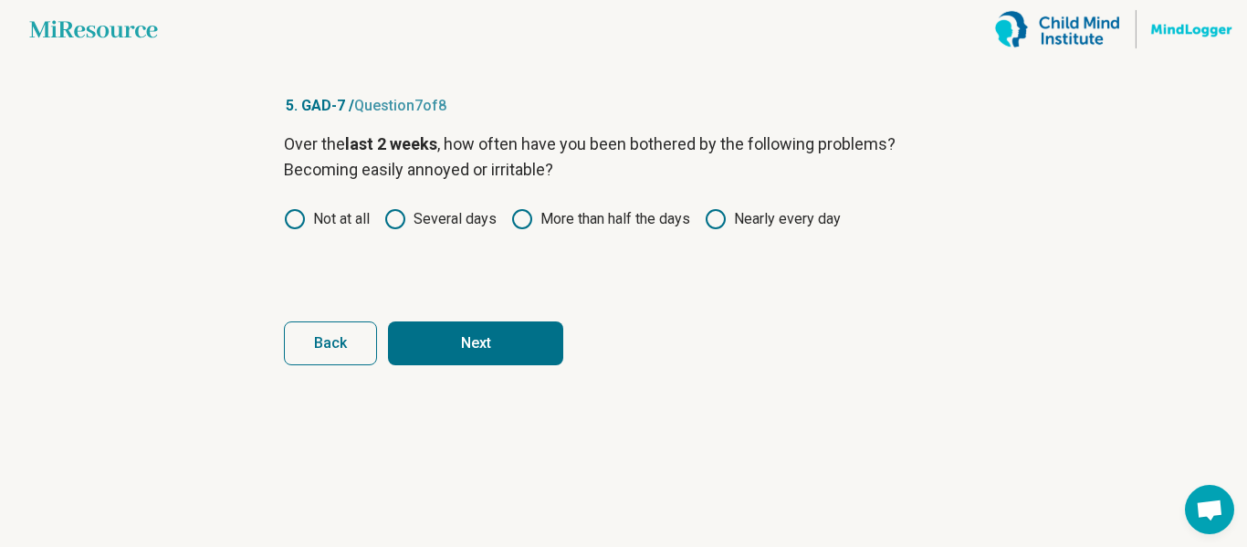
click at [447, 352] on button "Next" at bounding box center [475, 343] width 175 height 44
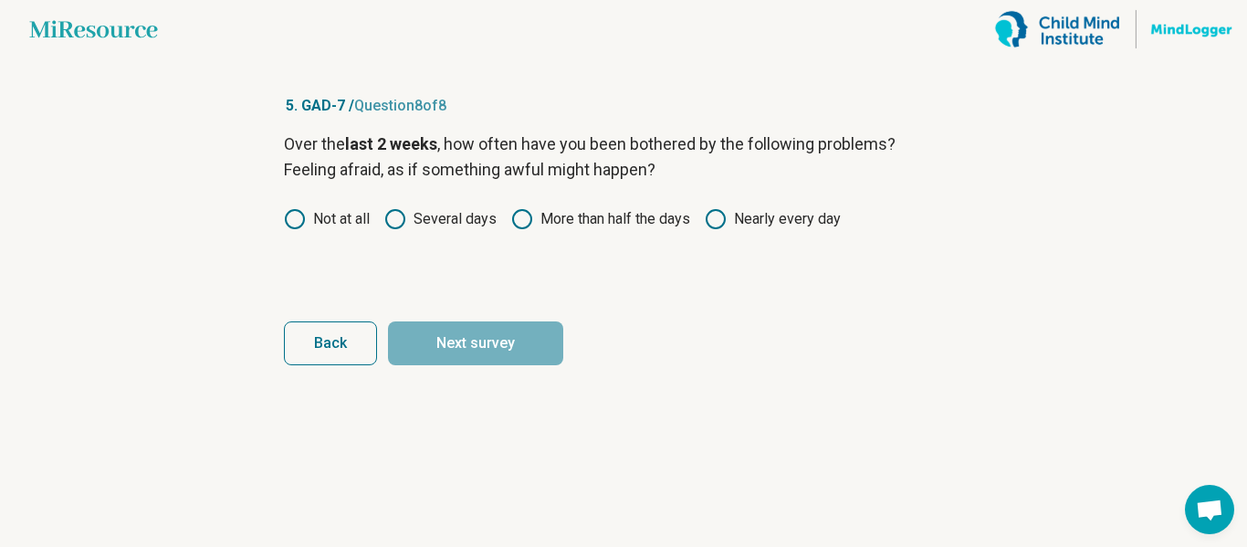
click at [353, 218] on label "Not at all" at bounding box center [327, 219] width 86 height 22
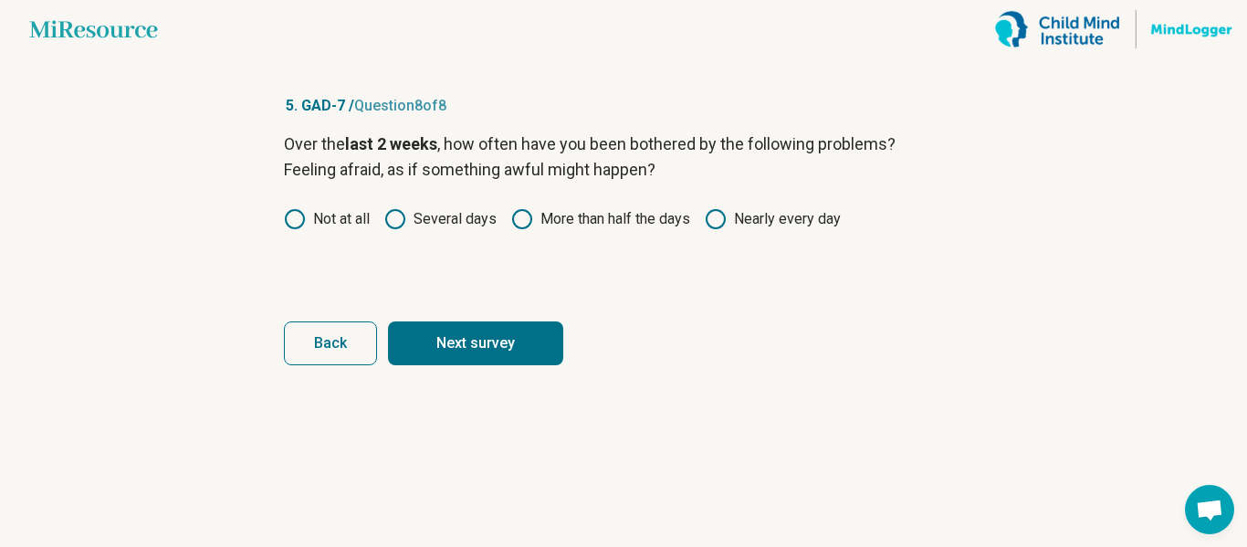
click at [455, 337] on button "Next survey" at bounding box center [475, 343] width 175 height 44
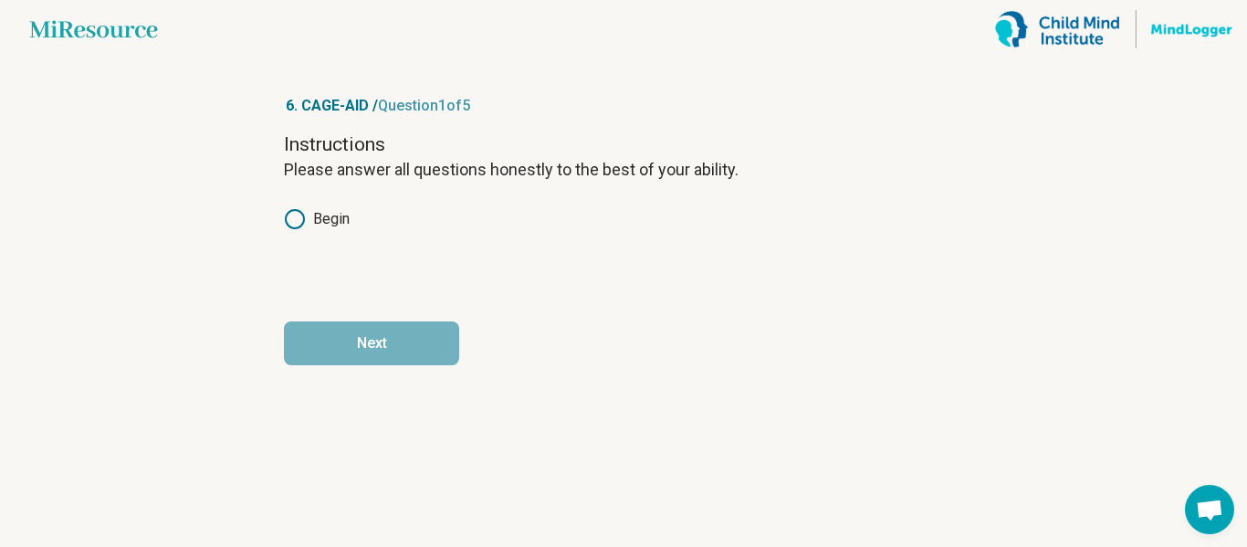
click at [308, 222] on label "Begin" at bounding box center [317, 219] width 66 height 22
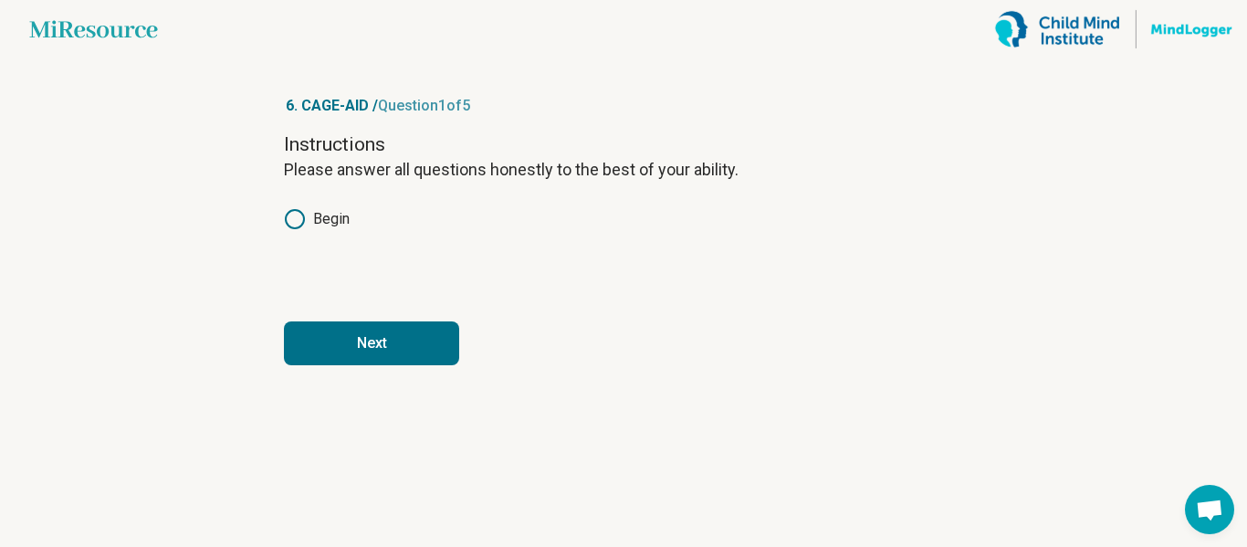
click at [412, 354] on button "Next" at bounding box center [371, 343] width 175 height 44
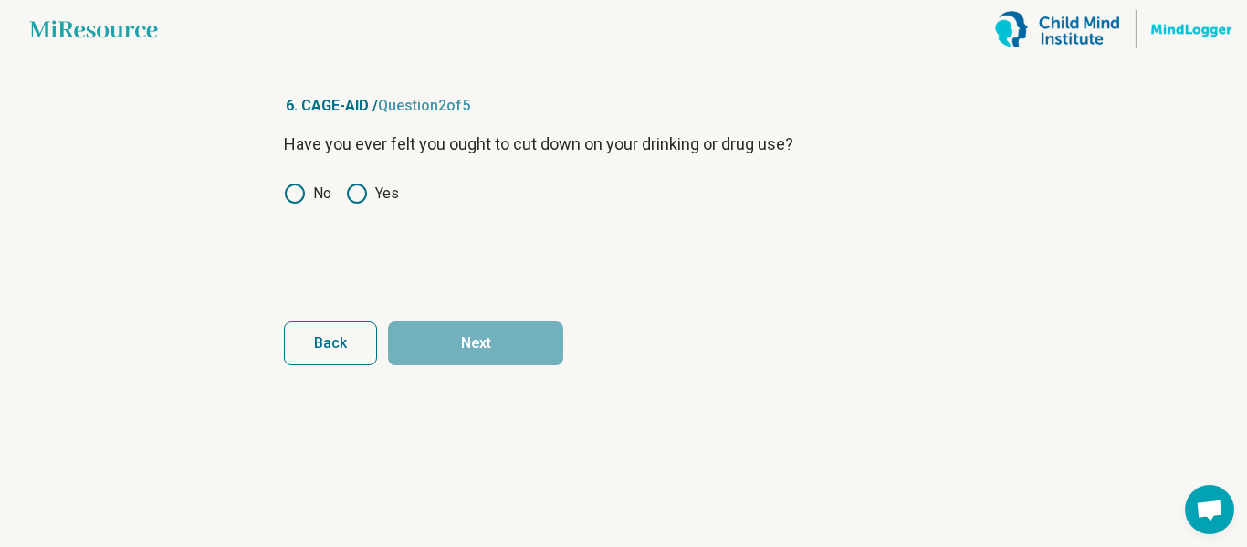
click at [292, 187] on icon at bounding box center [295, 194] width 22 height 22
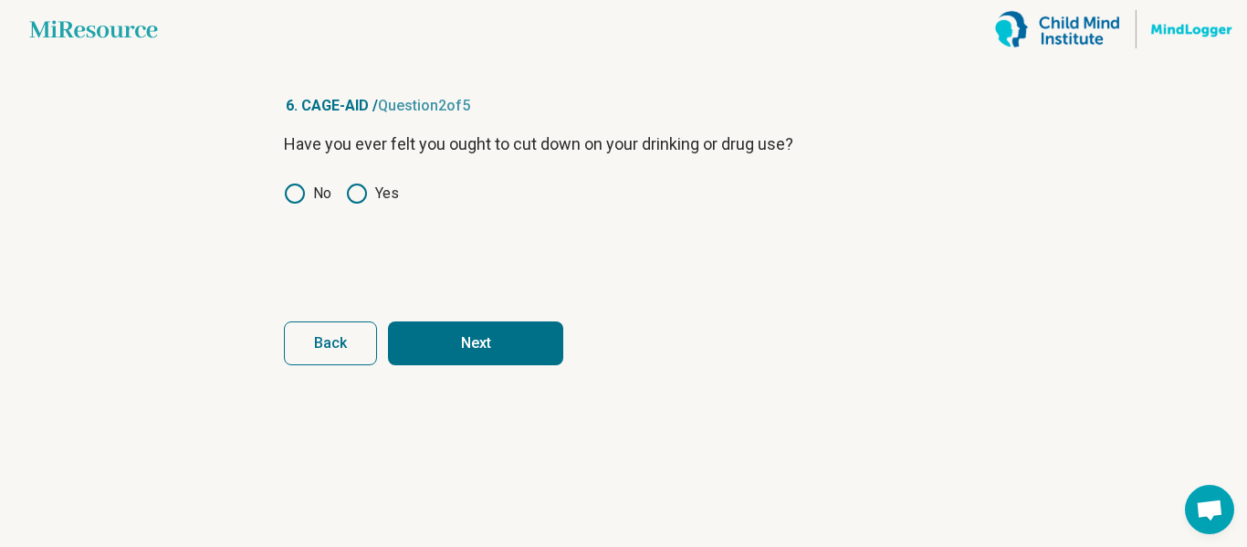
click at [475, 350] on button "Next" at bounding box center [475, 343] width 175 height 44
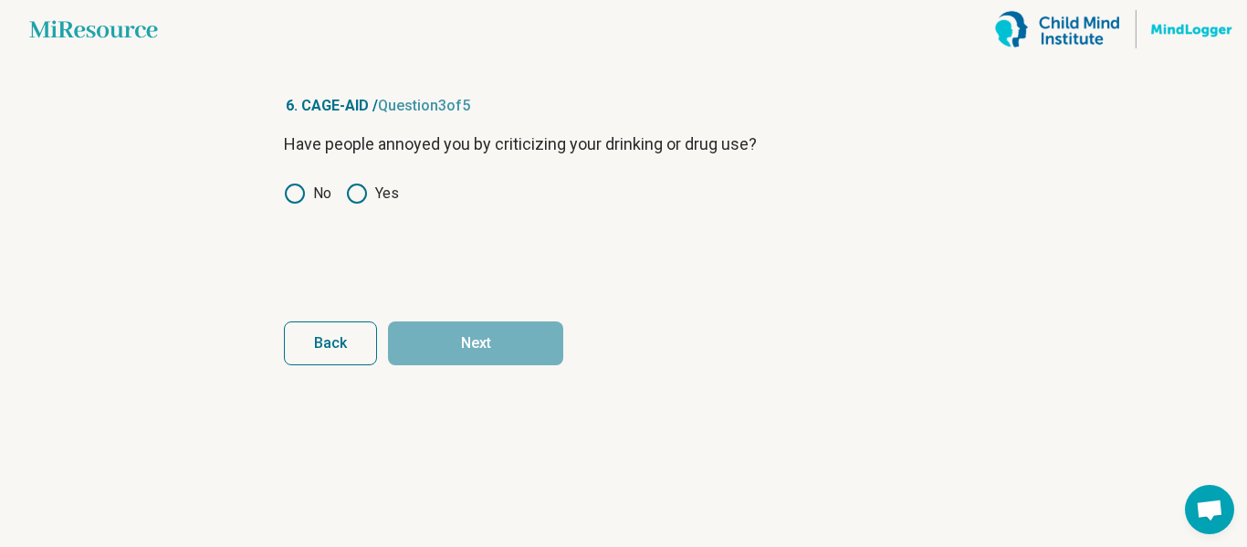
click at [311, 198] on label "No" at bounding box center [307, 194] width 47 height 22
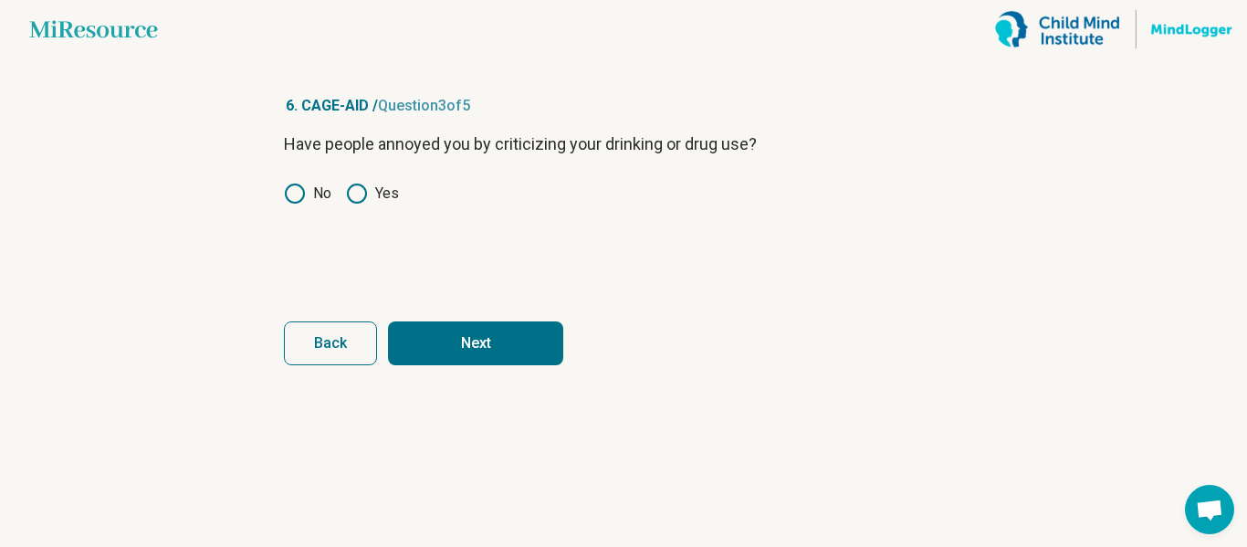
click at [458, 339] on button "Next" at bounding box center [475, 343] width 175 height 44
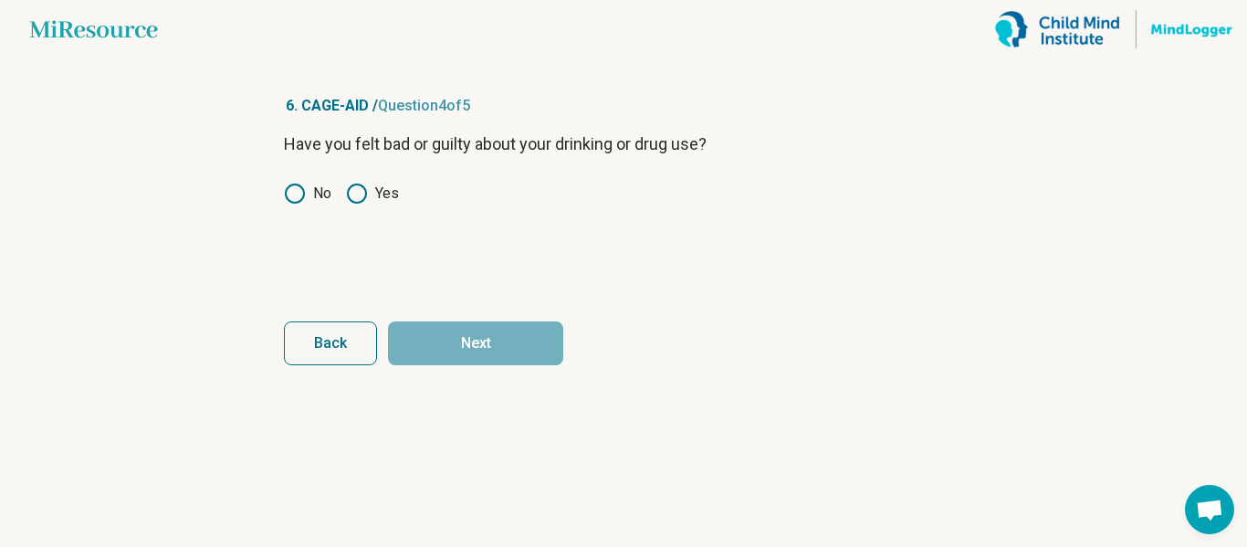
click at [300, 193] on icon at bounding box center [295, 194] width 22 height 22
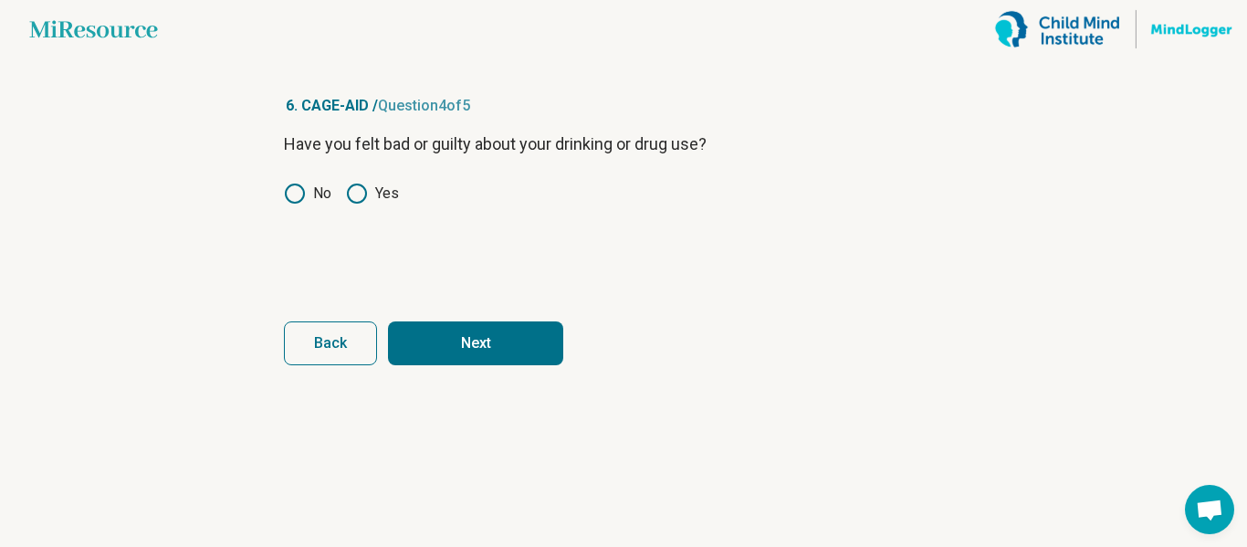
click at [453, 347] on button "Next" at bounding box center [475, 343] width 175 height 44
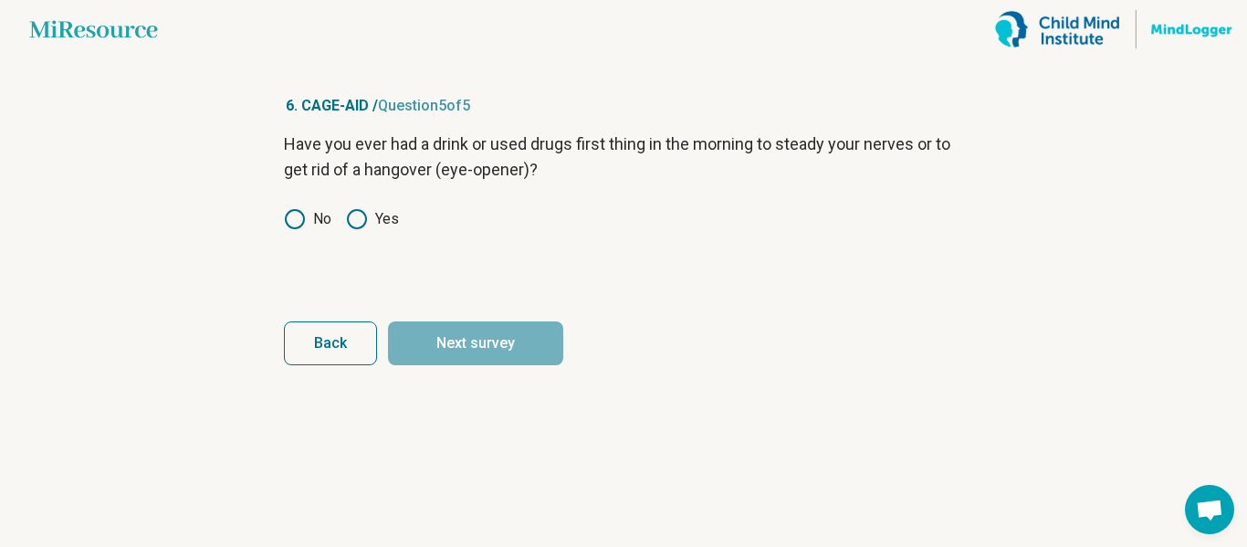
click at [308, 223] on label "No" at bounding box center [307, 219] width 47 height 22
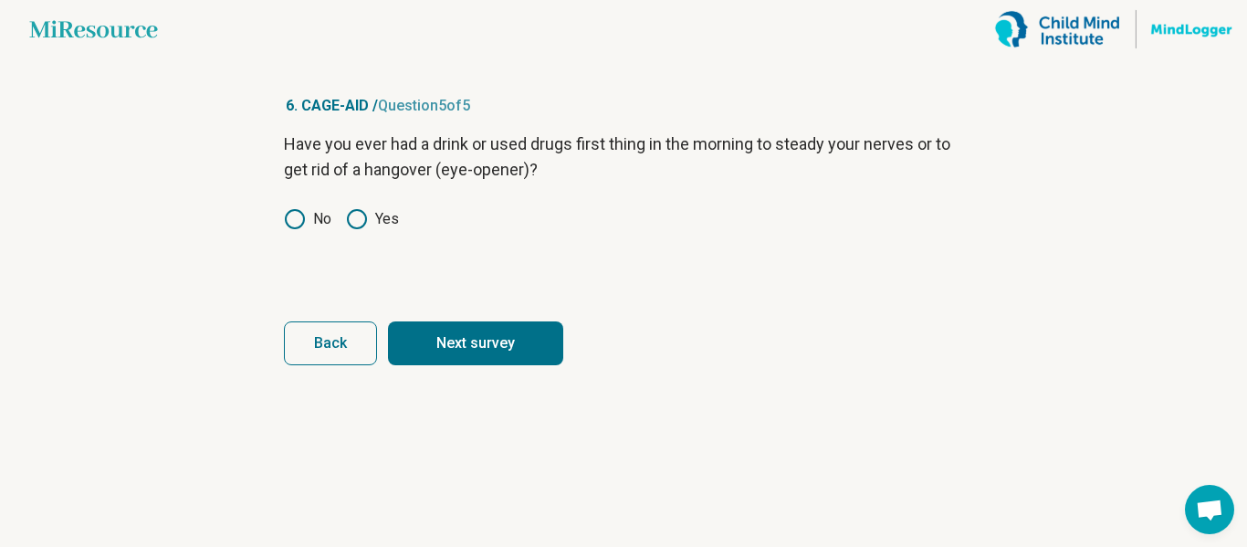
click at [451, 334] on button "Next survey" at bounding box center [475, 343] width 175 height 44
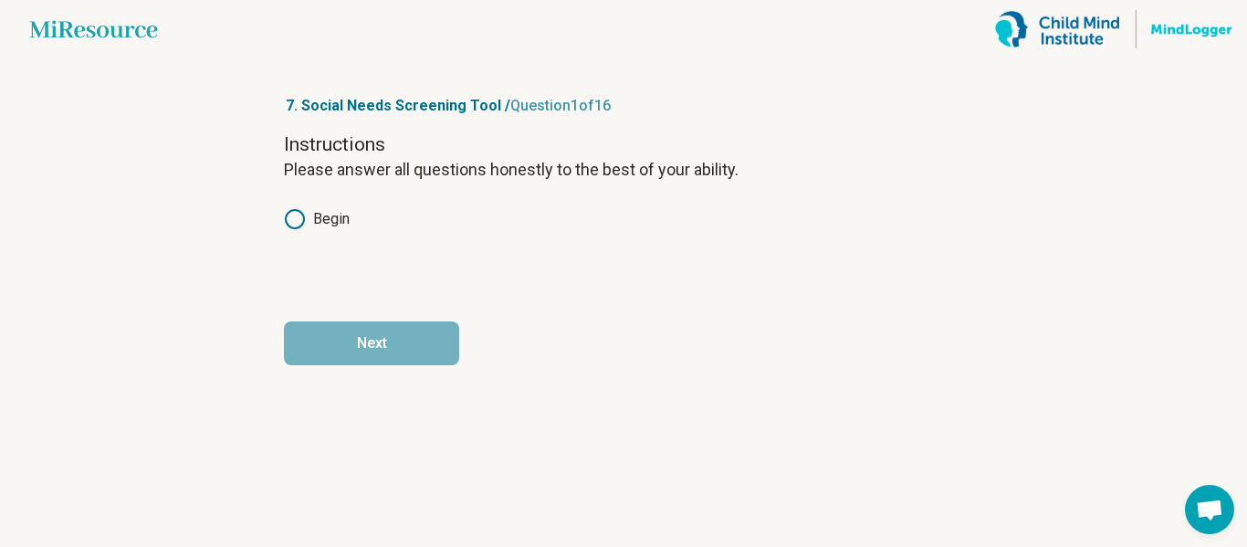
click at [330, 221] on label "Begin" at bounding box center [317, 219] width 66 height 22
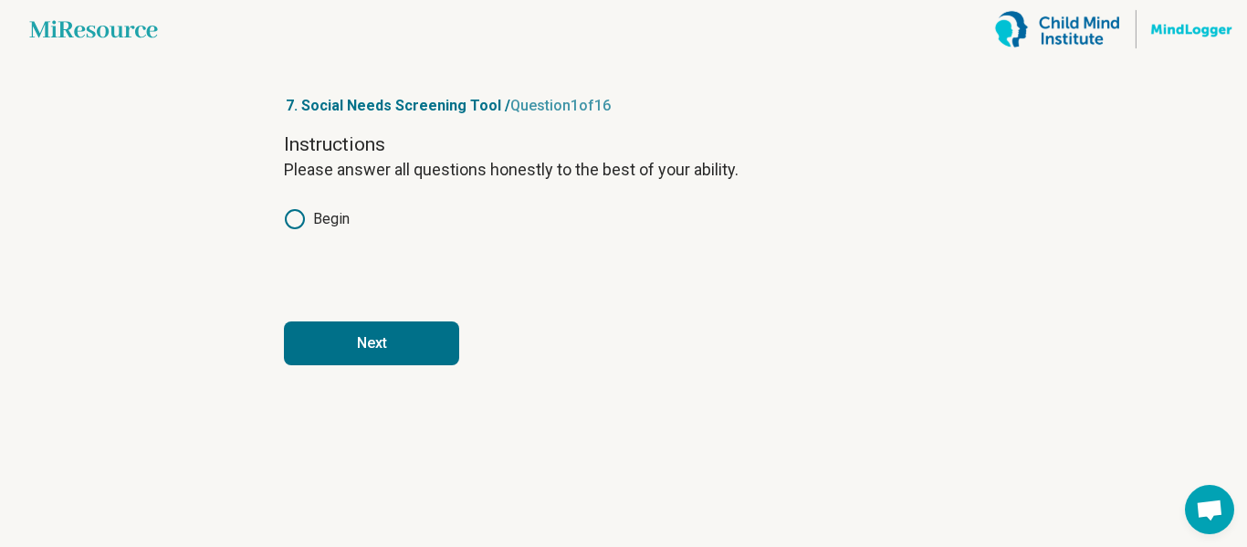
click at [369, 341] on button "Next" at bounding box center [371, 343] width 175 height 44
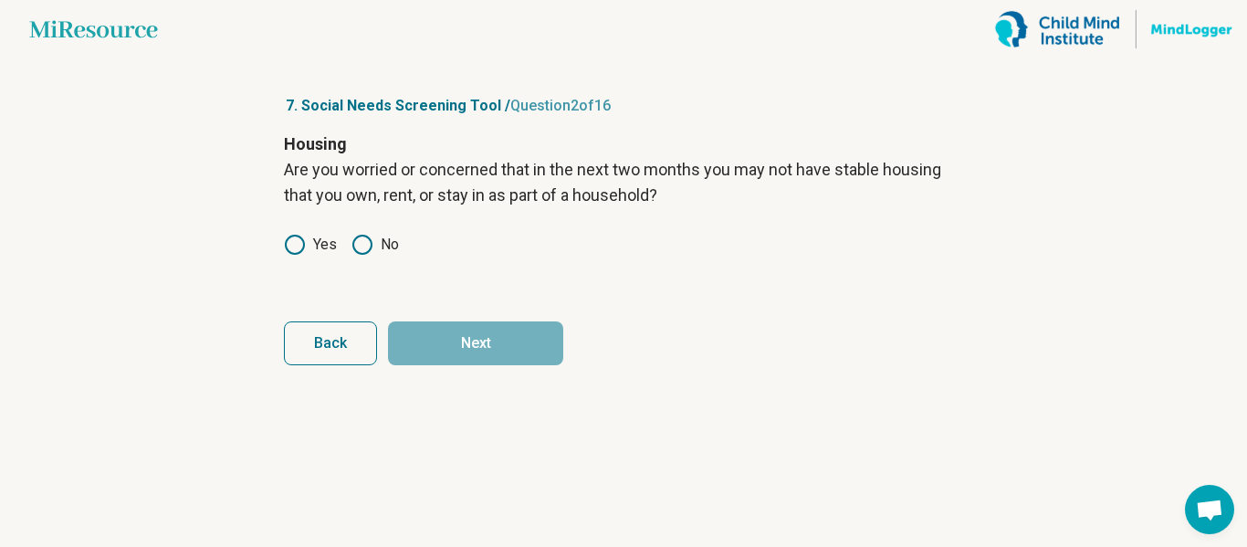
click at [370, 248] on circle at bounding box center [362, 244] width 18 height 18
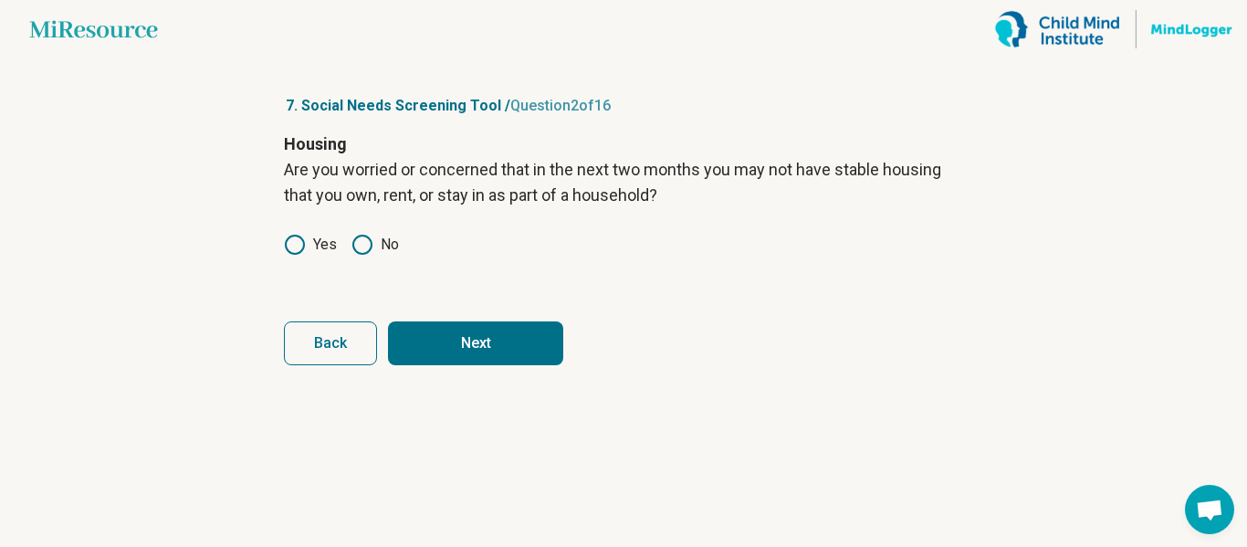
click at [419, 320] on form "Housing Are you worried or concerned that in the next two months you may not ha…" at bounding box center [623, 248] width 679 height 234
click at [469, 343] on button "Next" at bounding box center [475, 343] width 175 height 44
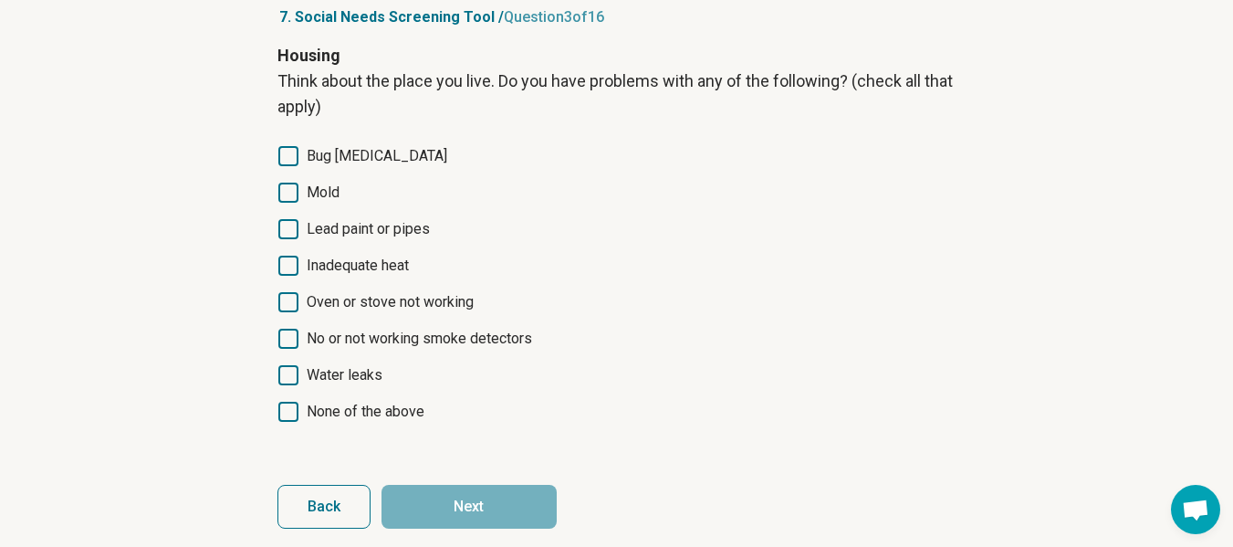
scroll to position [91, 0]
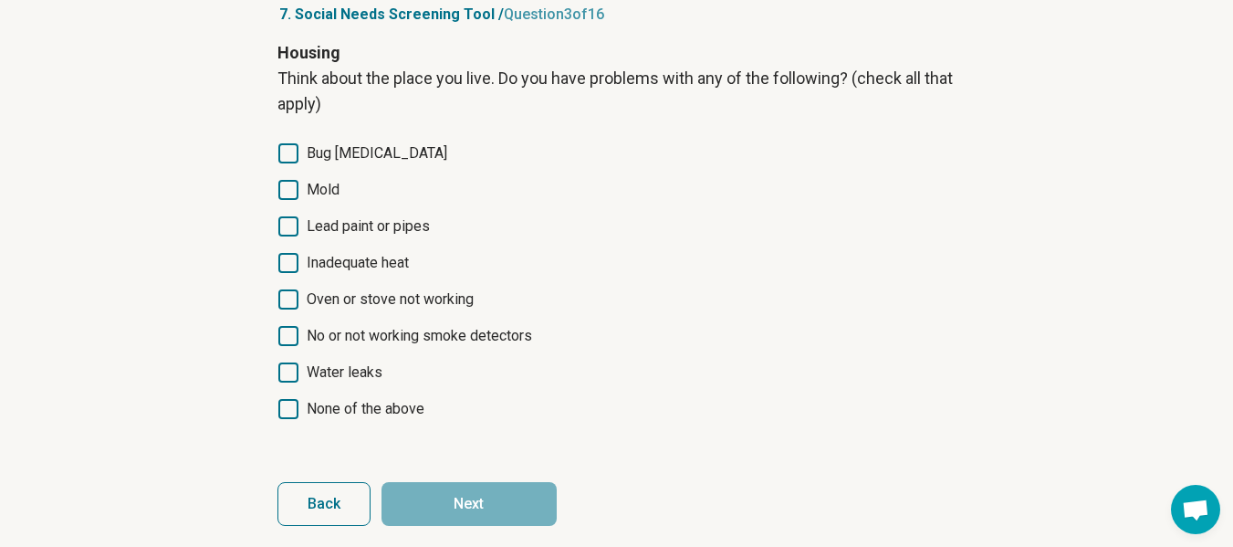
click at [317, 407] on span "None of the above" at bounding box center [366, 409] width 118 height 22
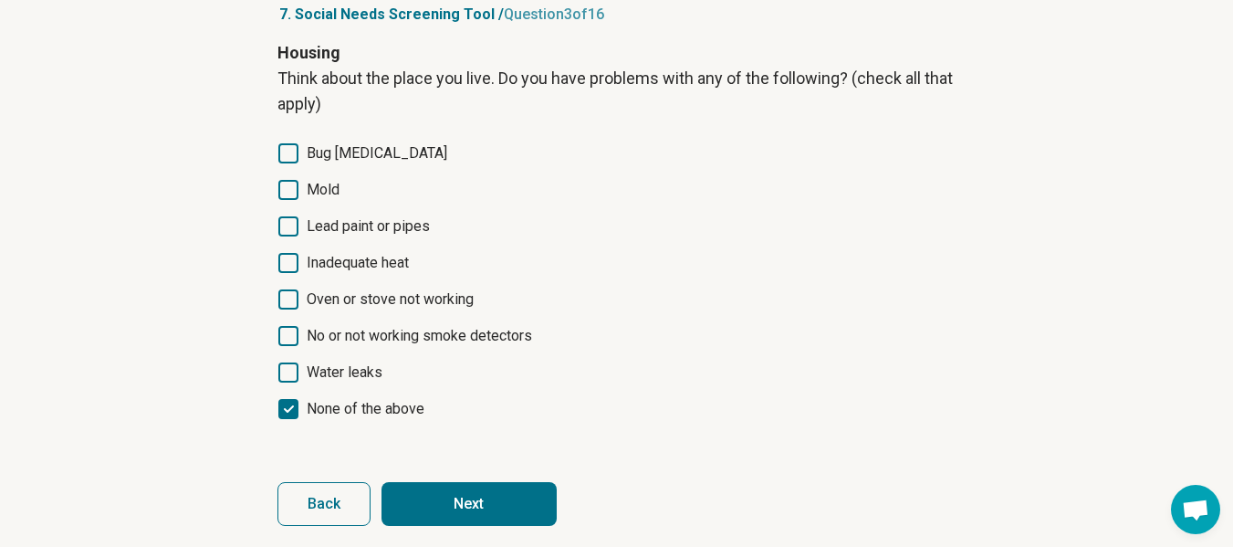
click at [464, 496] on button "Next" at bounding box center [468, 504] width 175 height 44
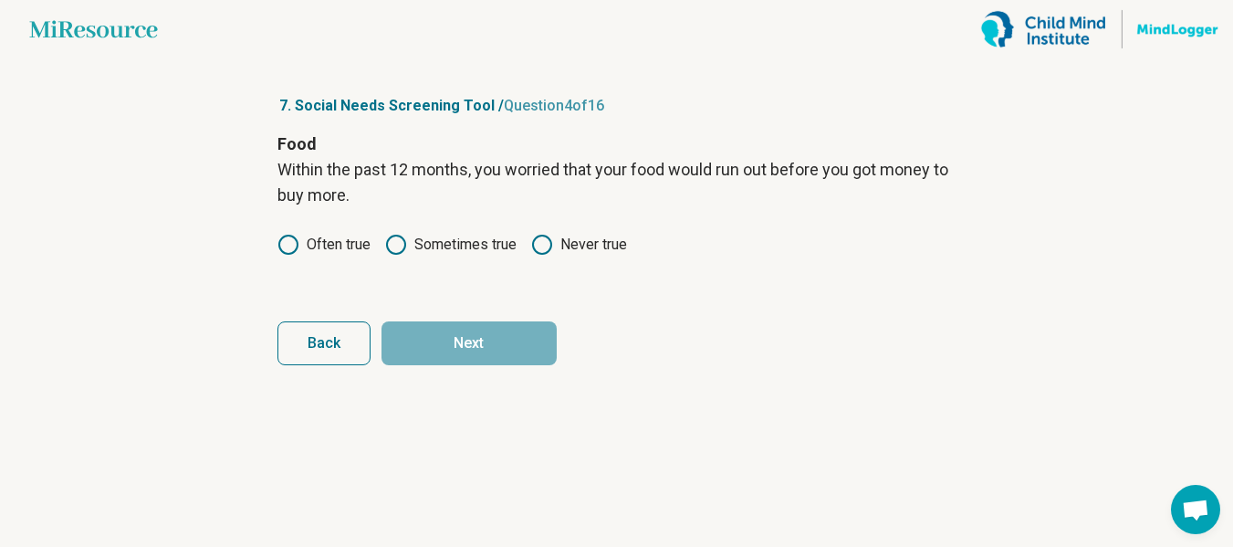
scroll to position [0, 0]
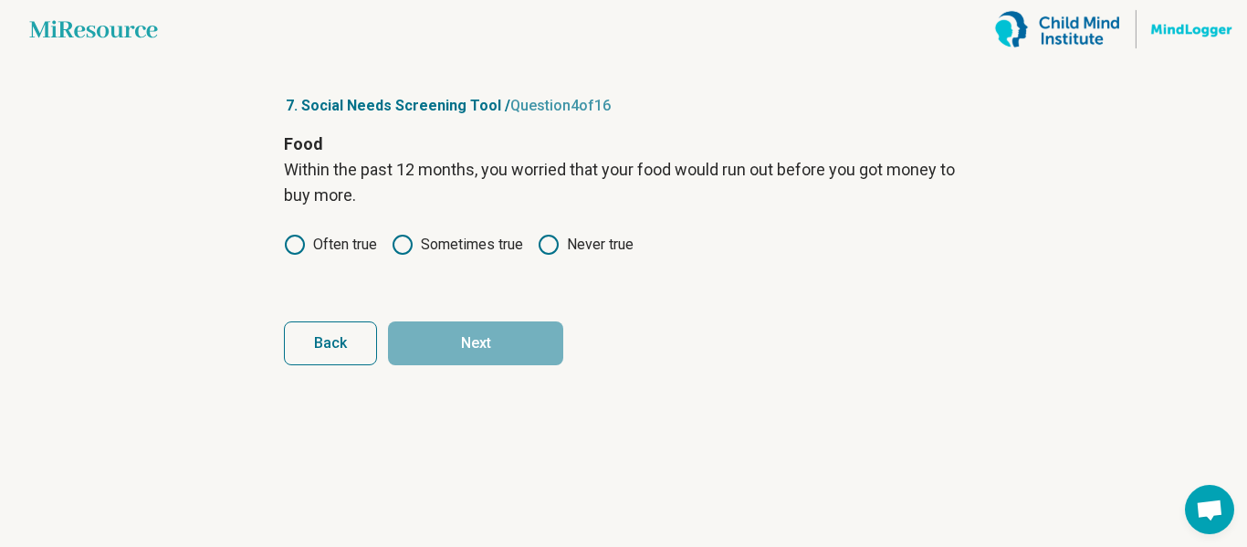
click at [422, 242] on label "Sometimes true" at bounding box center [457, 245] width 131 height 22
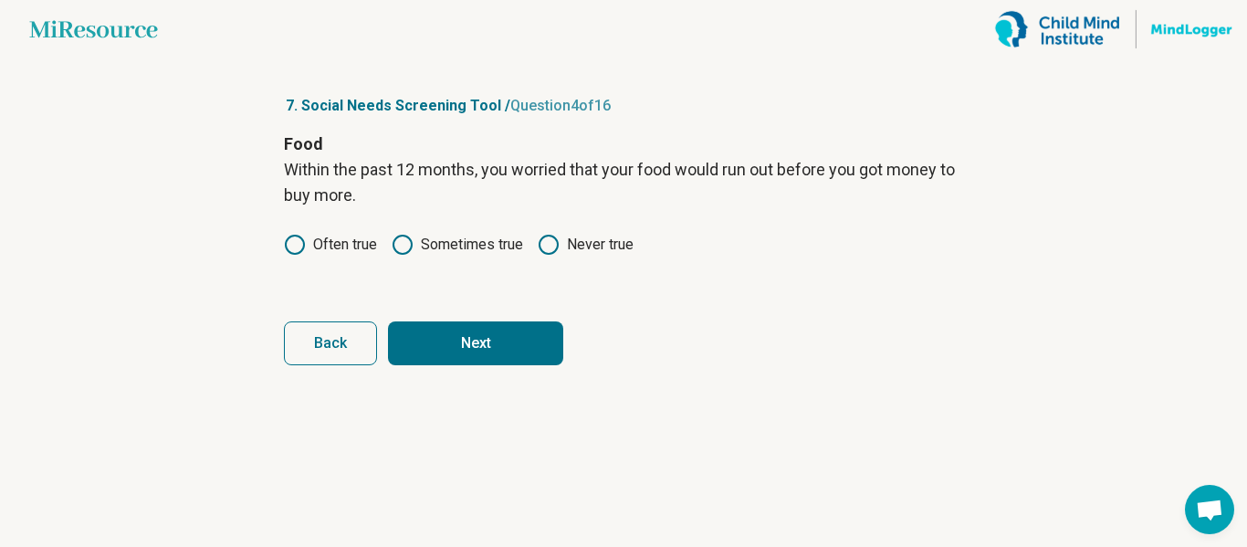
click at [580, 250] on label "Never true" at bounding box center [586, 245] width 96 height 22
click at [527, 342] on button "Next" at bounding box center [475, 343] width 175 height 44
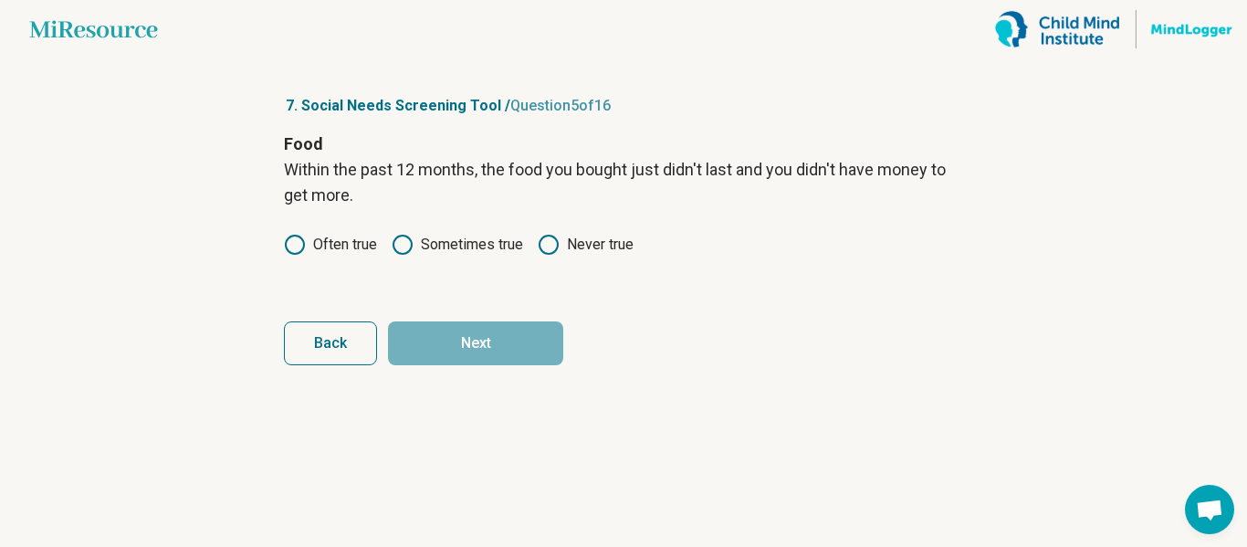
click at [542, 246] on circle at bounding box center [548, 244] width 18 height 18
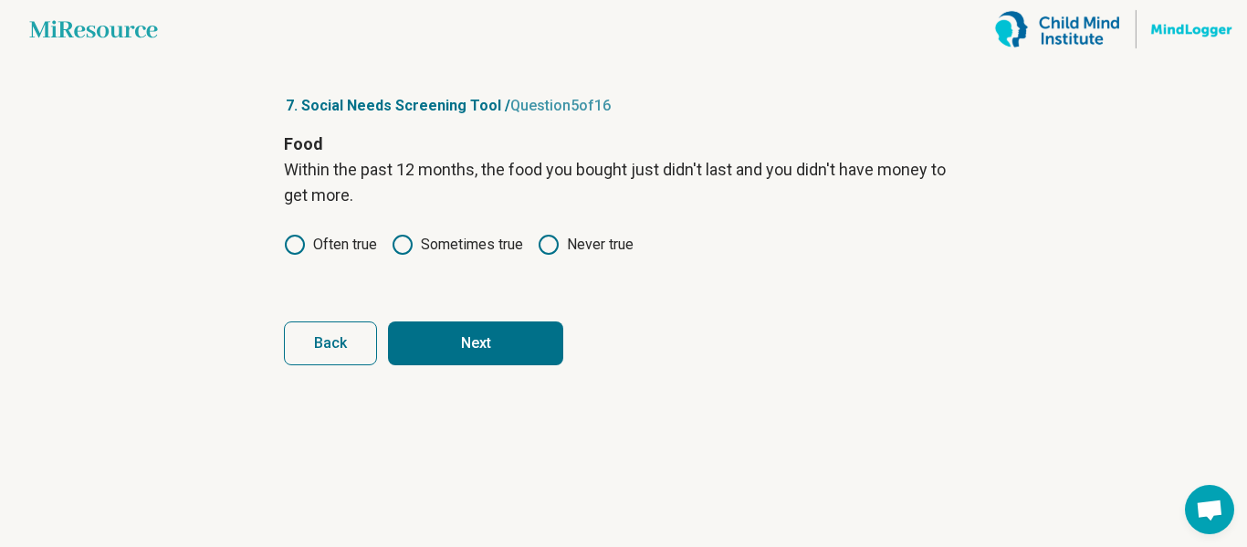
click at [523, 350] on button "Next" at bounding box center [475, 343] width 175 height 44
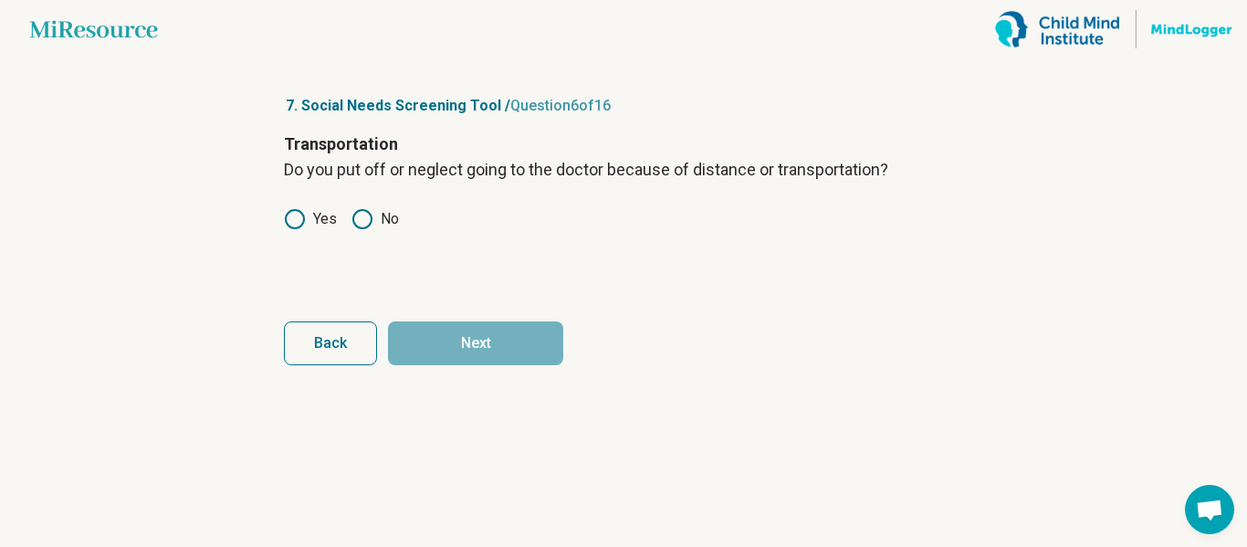
click at [317, 219] on label "Yes" at bounding box center [310, 219] width 53 height 22
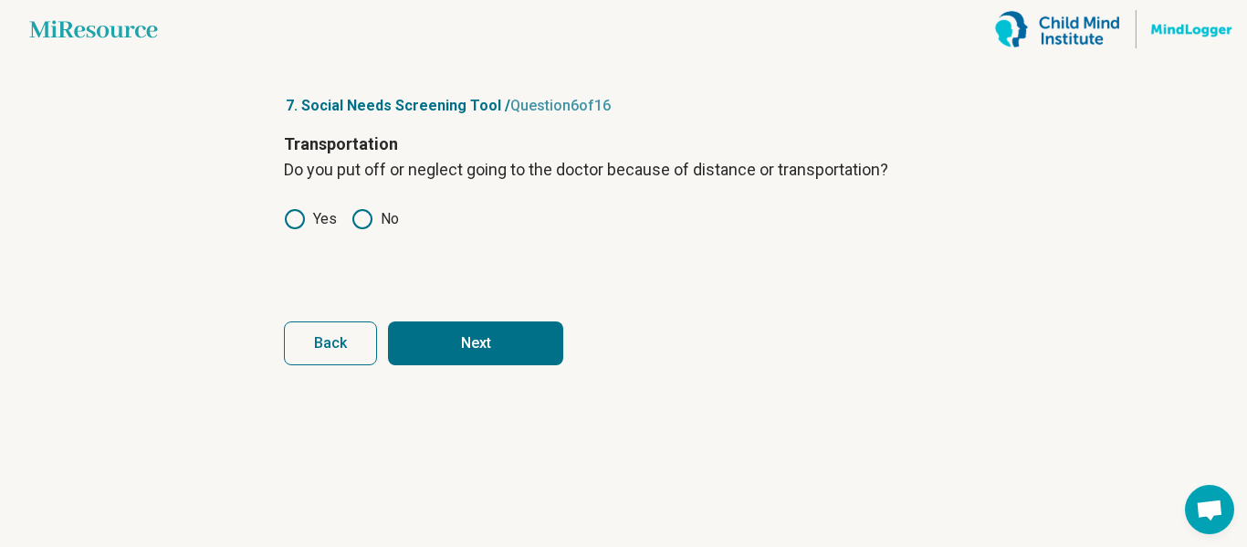
click at [477, 338] on button "Next" at bounding box center [475, 343] width 175 height 44
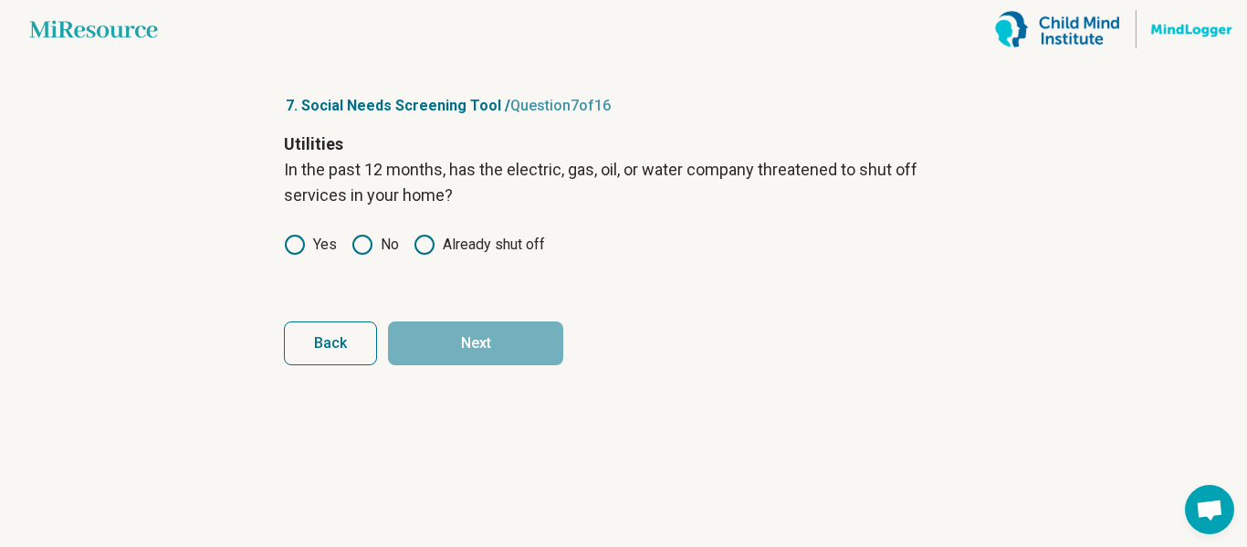
click at [369, 245] on icon at bounding box center [362, 245] width 22 height 22
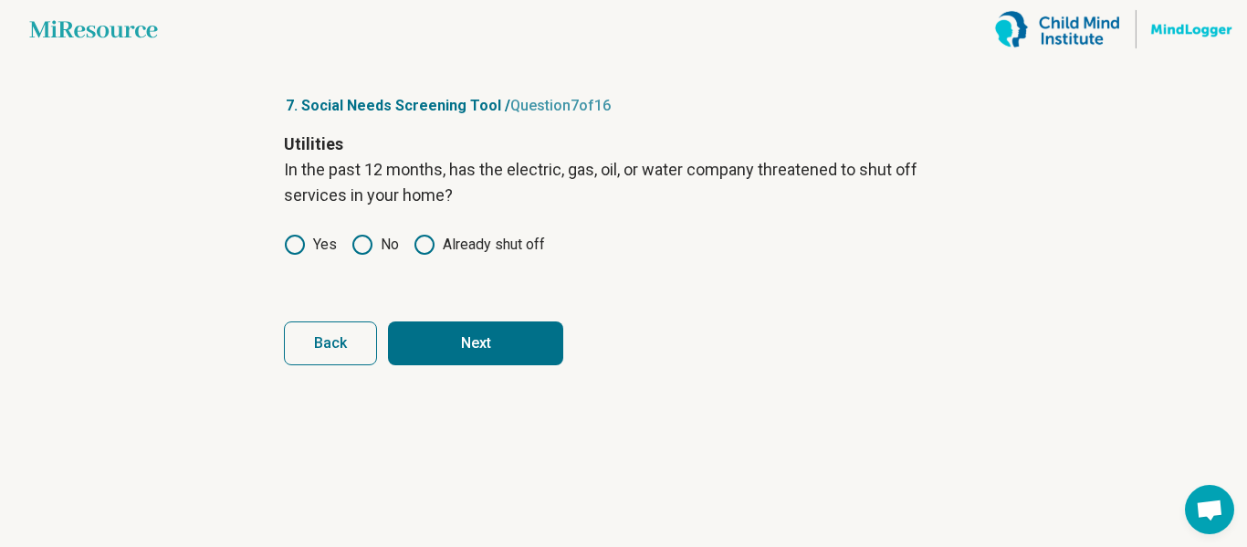
click at [537, 340] on button "Next" at bounding box center [475, 343] width 175 height 44
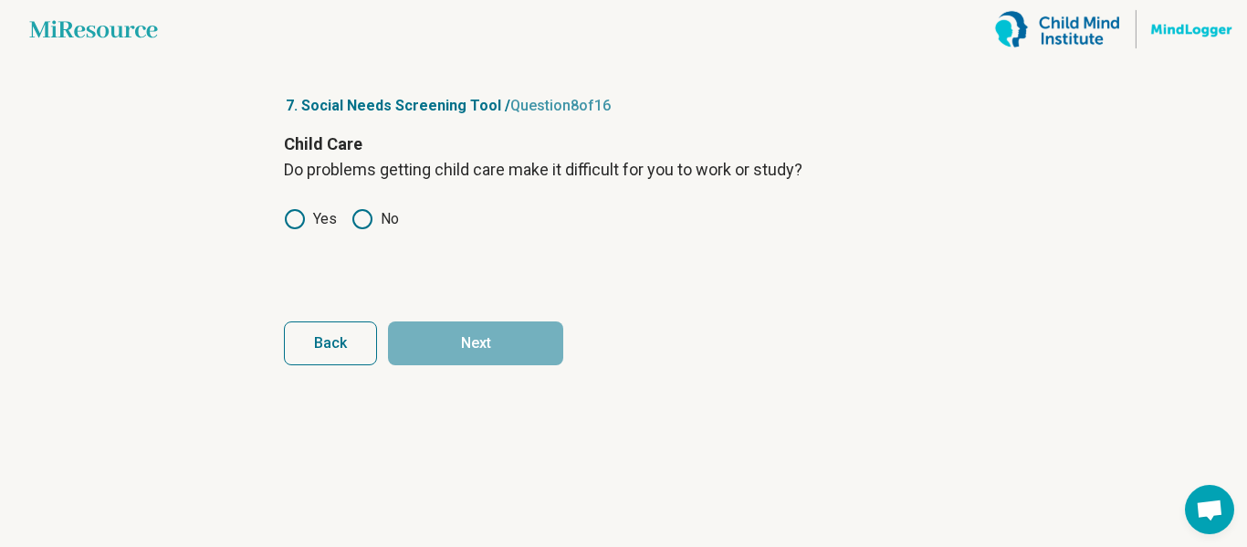
click at [377, 231] on div "Child Care Do problems getting child care make it difficult for you to work or …" at bounding box center [623, 207] width 679 height 153
click at [381, 220] on label "No" at bounding box center [374, 219] width 47 height 22
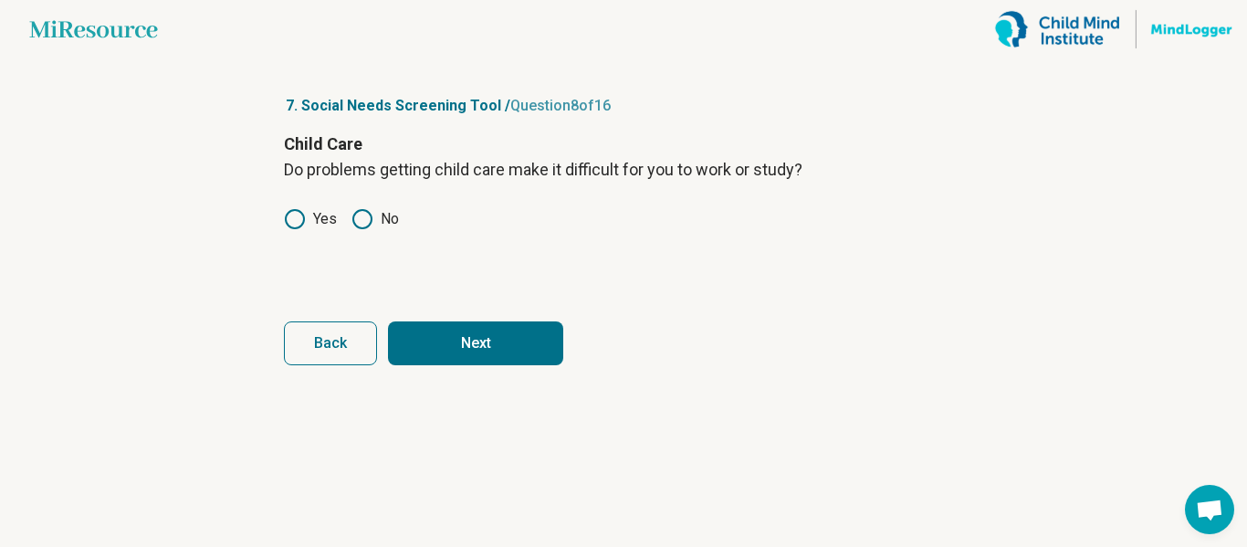
click at [506, 347] on button "Next" at bounding box center [475, 343] width 175 height 44
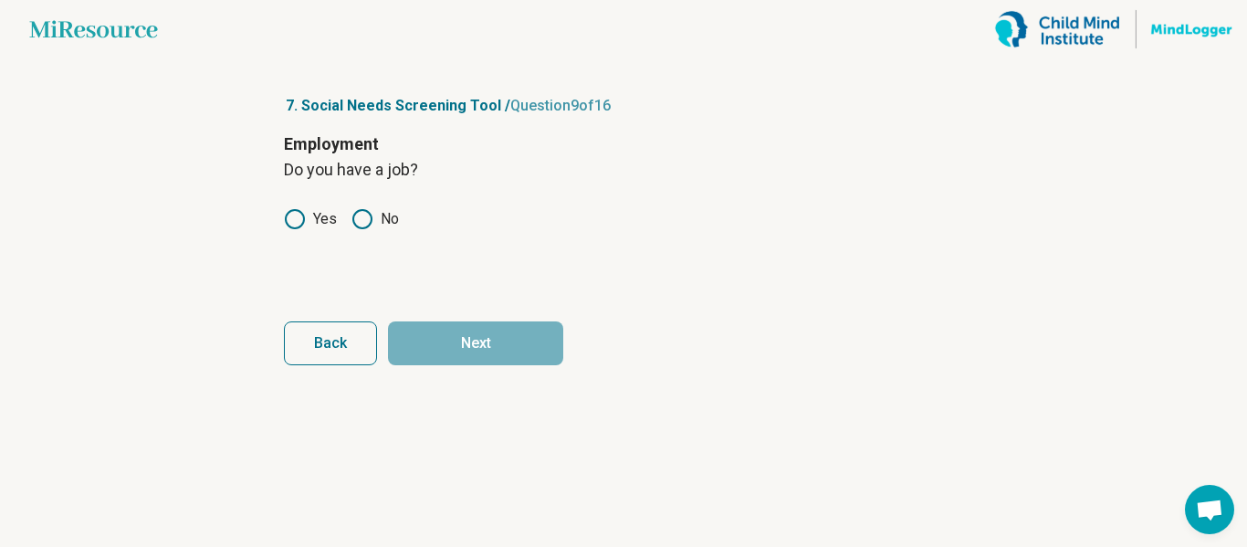
click at [294, 222] on icon at bounding box center [295, 219] width 22 height 22
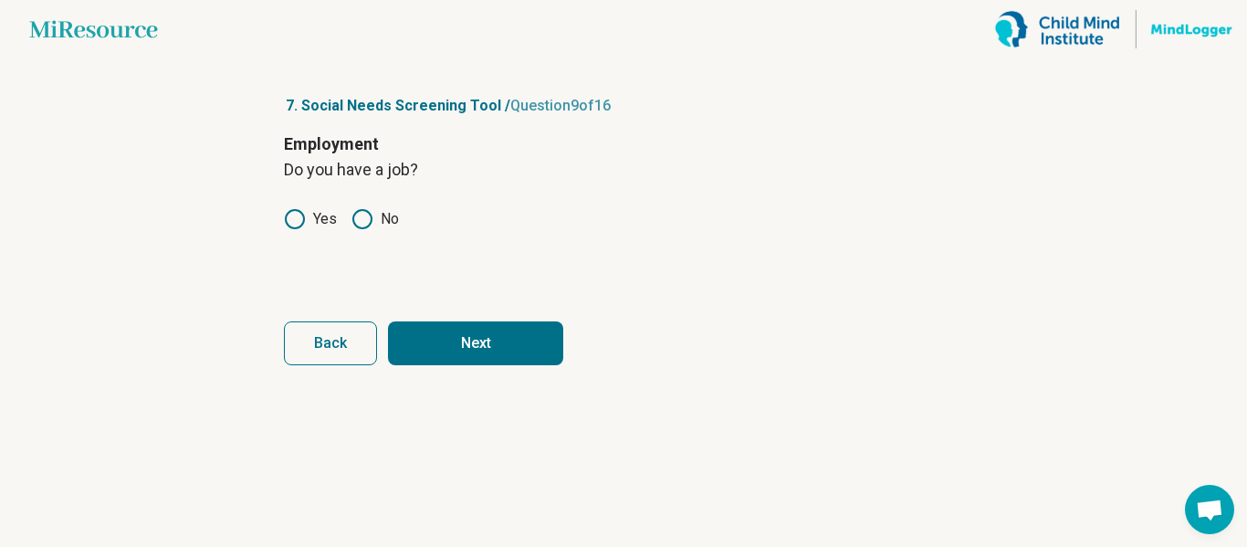
click at [496, 359] on button "Next" at bounding box center [475, 343] width 175 height 44
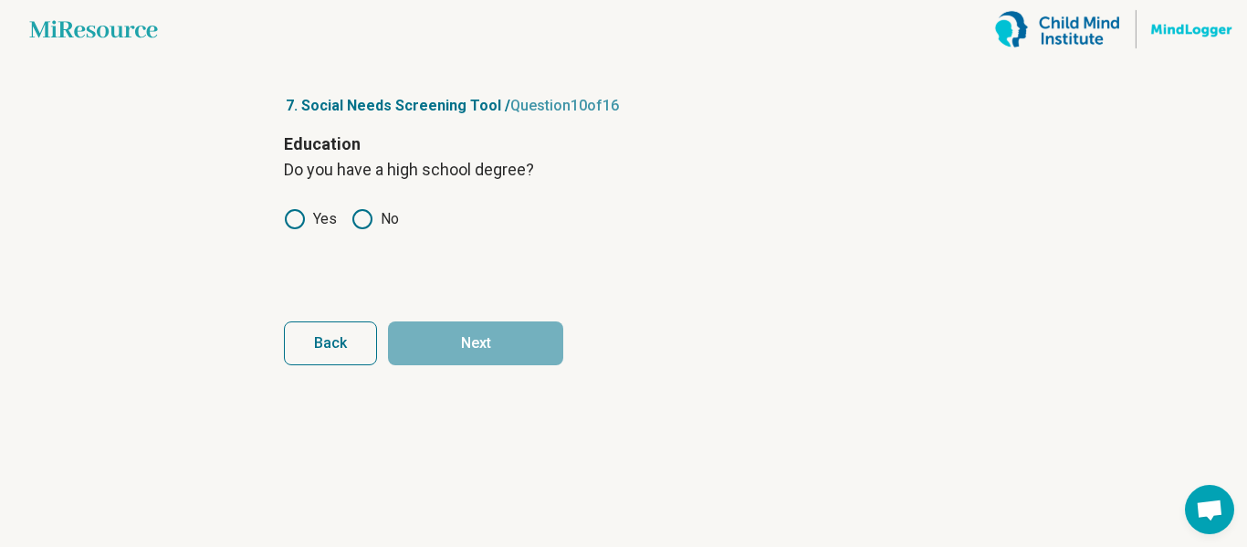
click at [317, 222] on label "Yes" at bounding box center [310, 219] width 53 height 22
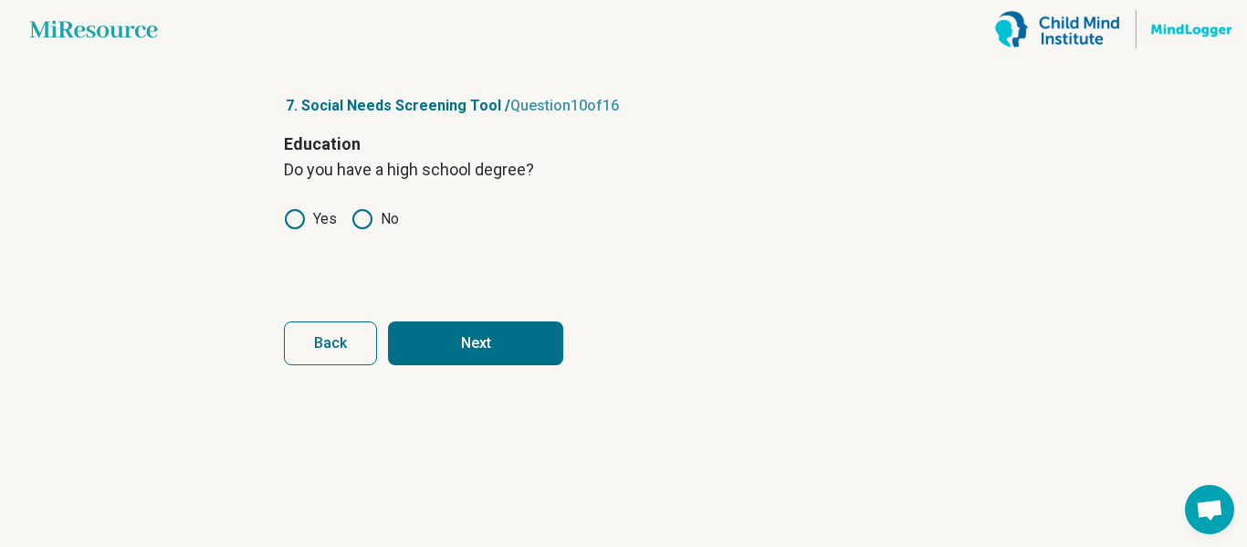
click at [453, 332] on button "Next" at bounding box center [475, 343] width 175 height 44
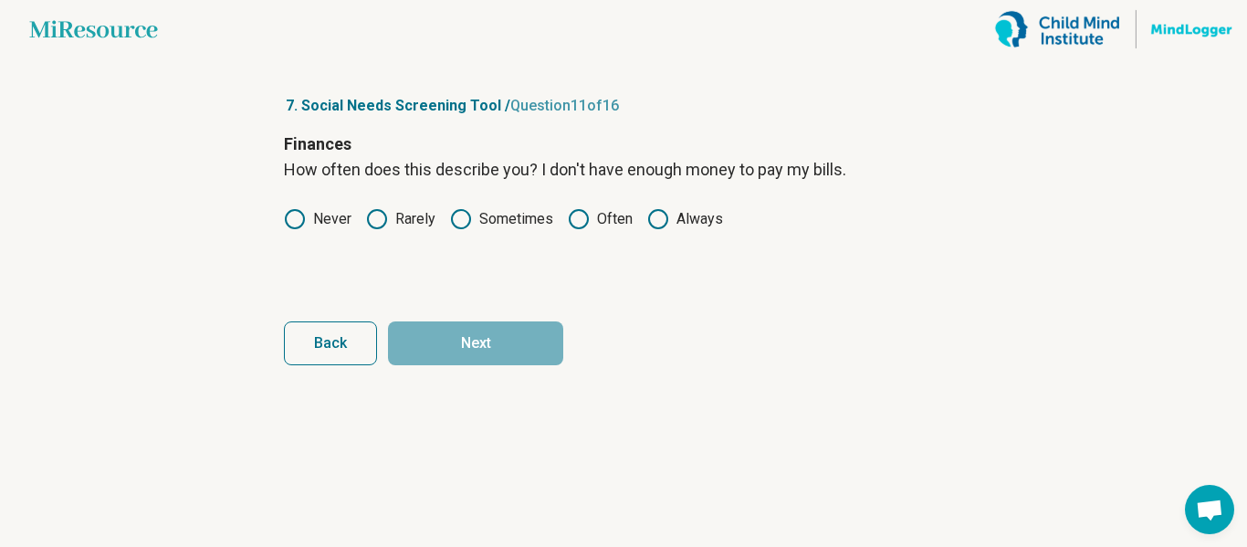
click at [416, 217] on label "Rarely" at bounding box center [400, 219] width 69 height 22
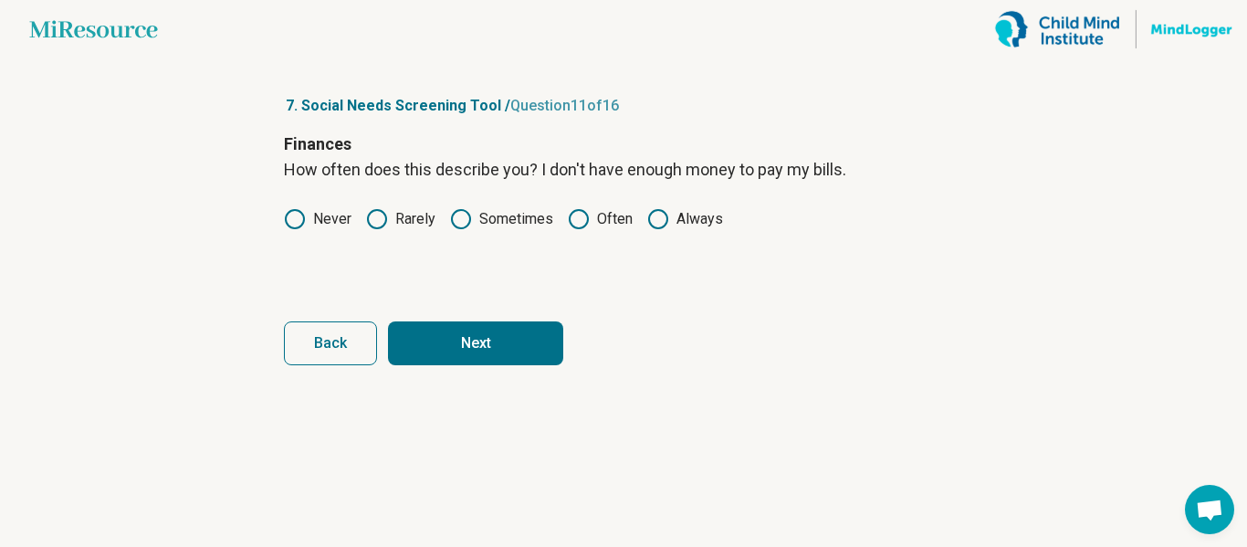
click at [478, 225] on label "Sometimes" at bounding box center [501, 219] width 103 height 22
click at [477, 340] on button "Next" at bounding box center [475, 343] width 175 height 44
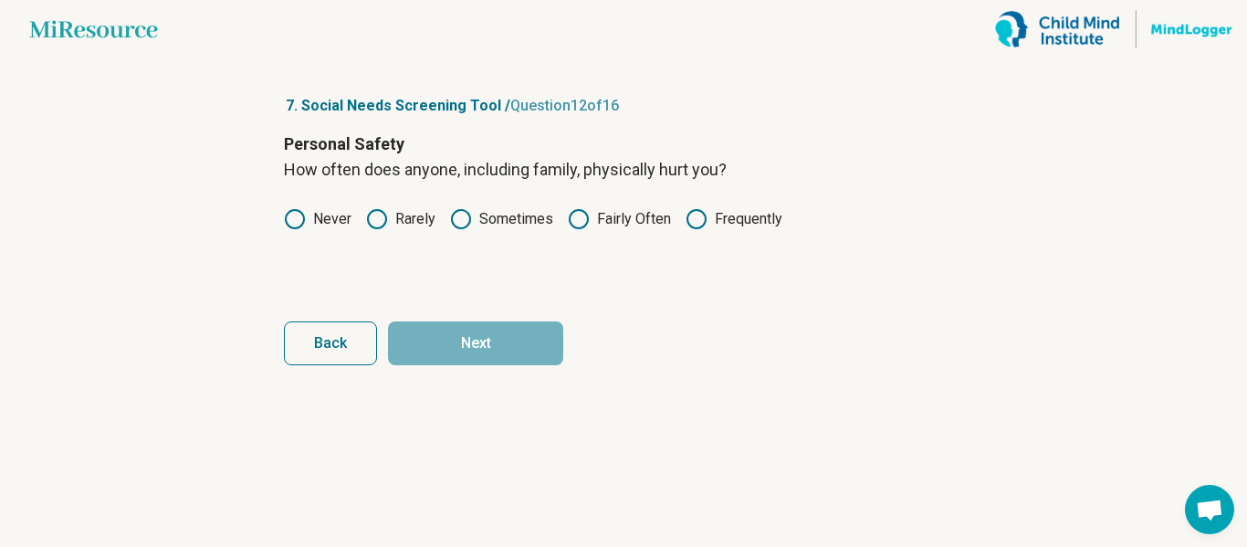
click at [391, 223] on label "Rarely" at bounding box center [400, 219] width 69 height 22
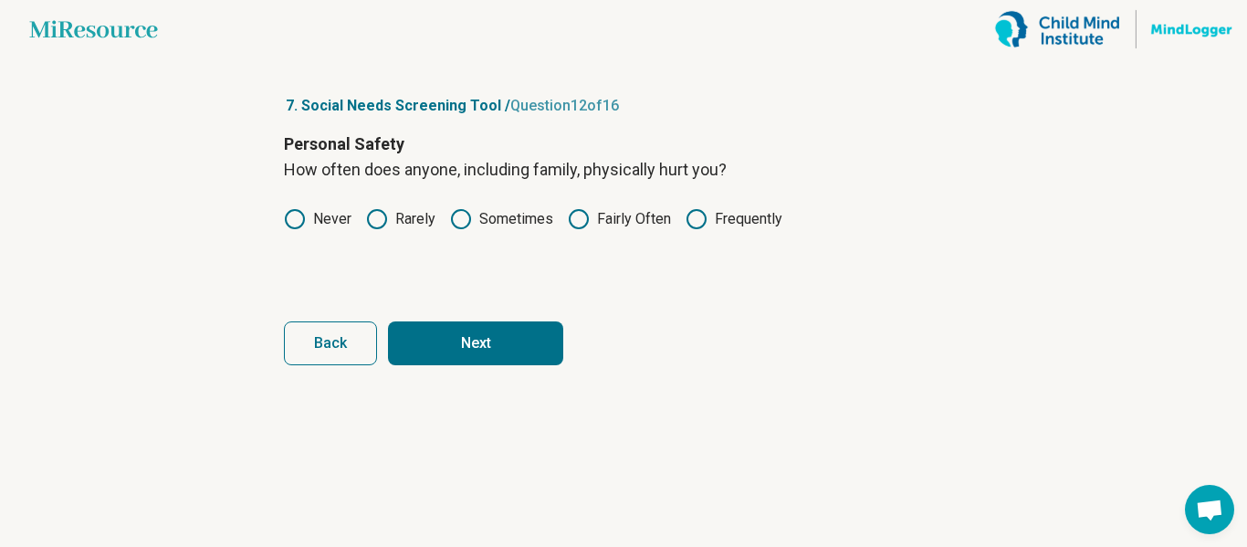
click at [474, 341] on button "Next" at bounding box center [475, 343] width 175 height 44
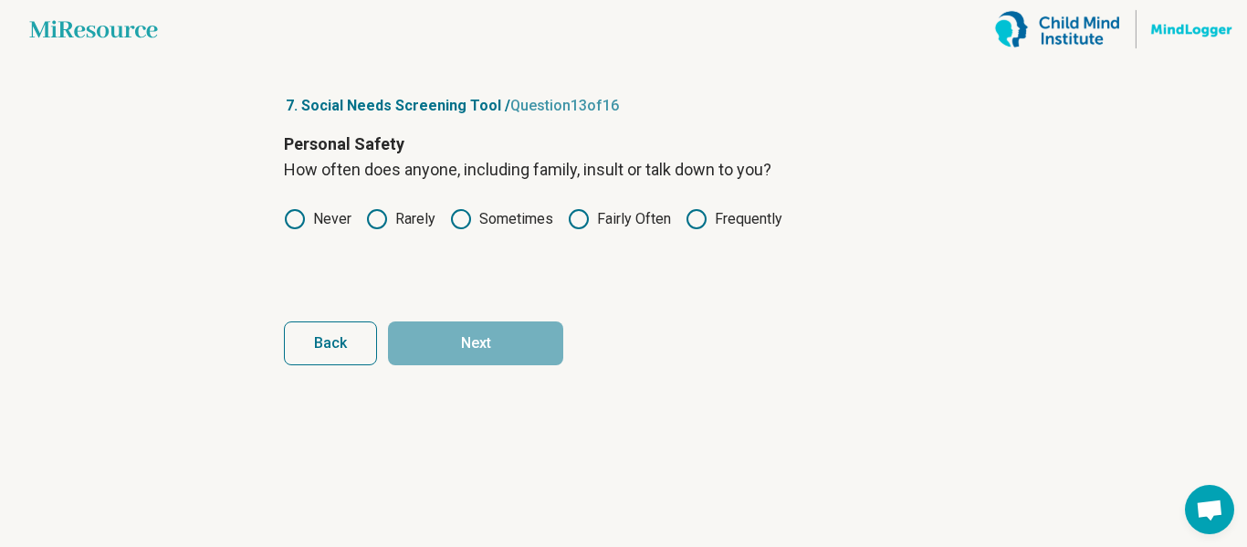
click at [462, 219] on icon at bounding box center [461, 219] width 22 height 22
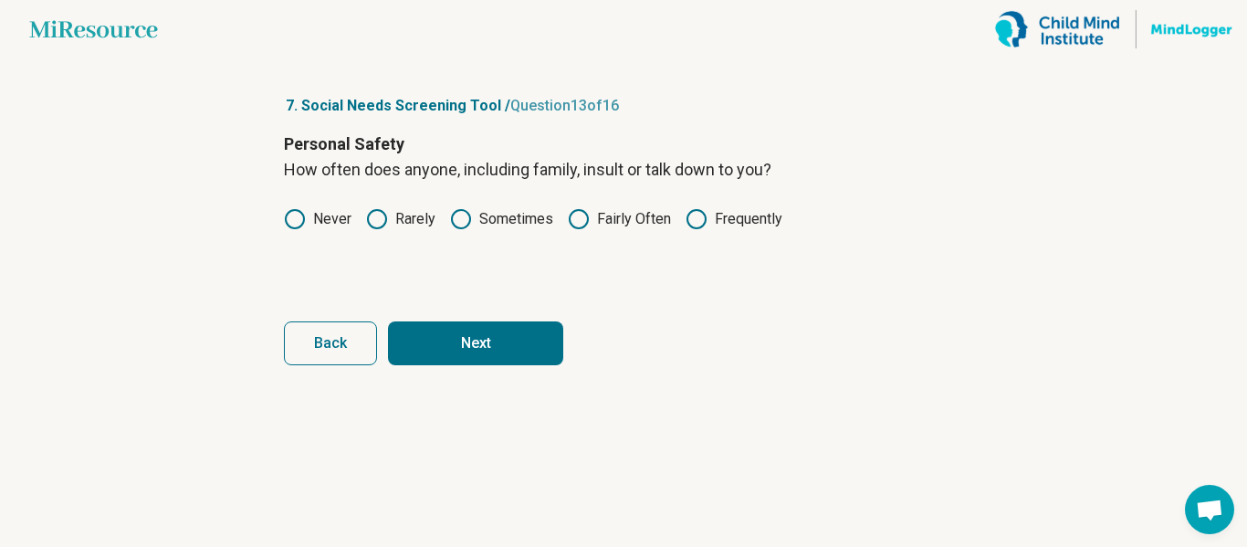
click at [370, 214] on circle at bounding box center [377, 219] width 18 height 18
click at [455, 323] on button "Next" at bounding box center [475, 343] width 175 height 44
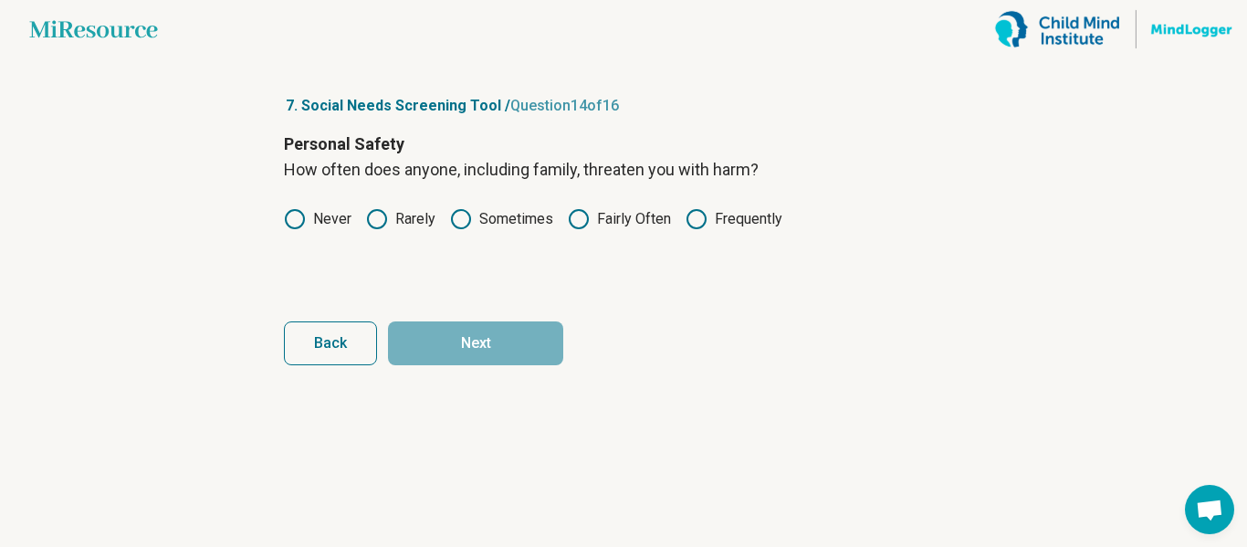
click at [323, 219] on label "Never" at bounding box center [318, 219] width 68 height 22
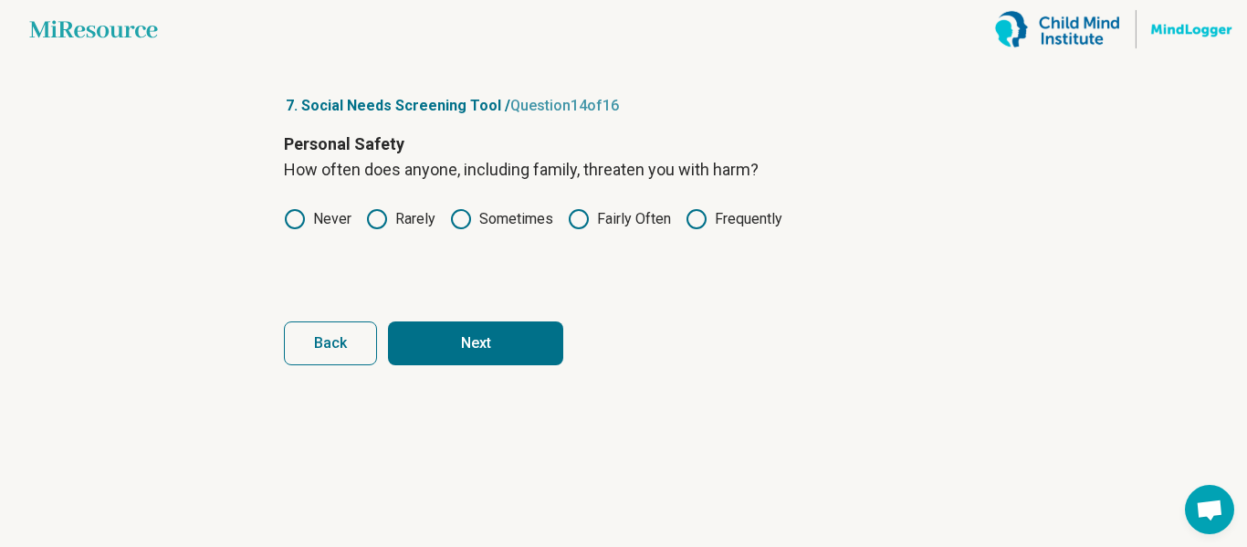
click at [456, 335] on button "Next" at bounding box center [475, 343] width 175 height 44
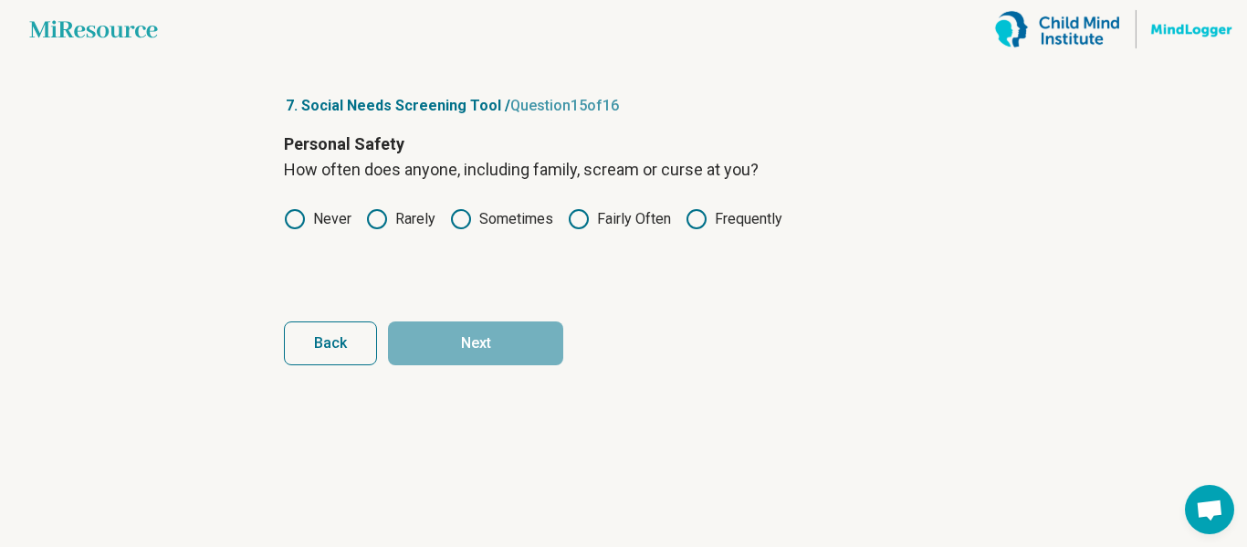
click at [474, 221] on label "Sometimes" at bounding box center [501, 219] width 103 height 22
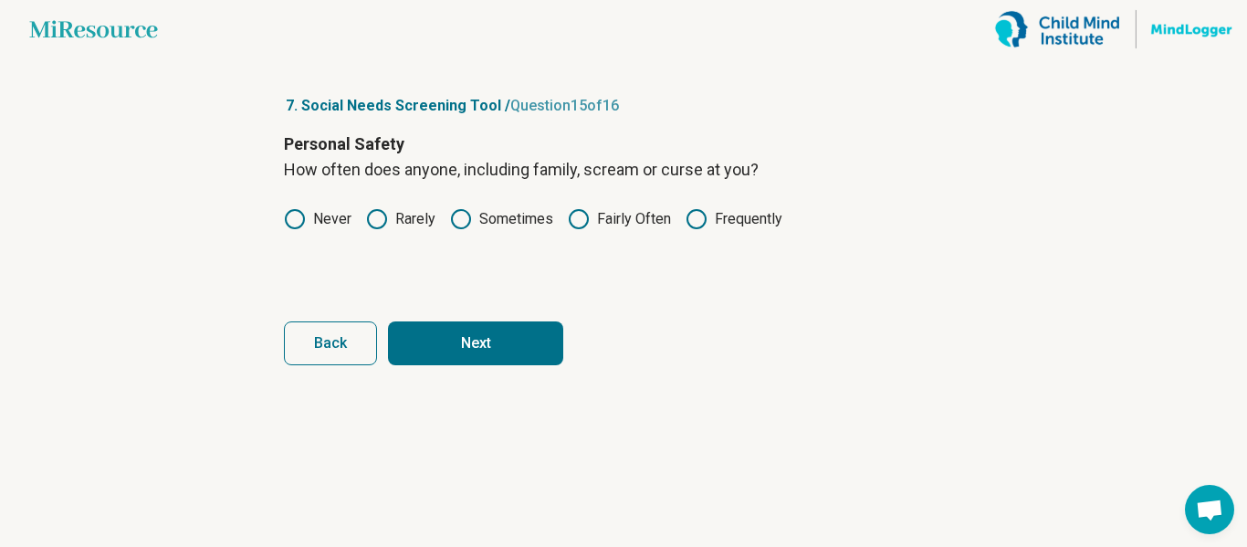
click at [459, 333] on button "Next" at bounding box center [475, 343] width 175 height 44
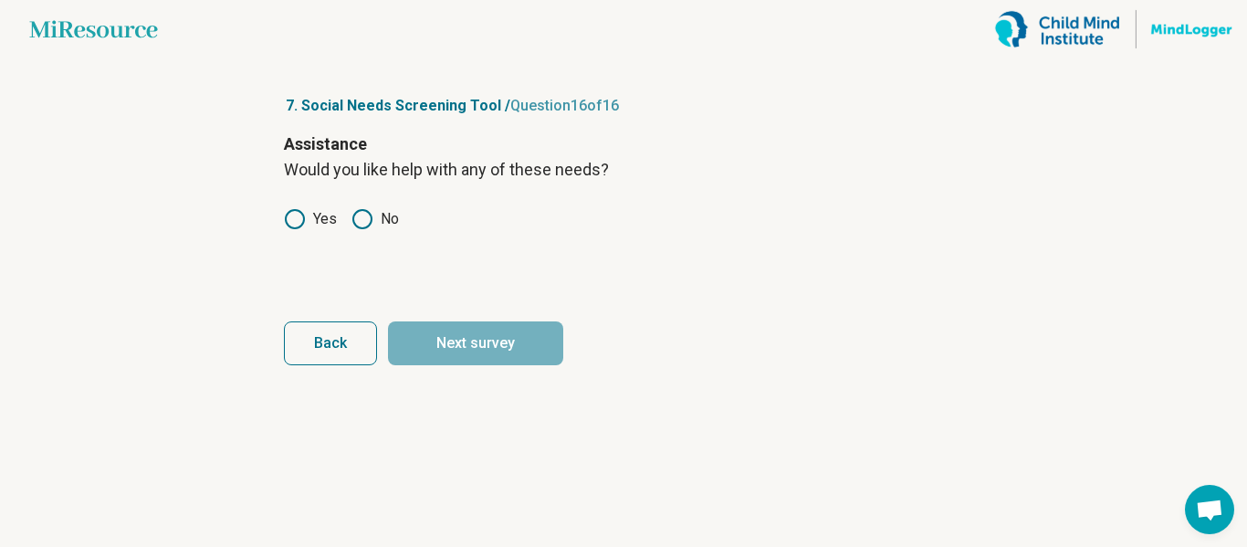
click at [308, 221] on label "Yes" at bounding box center [310, 219] width 53 height 22
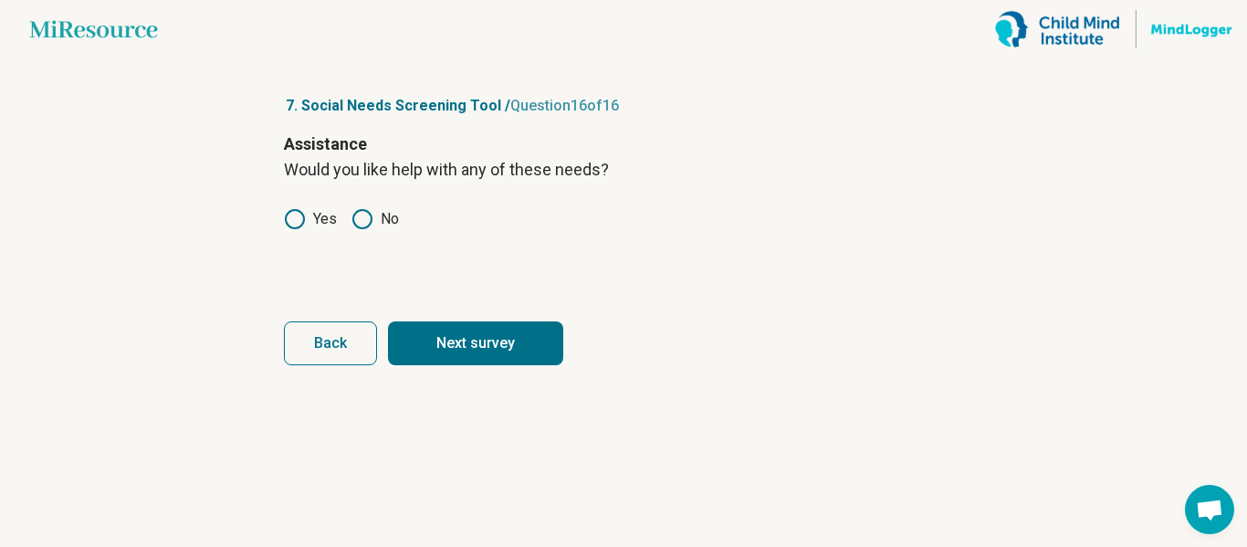
click at [489, 326] on button "Next survey" at bounding box center [475, 343] width 175 height 44
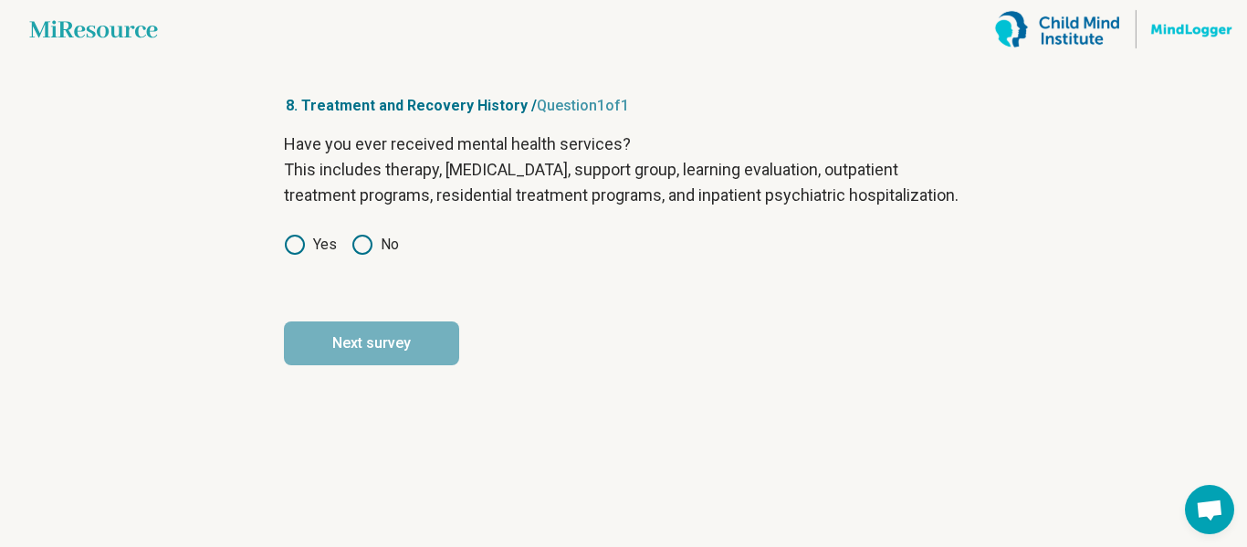
click at [319, 256] on div "Have you ever received mental health services? This includes therapy, [MEDICAL_…" at bounding box center [623, 207] width 679 height 153
click at [323, 256] on label "Yes" at bounding box center [310, 245] width 53 height 22
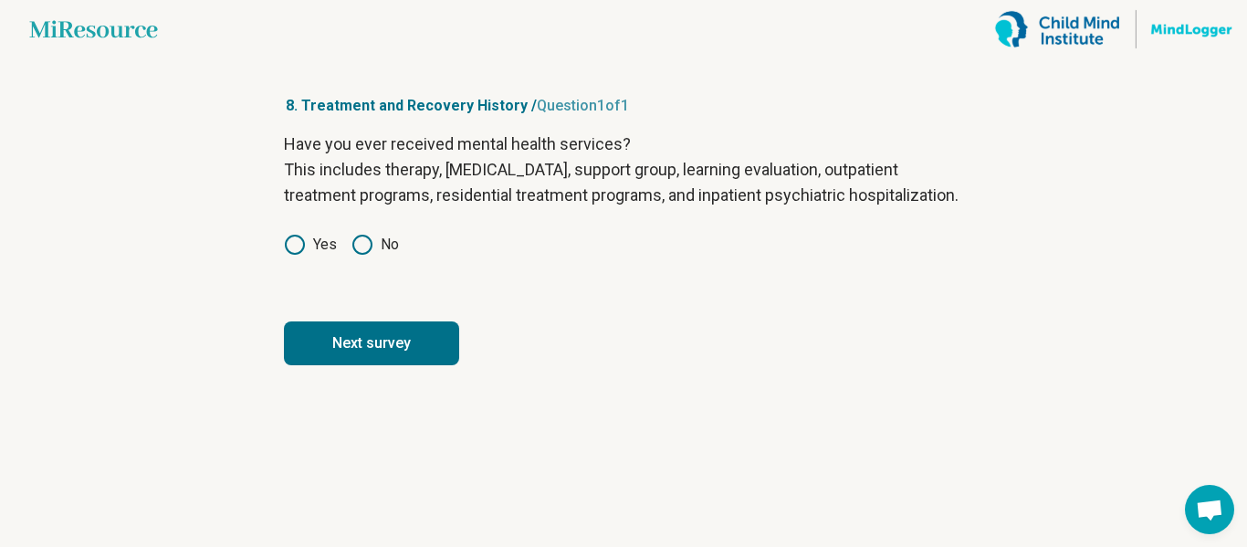
click at [412, 365] on button "Next survey" at bounding box center [371, 343] width 175 height 44
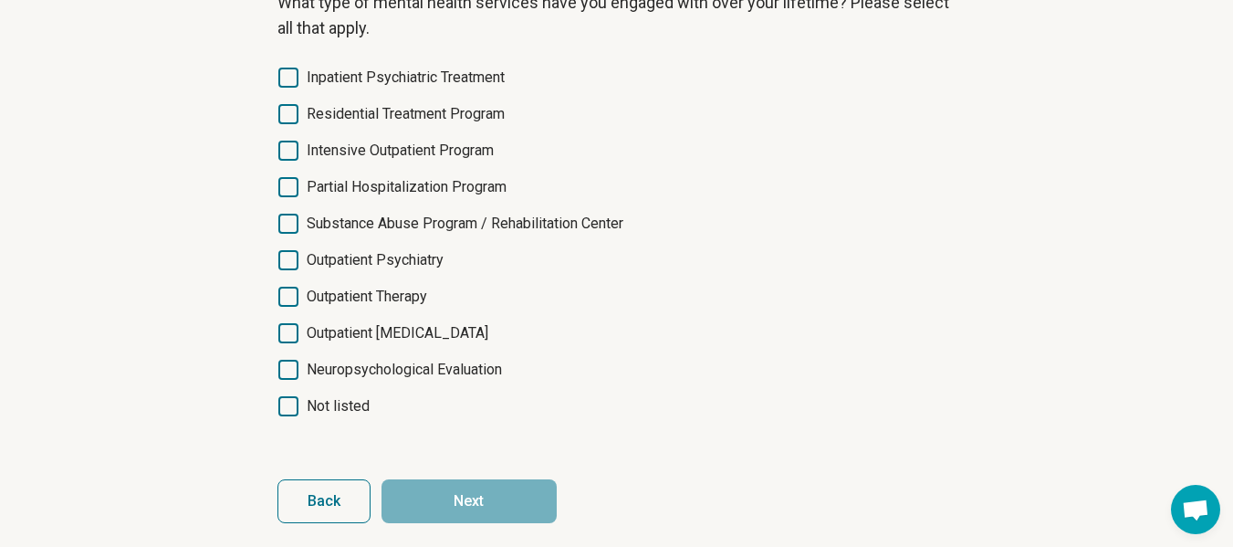
scroll to position [154, 0]
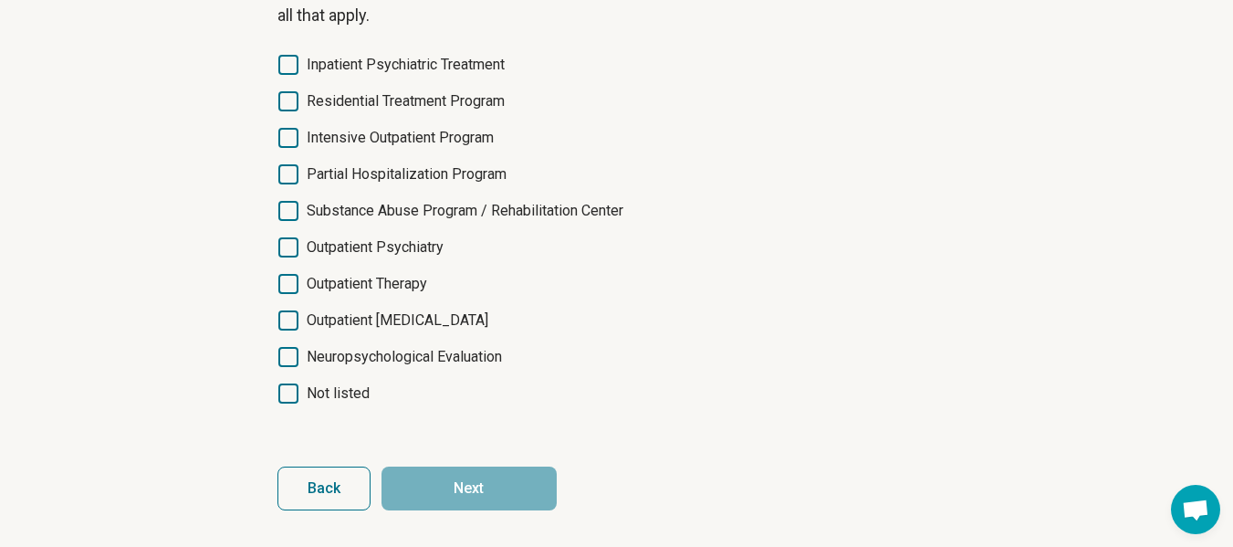
click at [455, 356] on span "Neuropsychological Evaluation" at bounding box center [404, 357] width 195 height 22
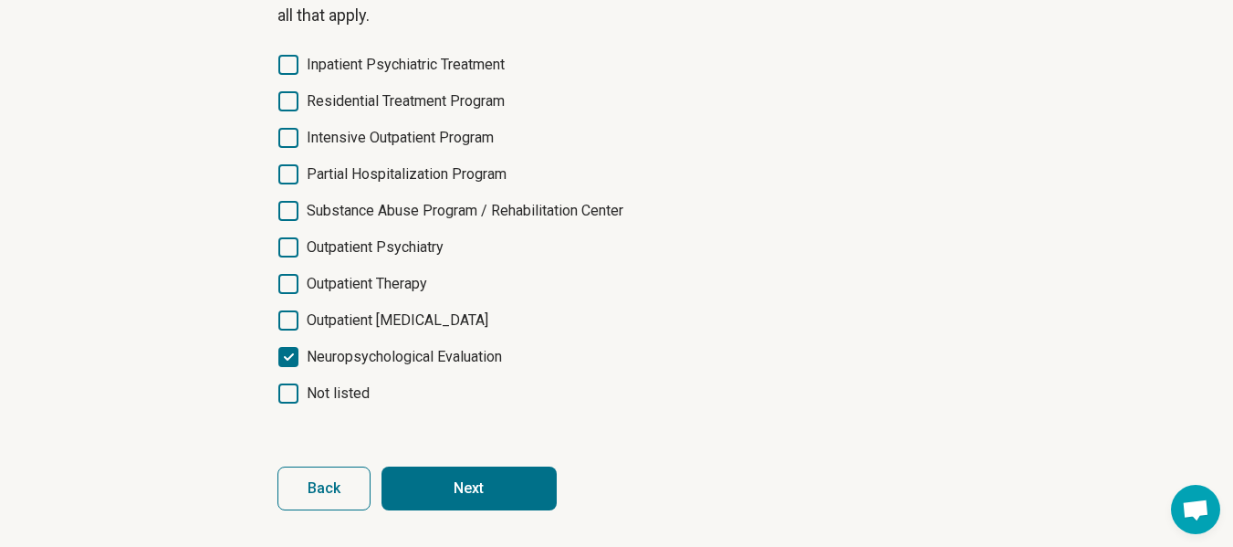
scroll to position [9, 0]
click at [487, 468] on button "Next" at bounding box center [468, 488] width 175 height 44
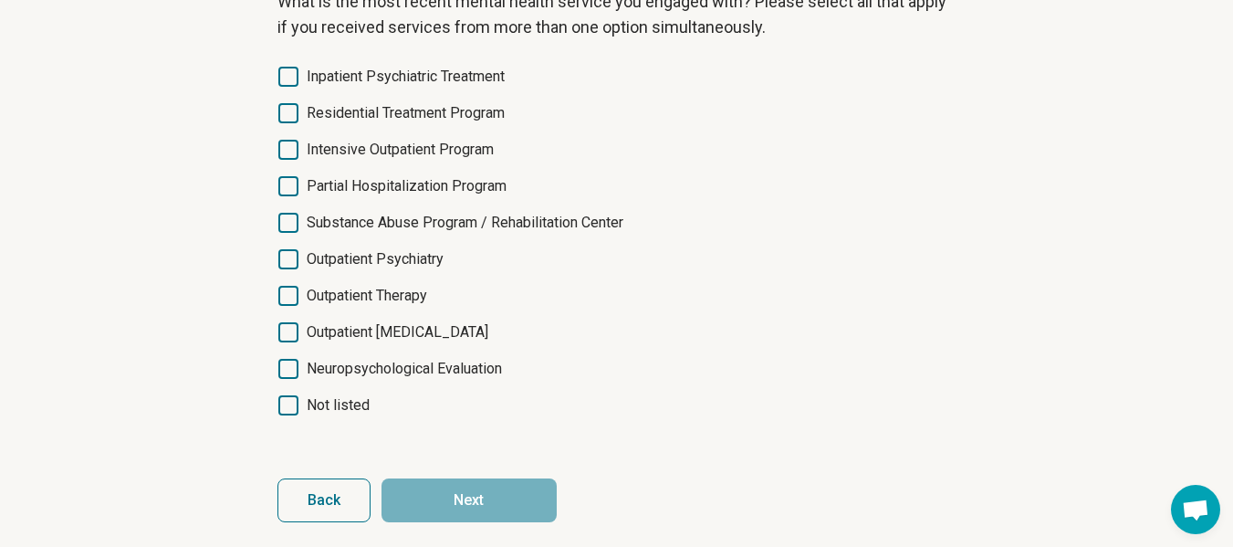
scroll to position [63, 0]
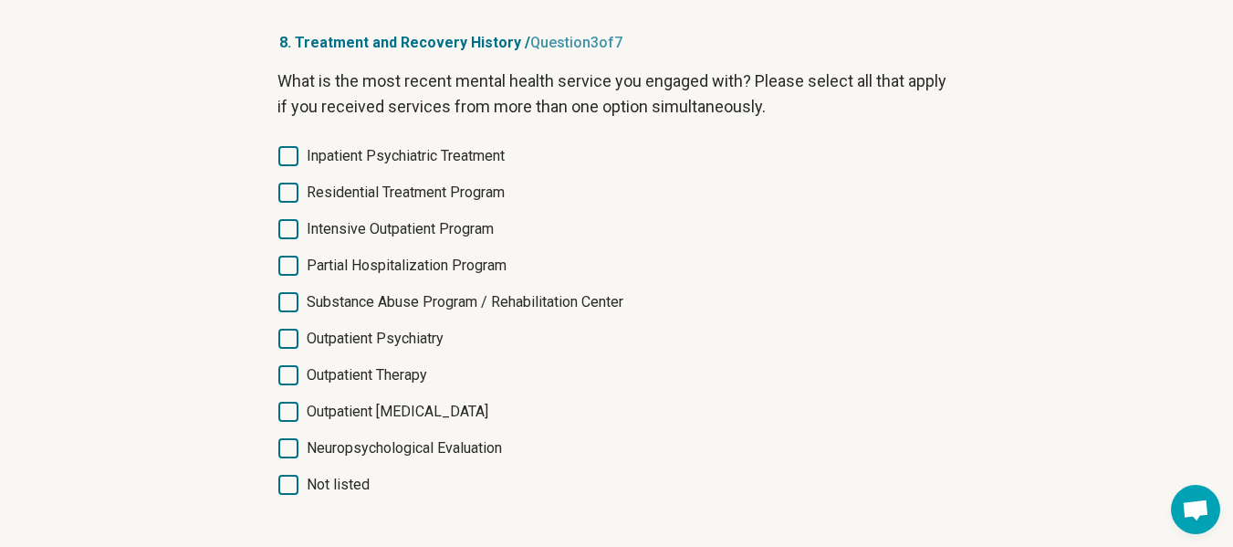
click at [464, 447] on span "Neuropsychological Evaluation" at bounding box center [404, 448] width 195 height 22
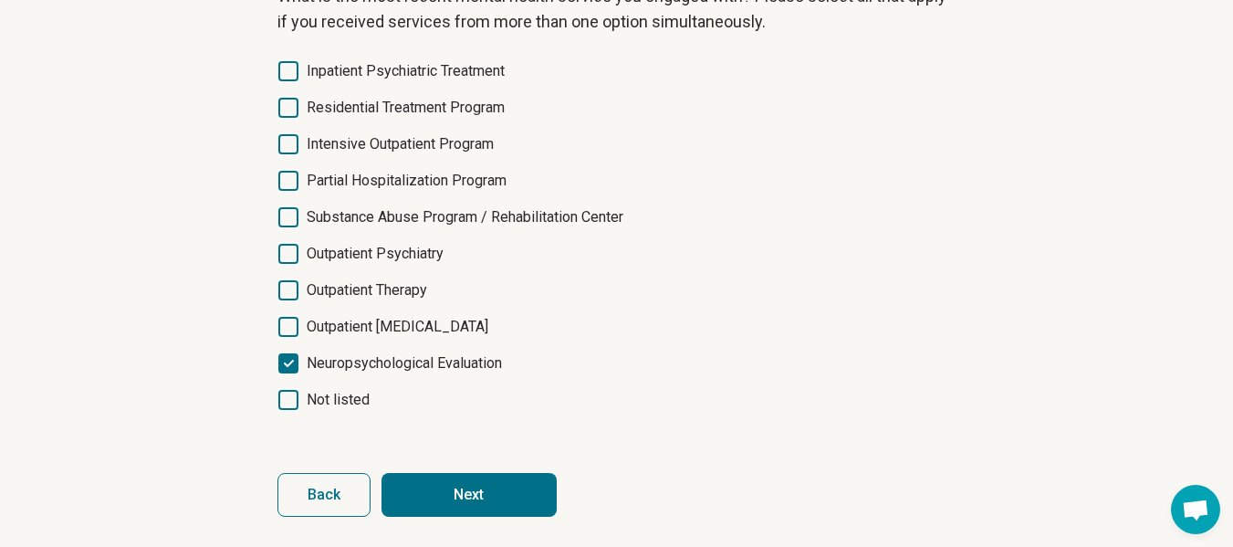
scroll to position [154, 0]
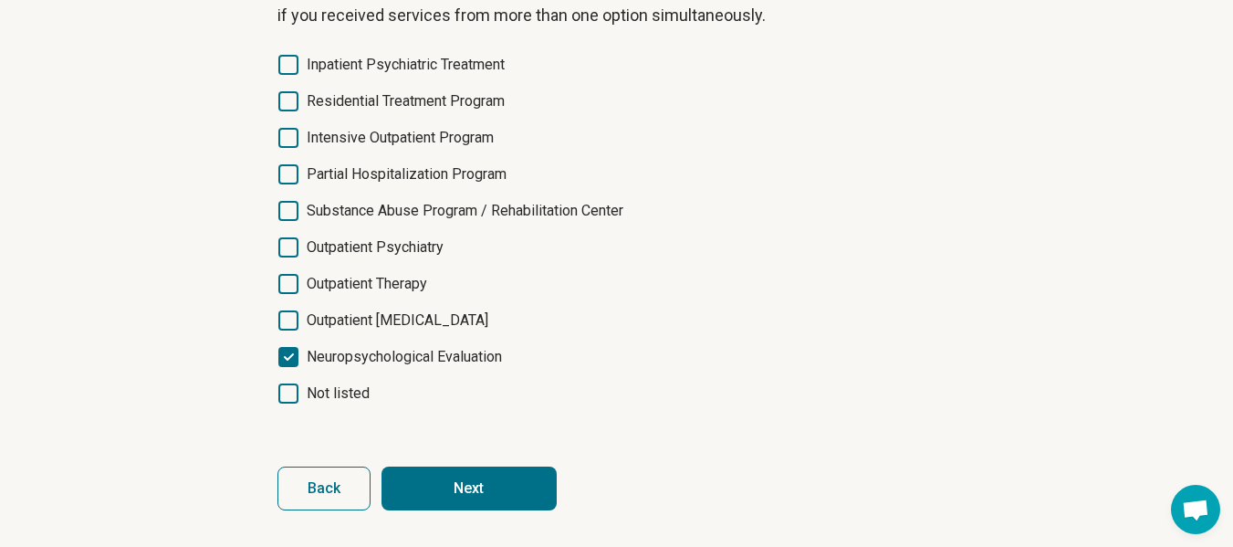
click at [465, 489] on button "Next" at bounding box center [468, 488] width 175 height 44
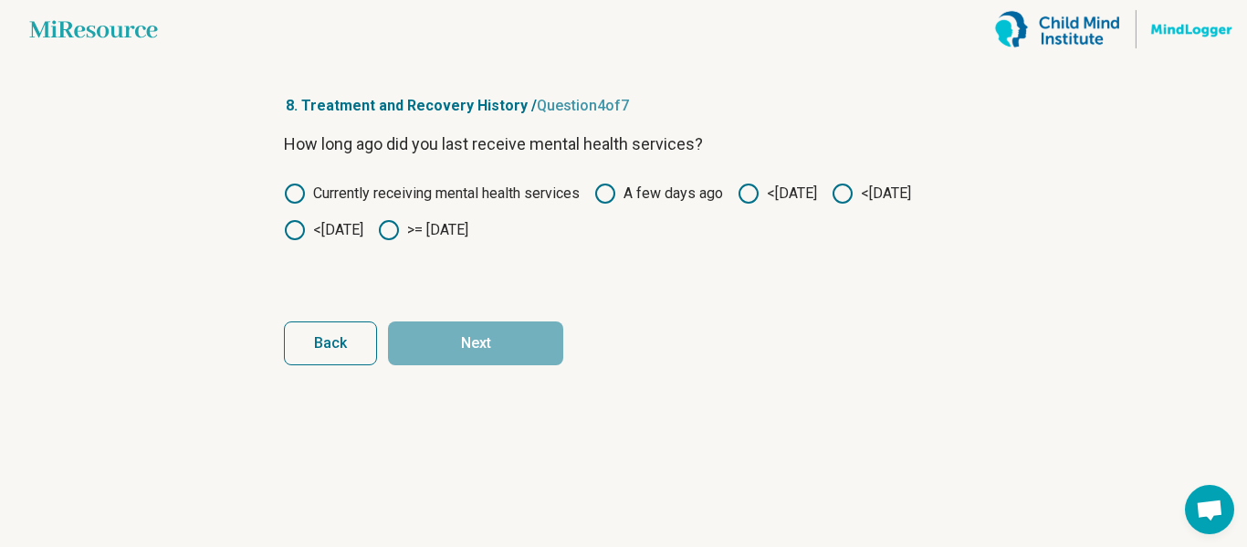
click at [772, 189] on label "<[DATE]" at bounding box center [776, 194] width 79 height 22
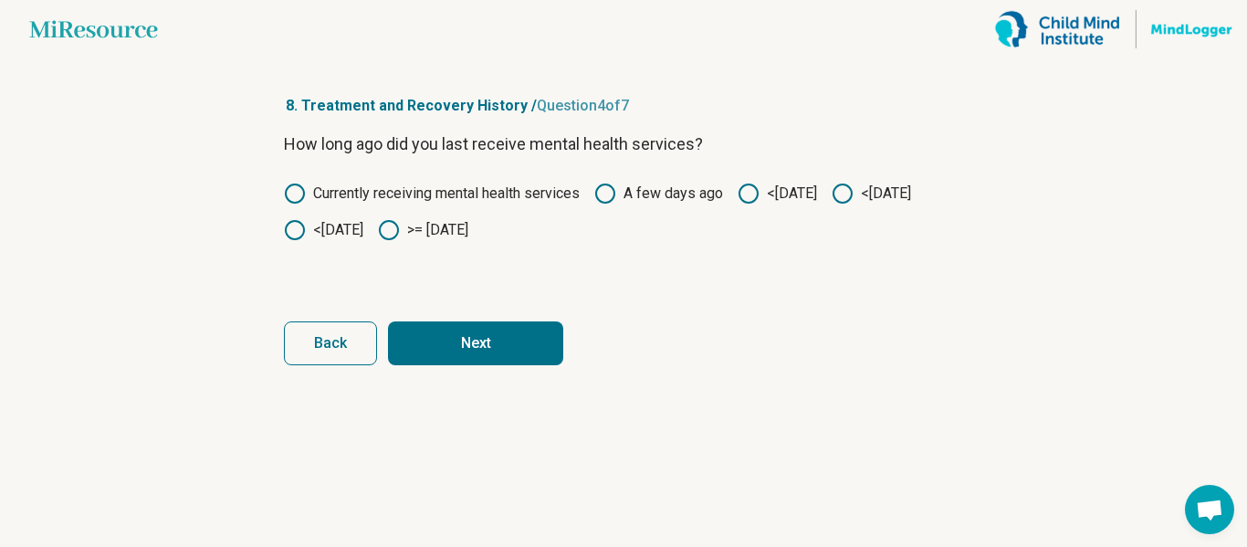
click at [507, 330] on button "Next" at bounding box center [475, 343] width 175 height 44
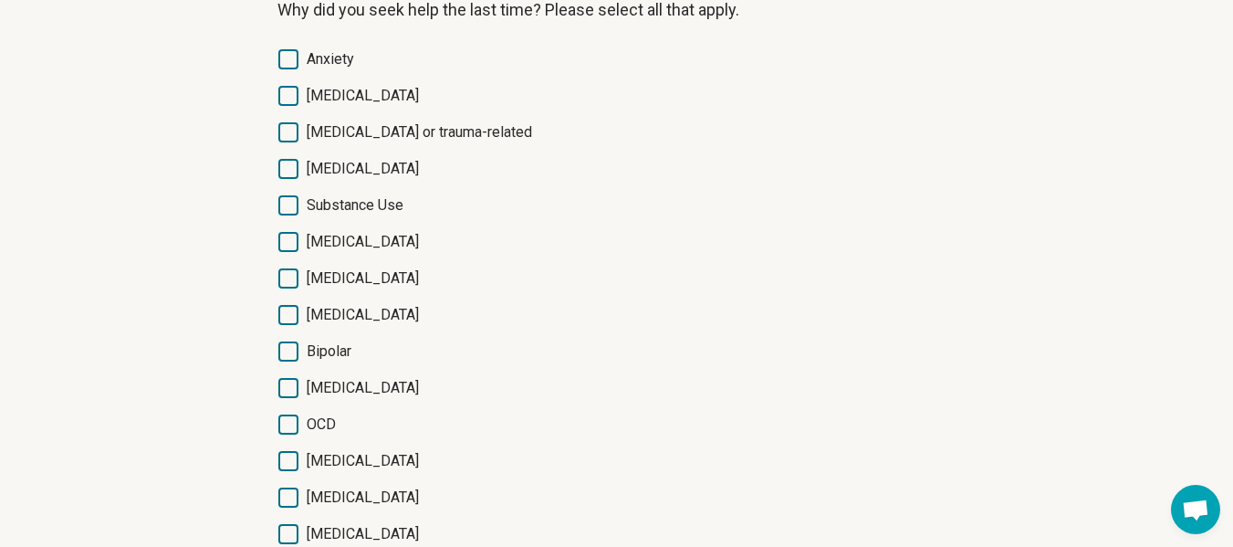
scroll to position [183, 0]
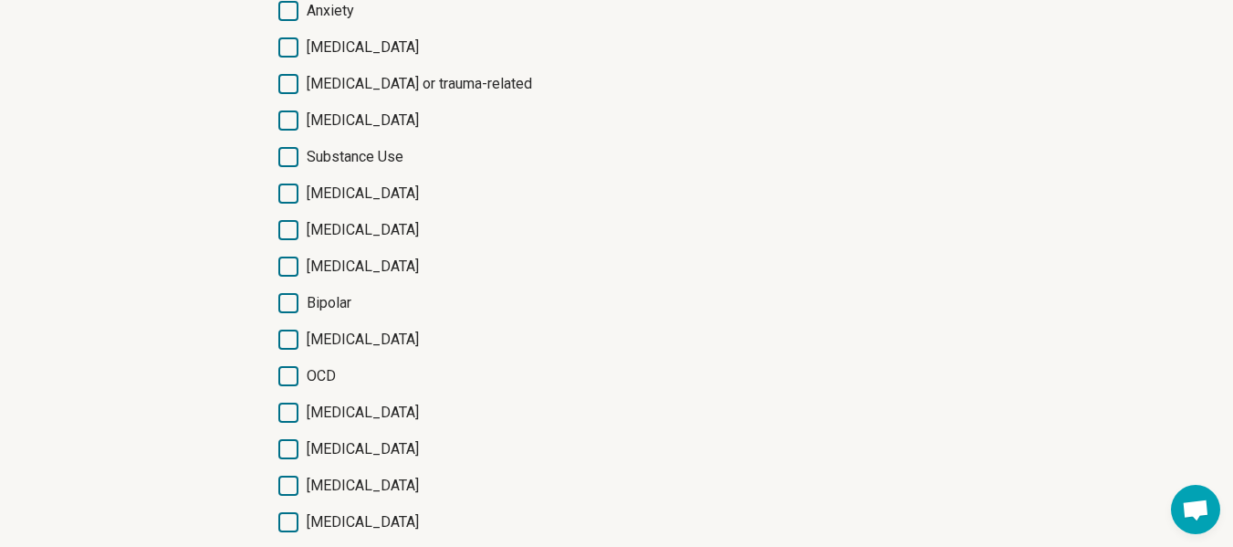
click at [315, 408] on span "[MEDICAL_DATA]" at bounding box center [363, 413] width 112 height 22
click at [319, 442] on span "[MEDICAL_DATA]" at bounding box center [363, 449] width 112 height 22
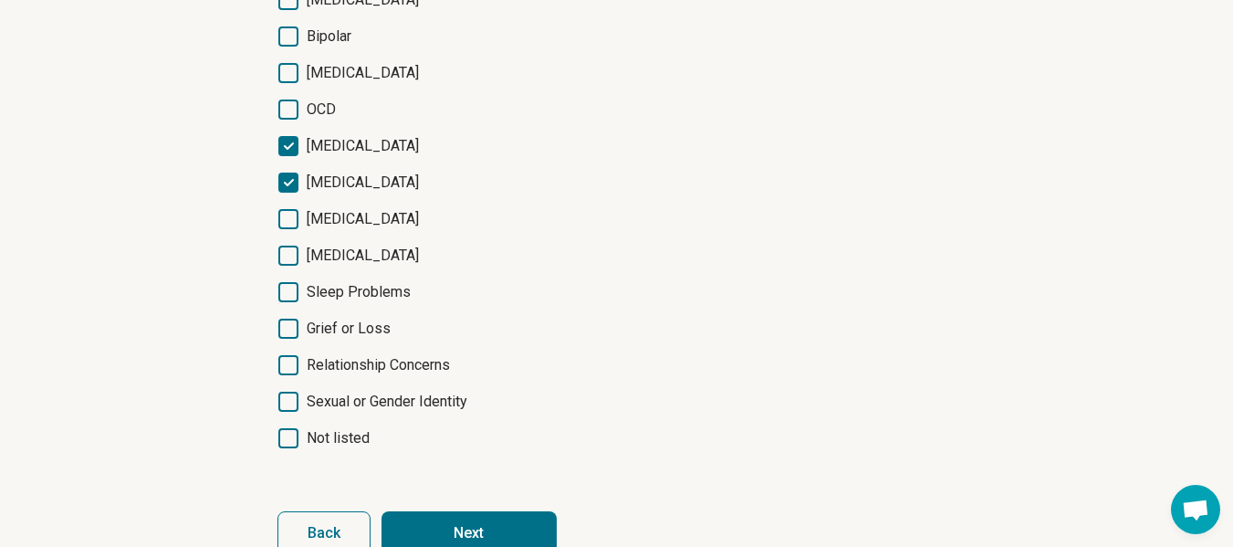
scroll to position [456, 0]
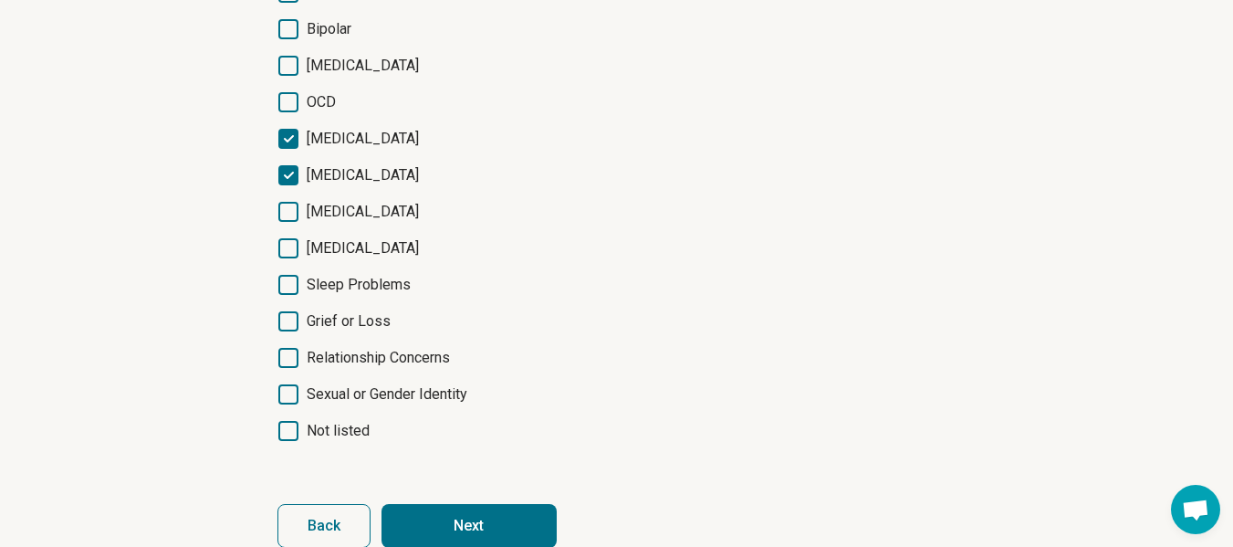
click at [370, 282] on span "Sleep Problems" at bounding box center [359, 285] width 104 height 22
click at [307, 324] on span "Grief or Loss" at bounding box center [349, 321] width 84 height 22
click at [475, 521] on button "Next" at bounding box center [468, 526] width 175 height 44
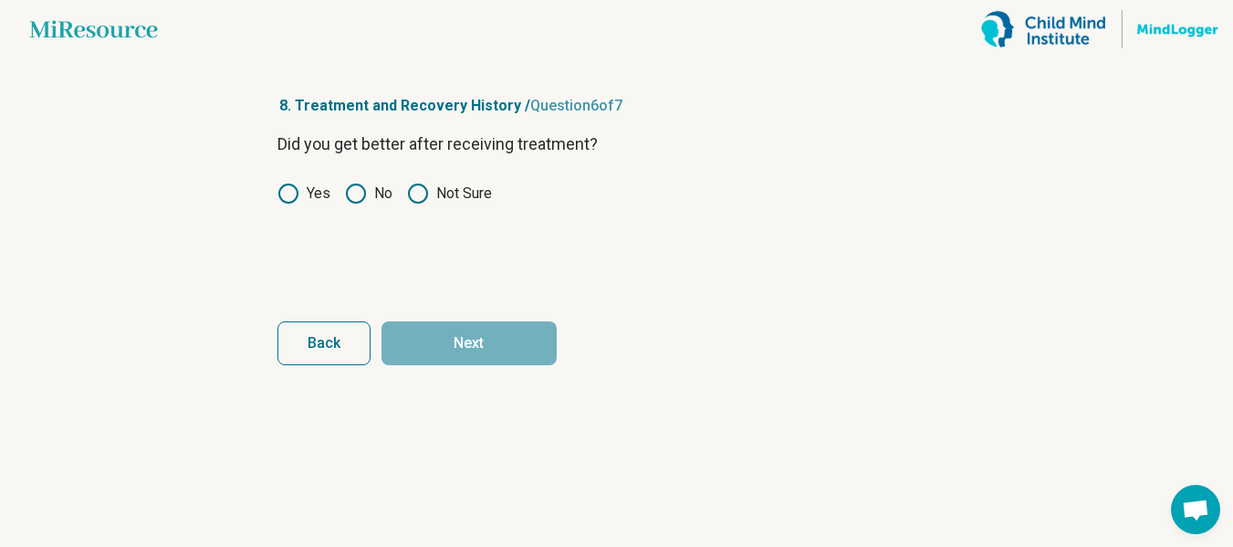
scroll to position [0, 0]
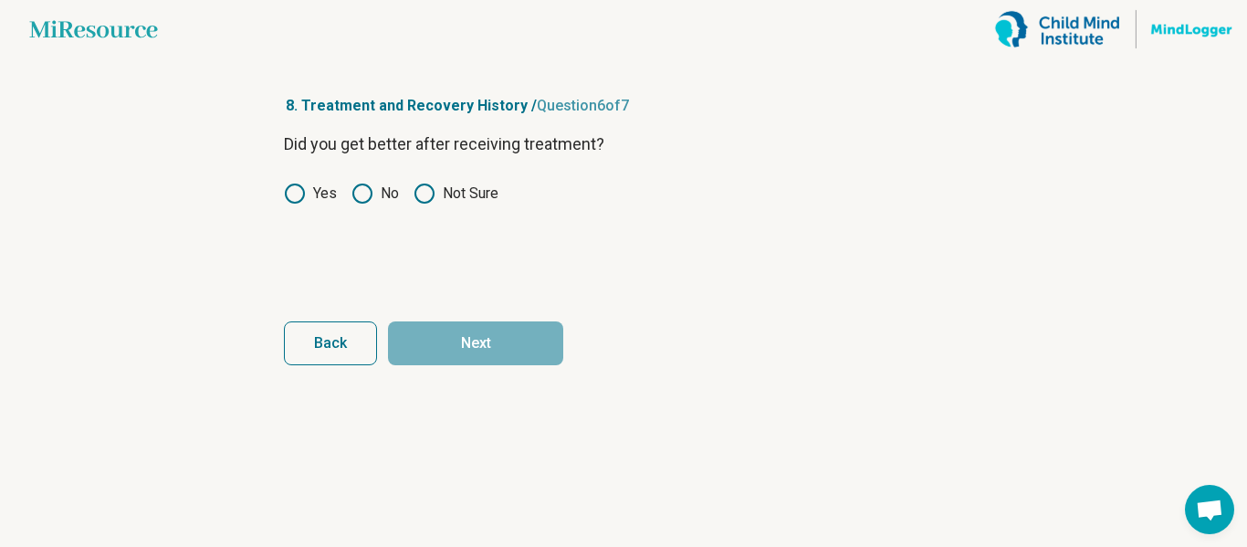
click at [315, 200] on label "Yes" at bounding box center [310, 194] width 53 height 22
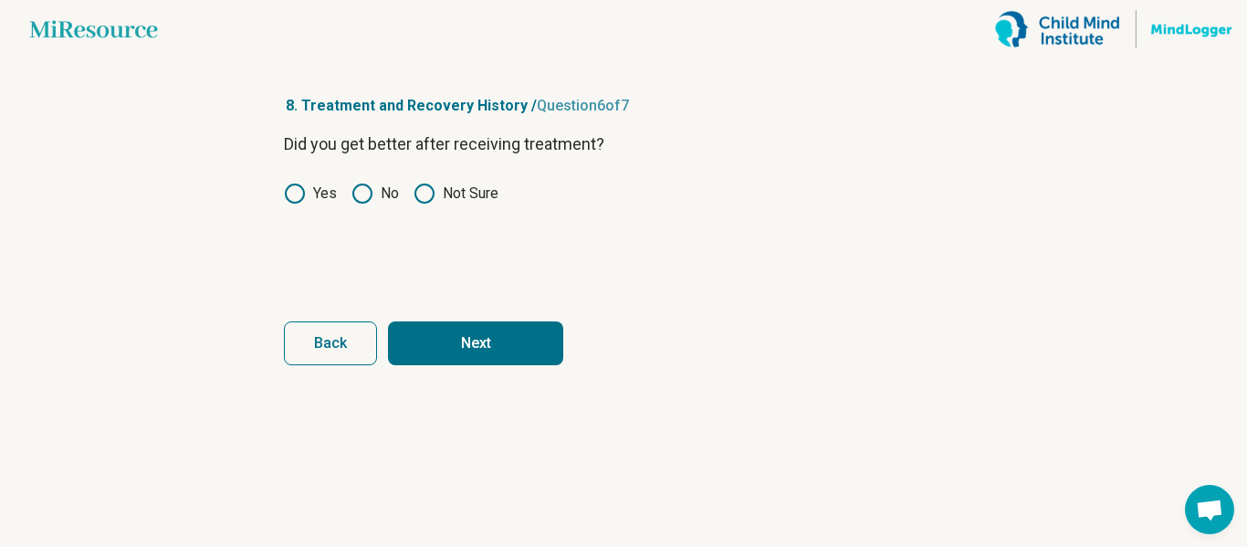
click at [469, 350] on button "Next" at bounding box center [475, 343] width 175 height 44
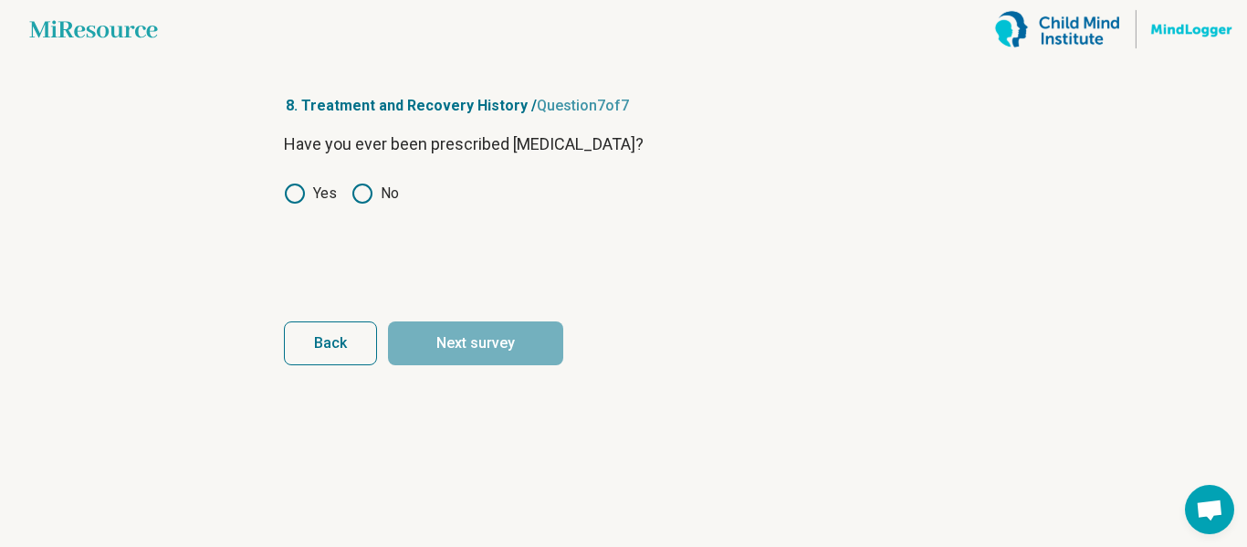
click at [364, 196] on icon at bounding box center [362, 194] width 22 height 22
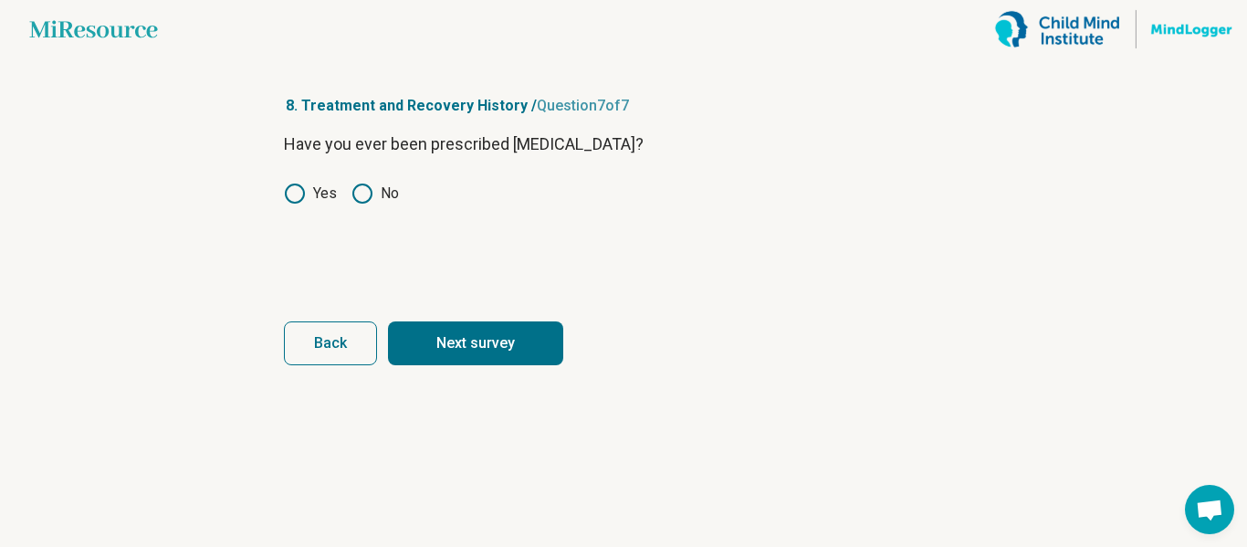
click at [482, 350] on button "Next survey" at bounding box center [475, 343] width 175 height 44
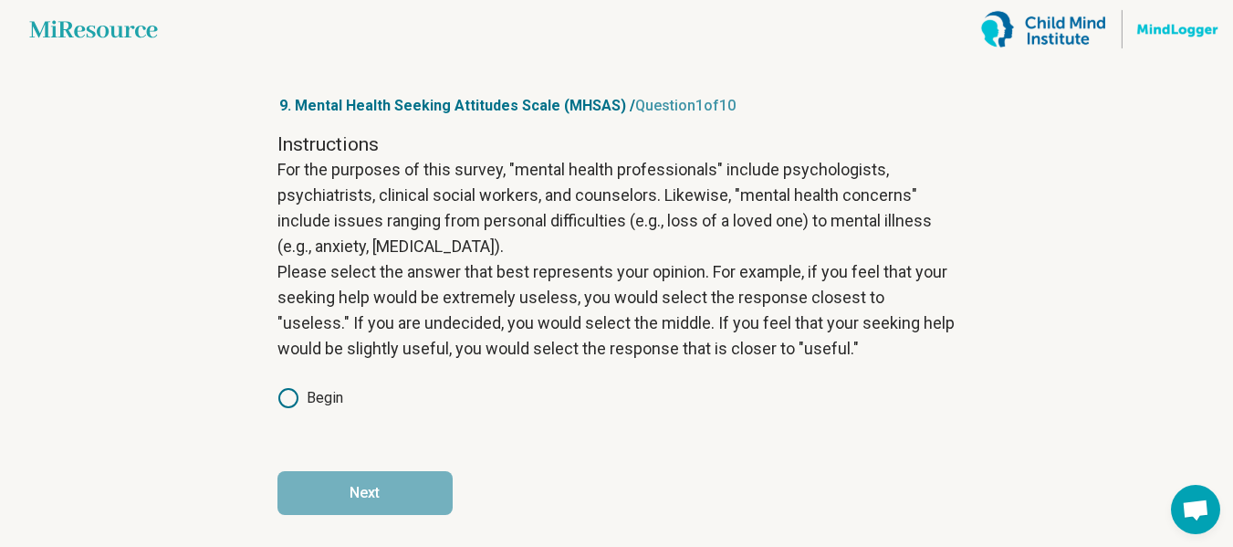
click at [310, 402] on label "Begin" at bounding box center [310, 398] width 66 height 22
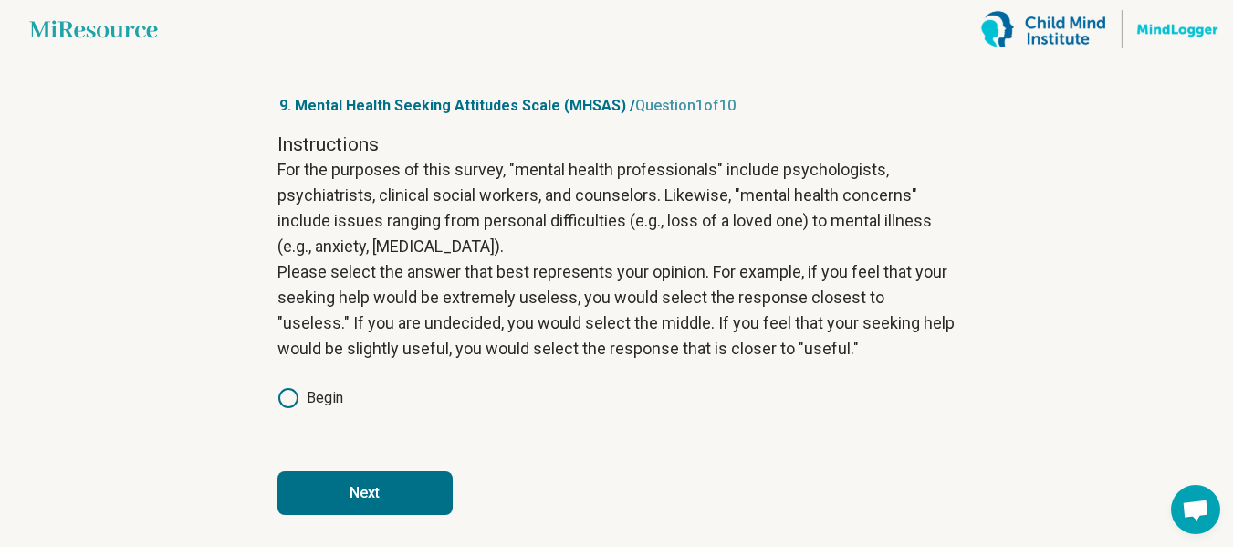
click at [393, 485] on button "Next" at bounding box center [364, 493] width 175 height 44
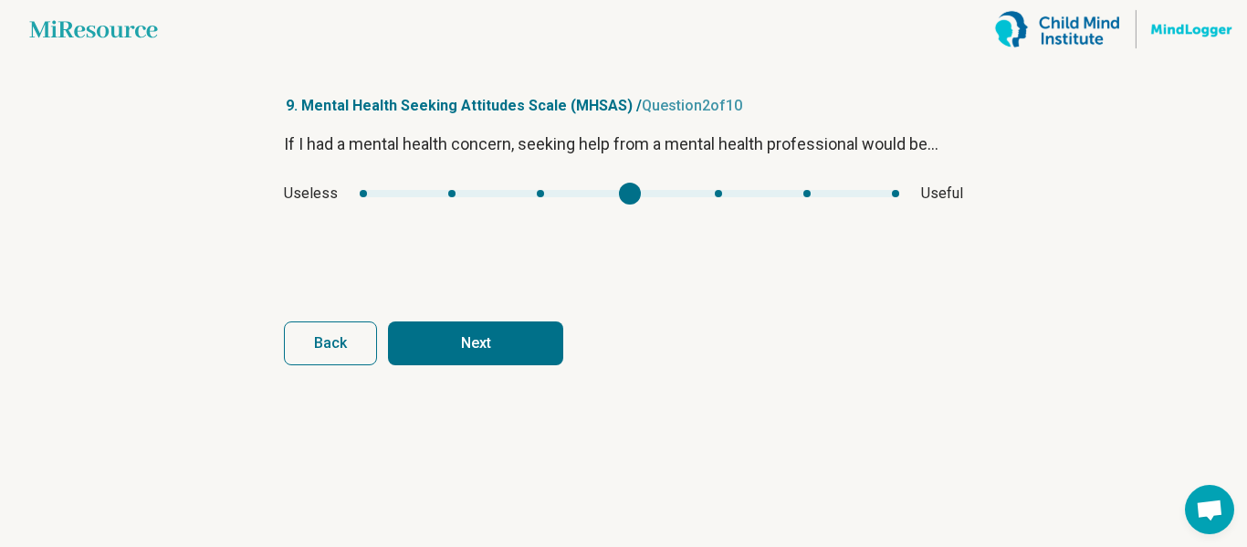
type input "*"
click at [704, 198] on div "Useless Useful" at bounding box center [623, 194] width 679 height 22
click at [521, 340] on button "Next" at bounding box center [475, 343] width 175 height 44
type input "*"
click at [497, 194] on div "mhsas2" at bounding box center [615, 193] width 497 height 7
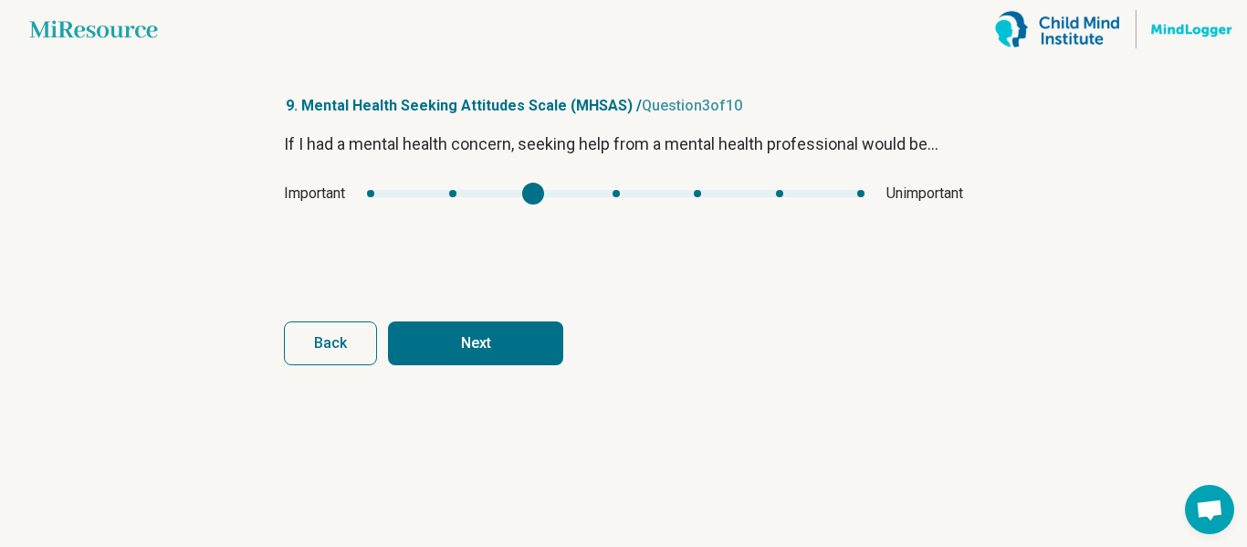
click at [504, 333] on button "Next" at bounding box center [475, 343] width 175 height 44
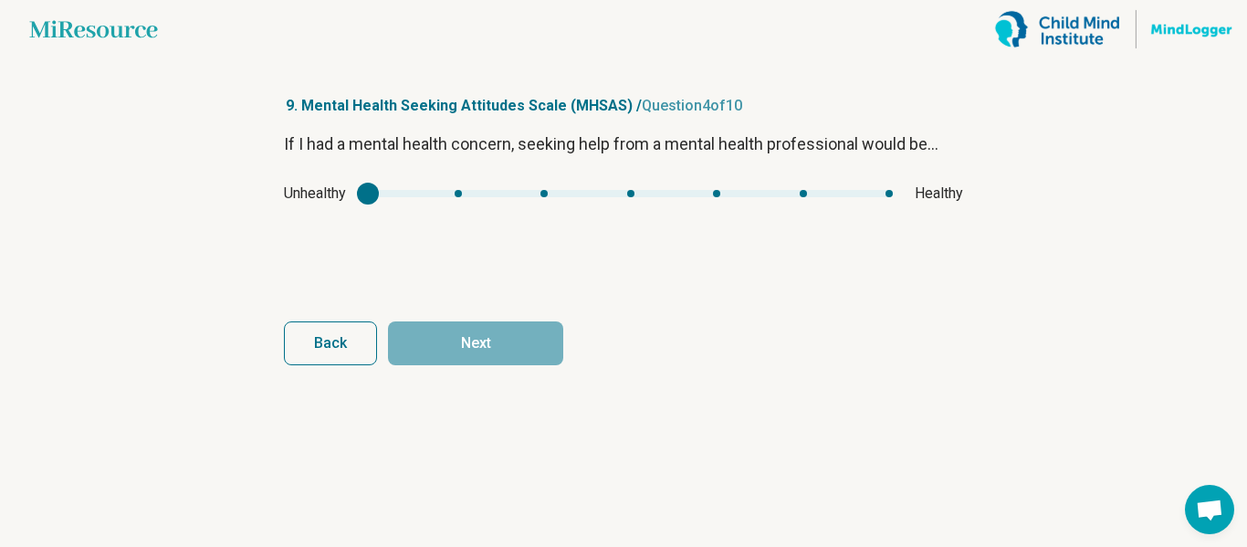
click at [379, 193] on div "mhsas3" at bounding box center [368, 194] width 22 height 22
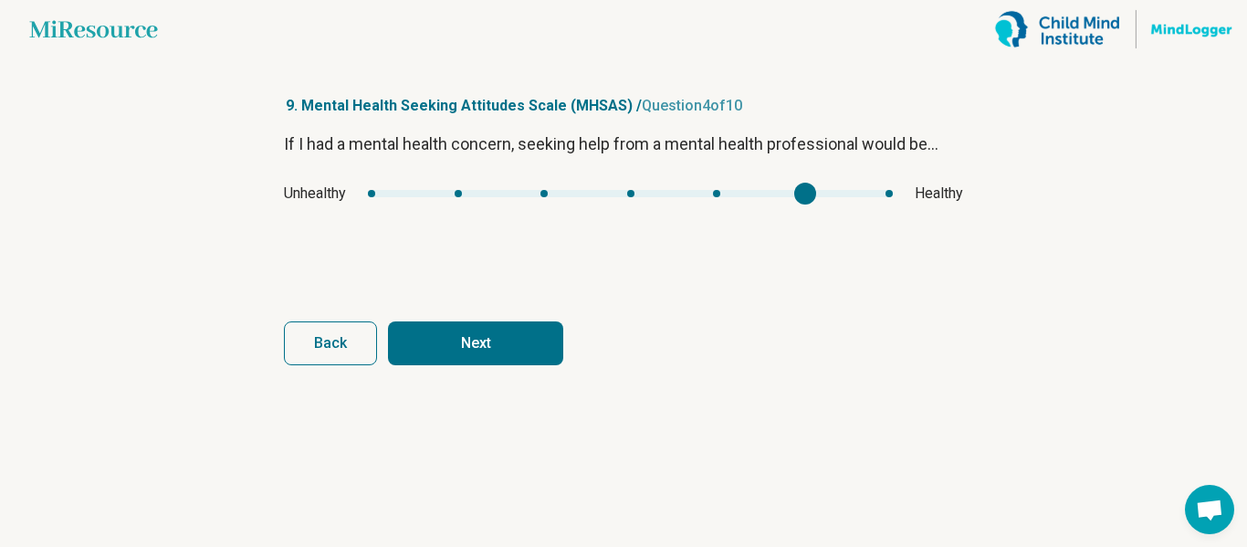
click at [790, 202] on div "Unhealthy Healthy" at bounding box center [623, 194] width 679 height 22
type input "*"
click at [700, 189] on div "Unhealthy Healthy" at bounding box center [623, 194] width 679 height 22
click at [531, 342] on button "Next" at bounding box center [475, 343] width 175 height 44
type input "*"
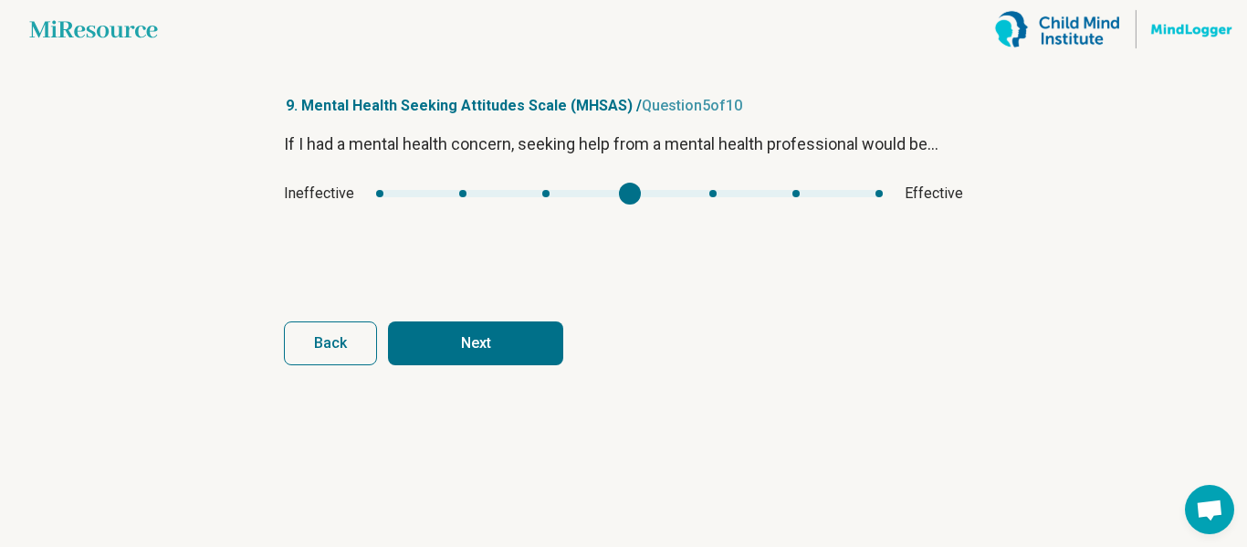
click at [653, 205] on div "If I had a mental health concern, seeking help from a mental health professiona…" at bounding box center [623, 207] width 679 height 153
click at [525, 362] on button "Next" at bounding box center [475, 343] width 175 height 44
type input "*"
click at [514, 199] on div "Good Bad" at bounding box center [623, 194] width 679 height 22
click at [497, 322] on button "Next" at bounding box center [475, 343] width 175 height 44
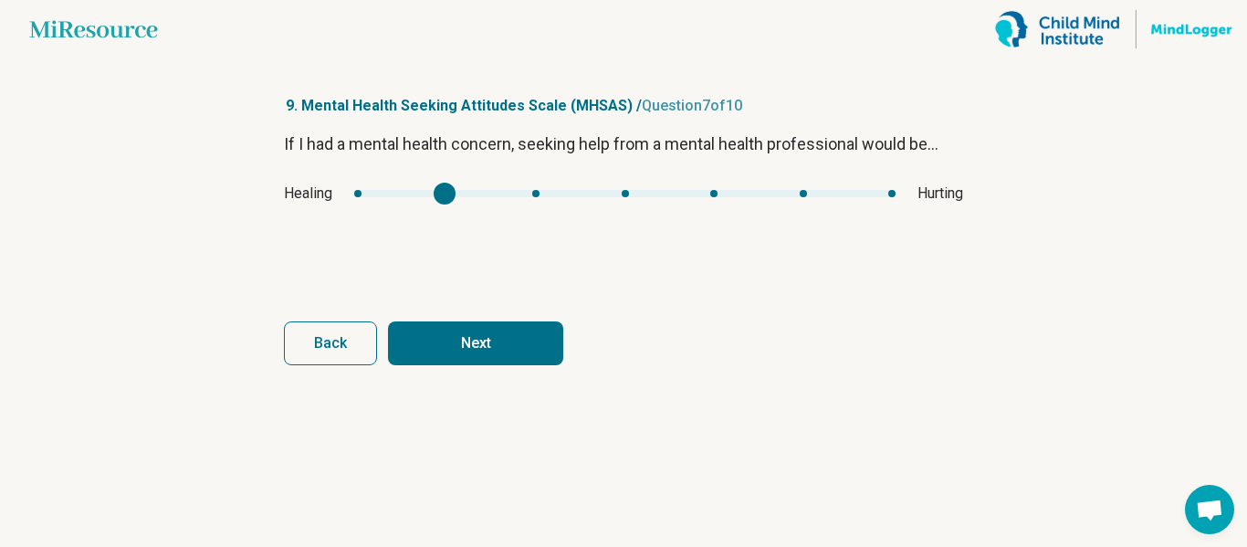
type input "*"
click at [530, 201] on div "mhsas6" at bounding box center [535, 194] width 22 height 22
click at [506, 325] on button "Next" at bounding box center [475, 343] width 175 height 44
type input "*"
click at [719, 198] on div "Disempowering Empowering" at bounding box center [623, 194] width 679 height 22
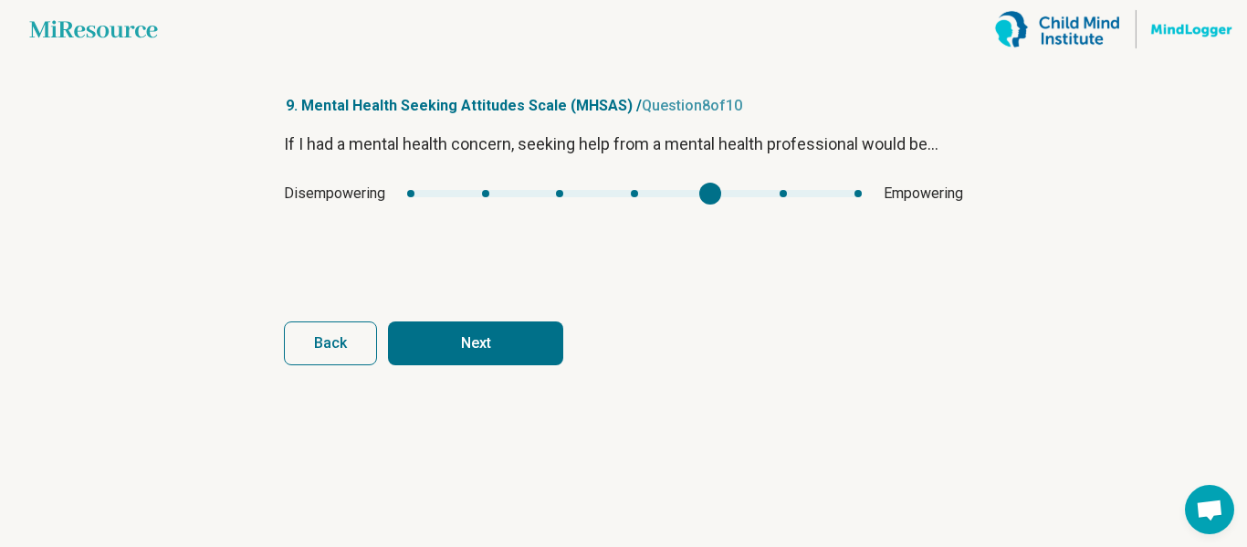
click at [503, 352] on button "Next" at bounding box center [475, 343] width 175 height 44
type input "*"
click at [455, 193] on div "mhsas8" at bounding box center [453, 194] width 22 height 22
click at [455, 332] on button "Next" at bounding box center [475, 343] width 175 height 44
click at [598, 203] on div "Desirable Undesirable" at bounding box center [623, 194] width 679 height 22
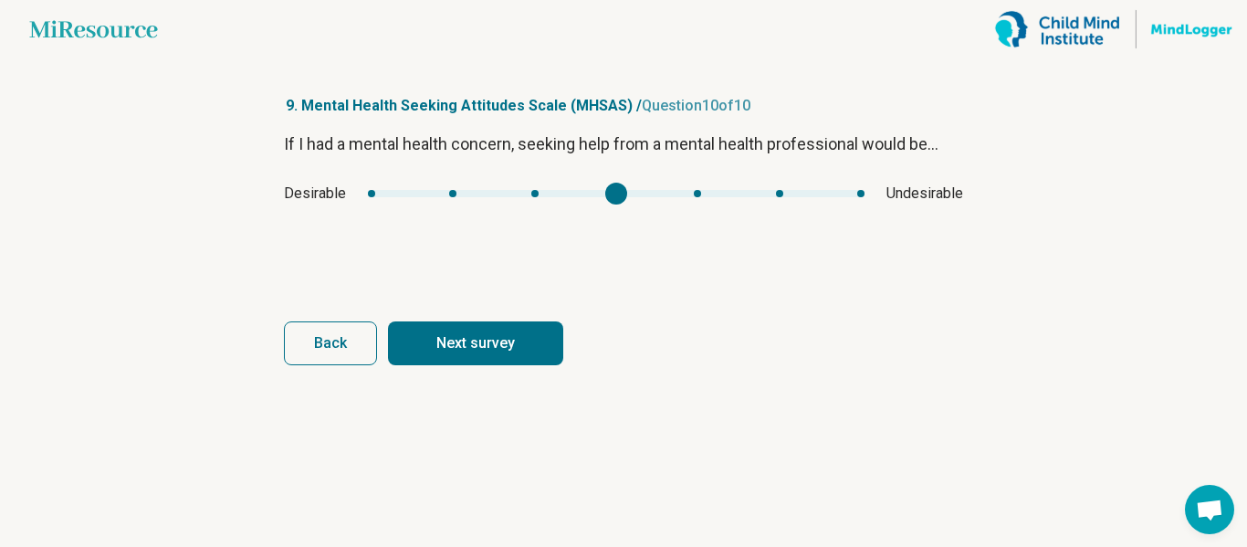
click at [533, 331] on button "Next survey" at bounding box center [475, 343] width 175 height 44
type input "*"
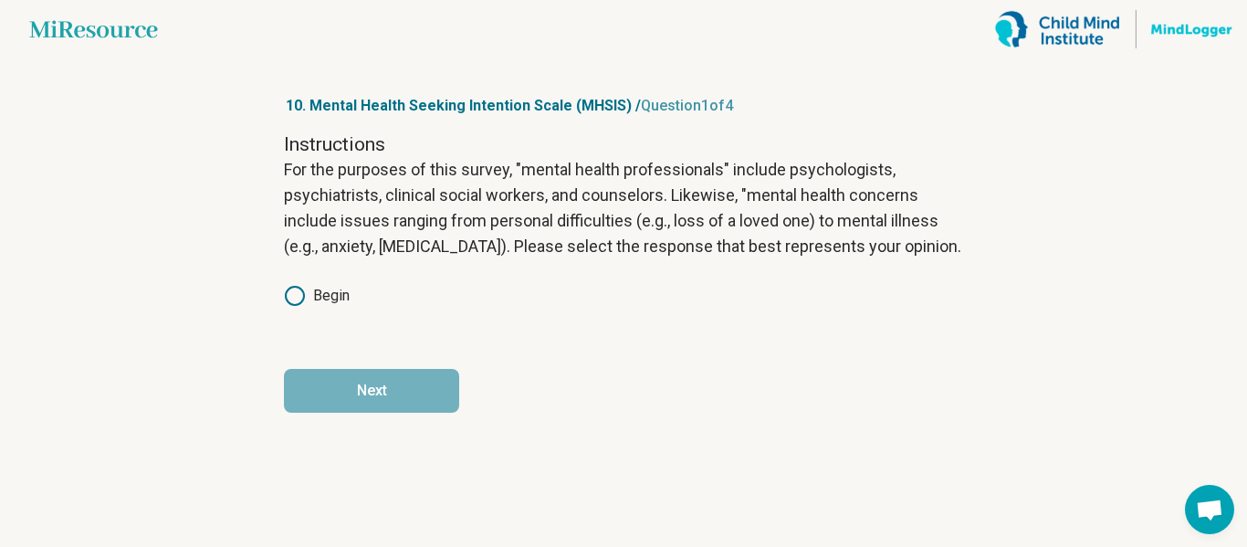
click at [316, 302] on label "Begin" at bounding box center [317, 296] width 66 height 22
click at [370, 391] on button "Next" at bounding box center [371, 391] width 175 height 44
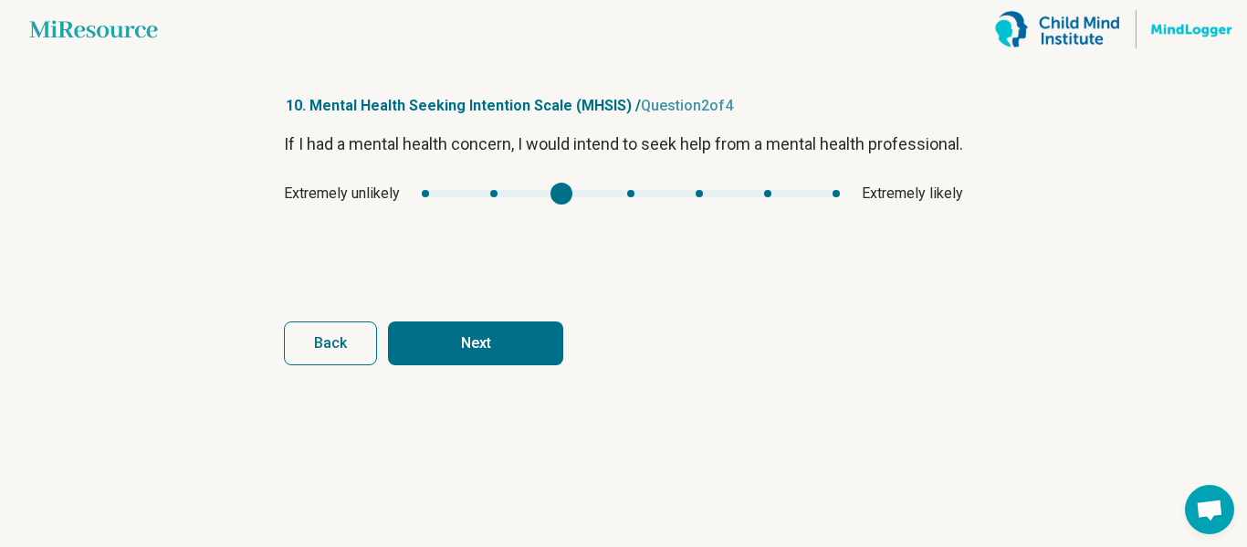
click at [564, 197] on div "mhsis1" at bounding box center [631, 193] width 418 height 7
type input "*"
click at [707, 197] on div "mhsis1" at bounding box center [631, 193] width 418 height 7
click at [507, 338] on button "Next" at bounding box center [475, 343] width 175 height 44
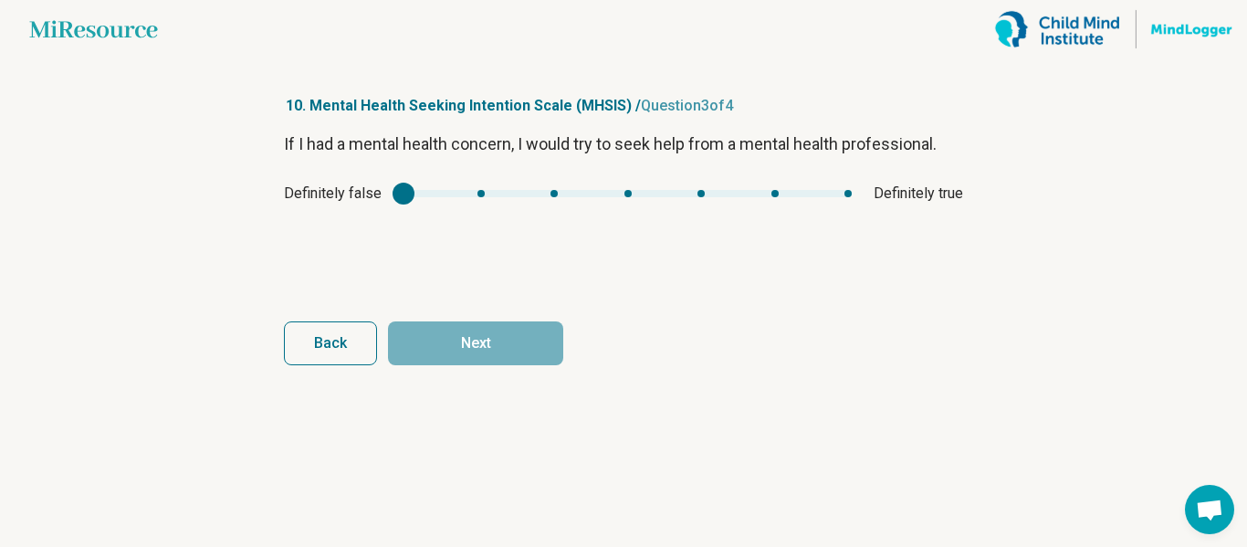
type input "*"
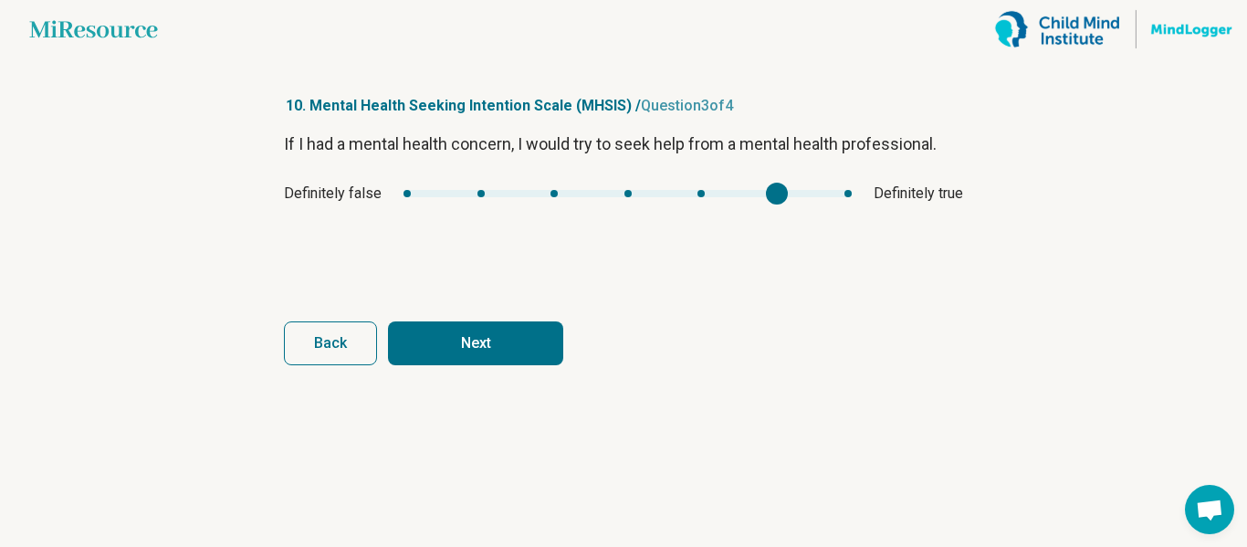
click at [774, 192] on div "mhsis2" at bounding box center [627, 193] width 448 height 7
click at [503, 346] on button "Next" at bounding box center [475, 343] width 175 height 44
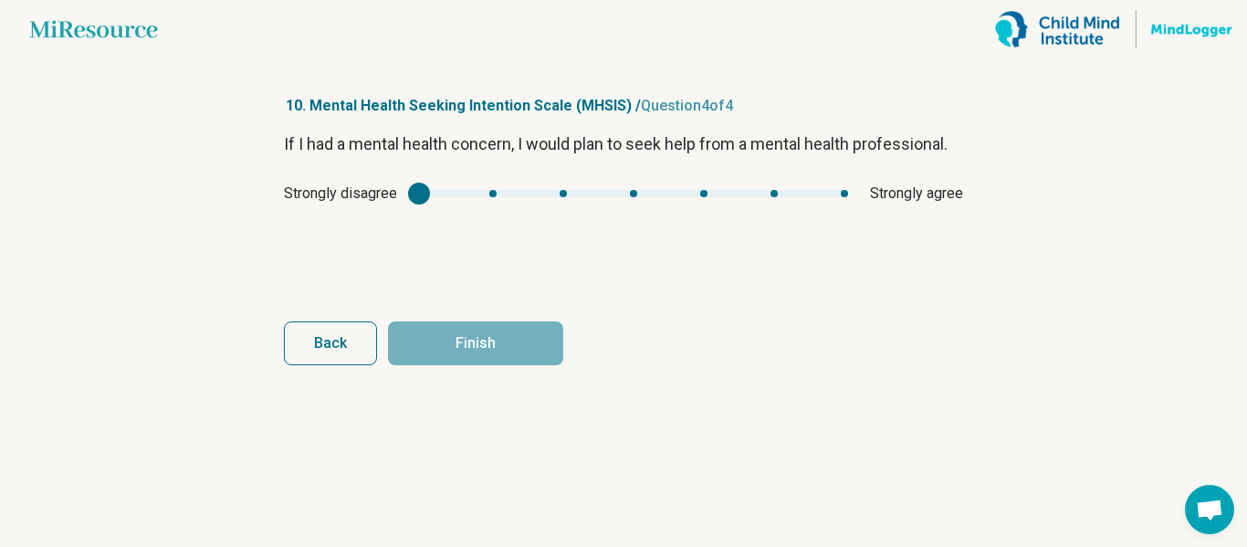
click at [710, 201] on div "Strongly disagree Strongly agree" at bounding box center [623, 194] width 679 height 22
click at [703, 195] on div "Strongly disagree Strongly agree" at bounding box center [623, 194] width 679 height 22
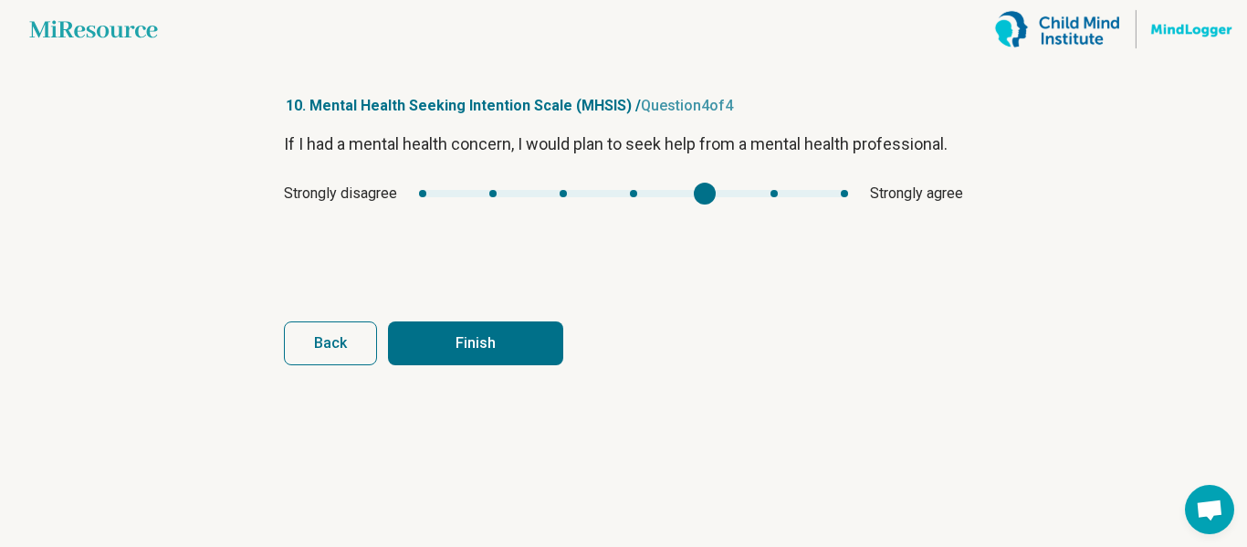
click at [703, 190] on div "mhsis3" at bounding box center [633, 193] width 429 height 7
click at [510, 362] on button "Finish" at bounding box center [475, 343] width 175 height 44
type input "*"
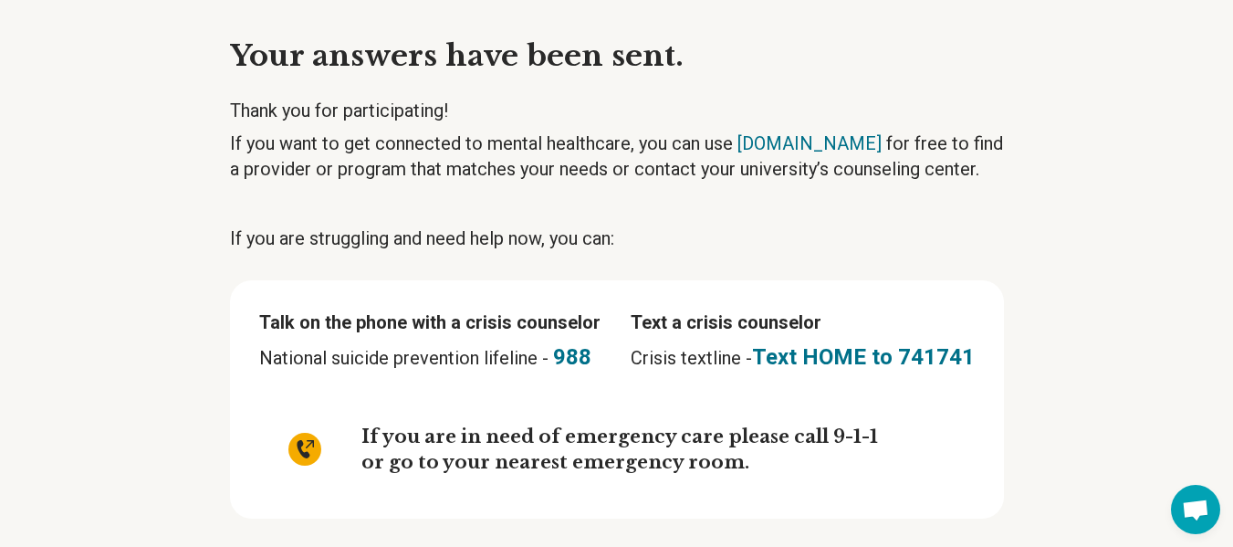
scroll to position [146, 0]
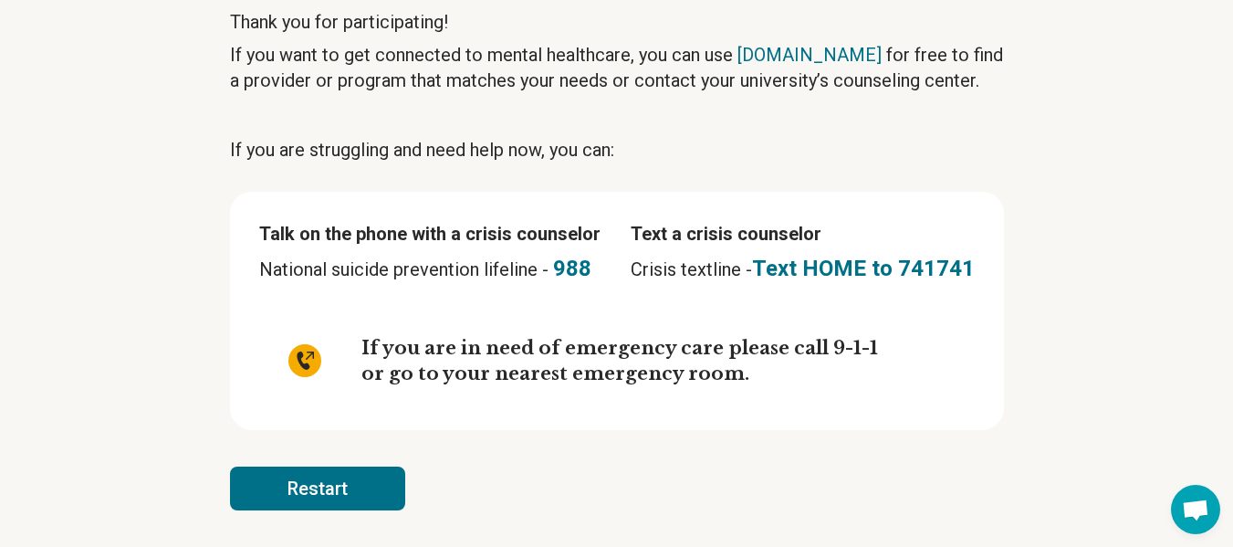
click at [1200, 502] on span "Open chat" at bounding box center [1195, 511] width 29 height 24
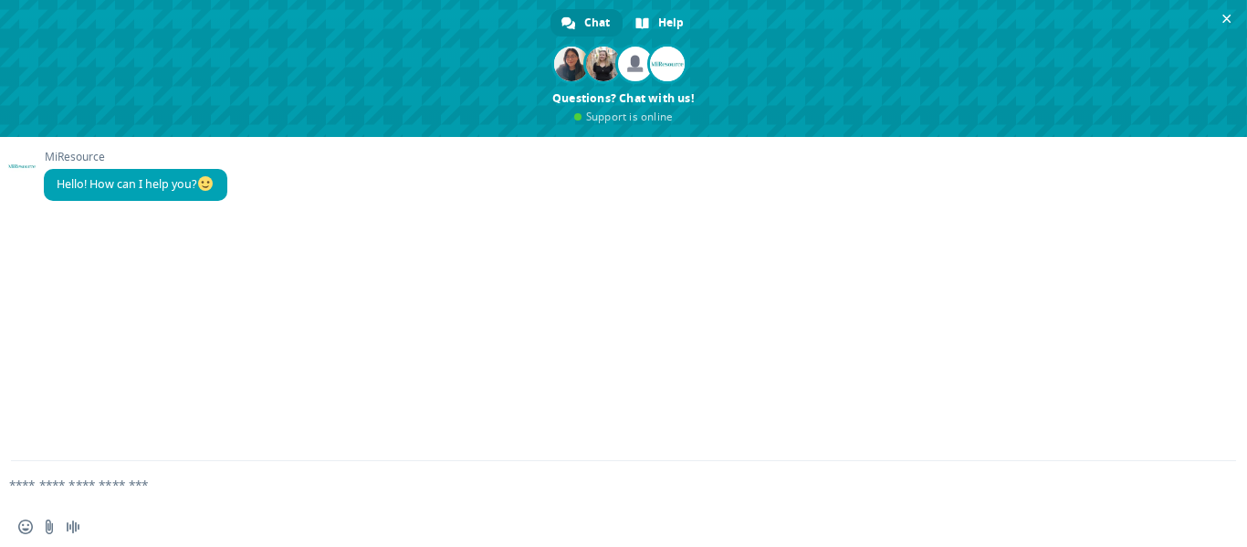
scroll to position [0, 0]
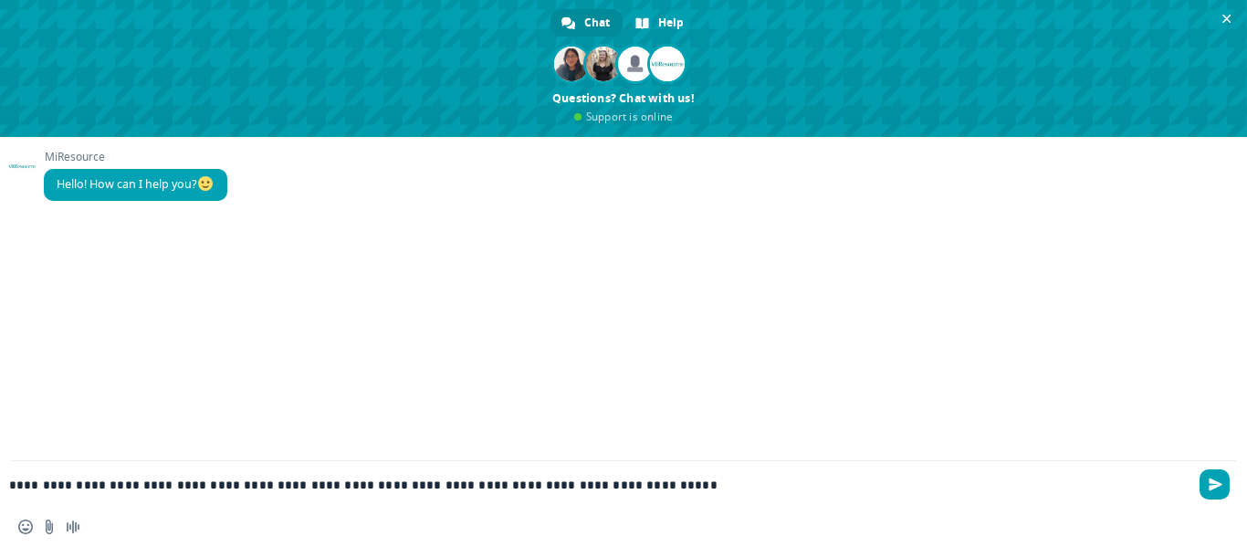
type textarea "**********"
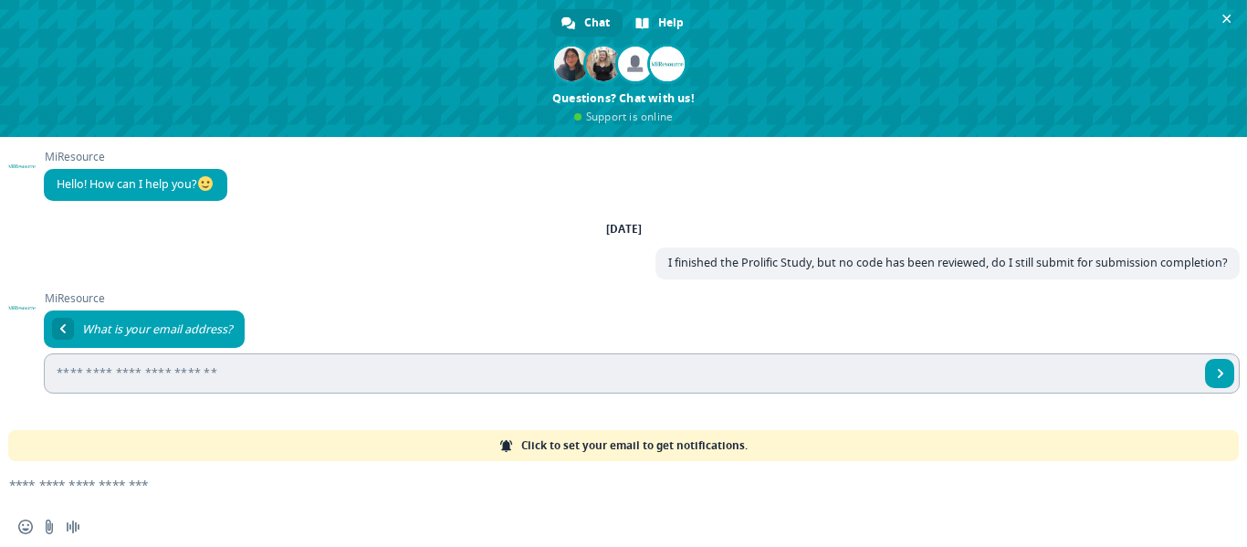
click at [205, 366] on input "Enter your email address..." at bounding box center [621, 373] width 1155 height 40
click at [255, 367] on input "Enter your email address..." at bounding box center [621, 373] width 1155 height 40
paste input "**********"
type input "**********"
click at [1226, 374] on span "Send" at bounding box center [1219, 373] width 29 height 29
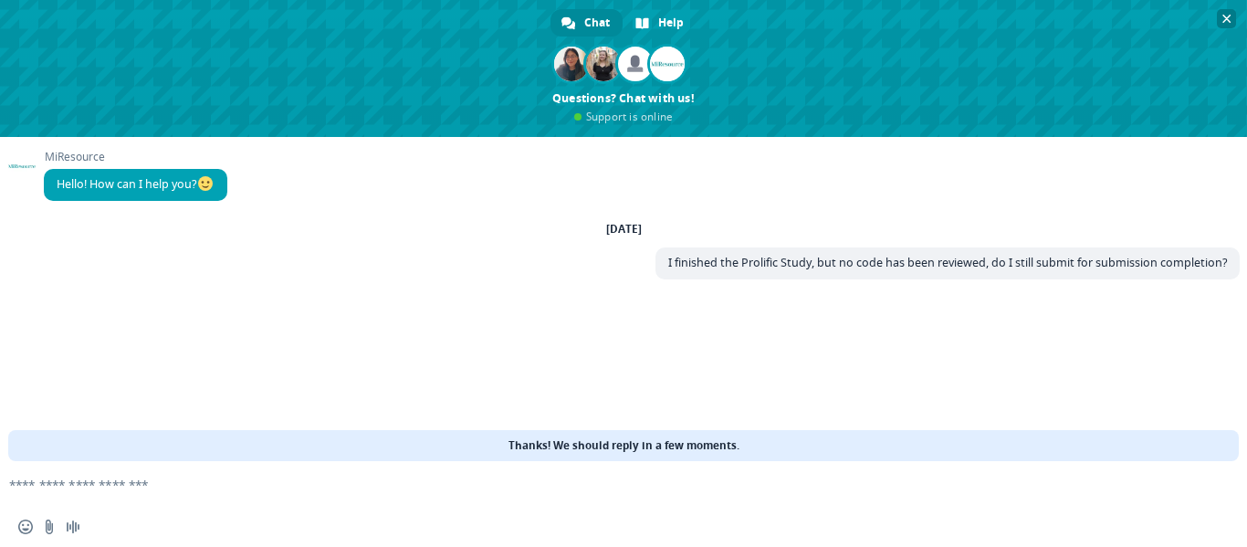
click at [1218, 20] on span "Close chat" at bounding box center [1226, 18] width 19 height 19
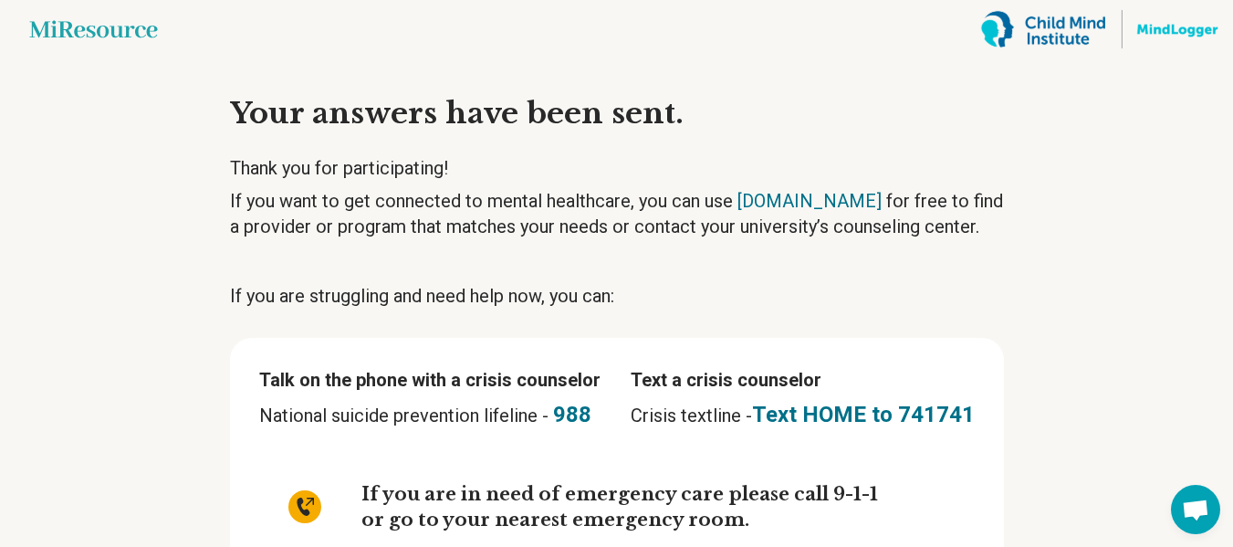
click at [90, 28] on icon "Miresource logo" at bounding box center [93, 29] width 129 height 18
